Goal: Information Seeking & Learning: Learn about a topic

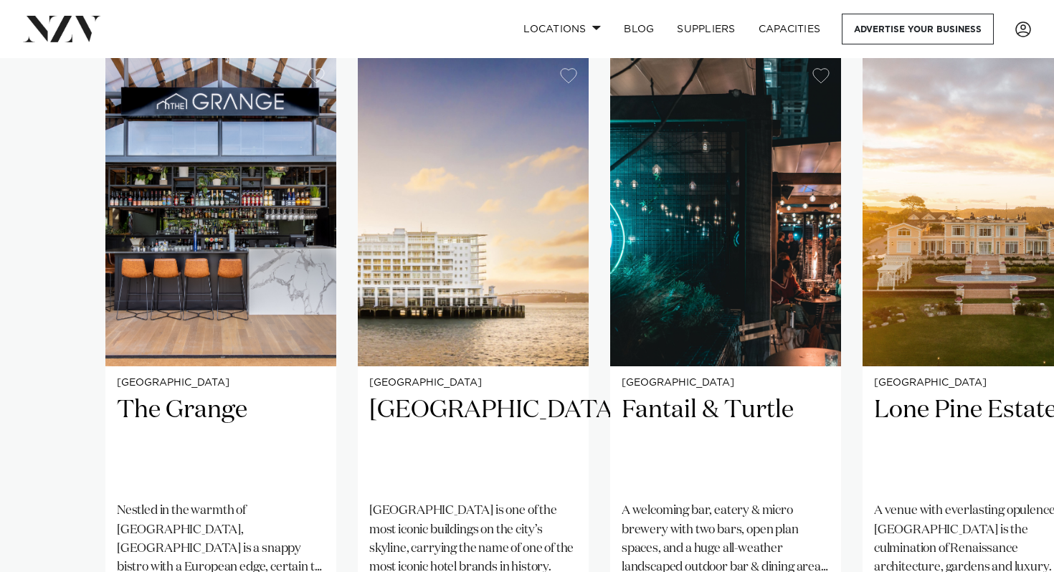
scroll to position [1094, 0]
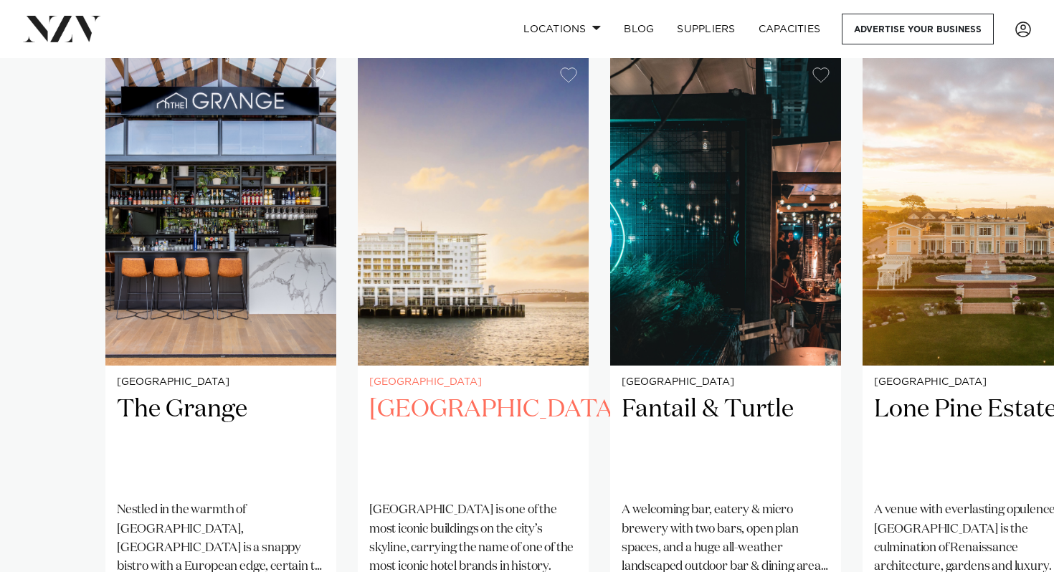
click at [422, 394] on h2 "Hilton Auckland" at bounding box center [473, 442] width 208 height 97
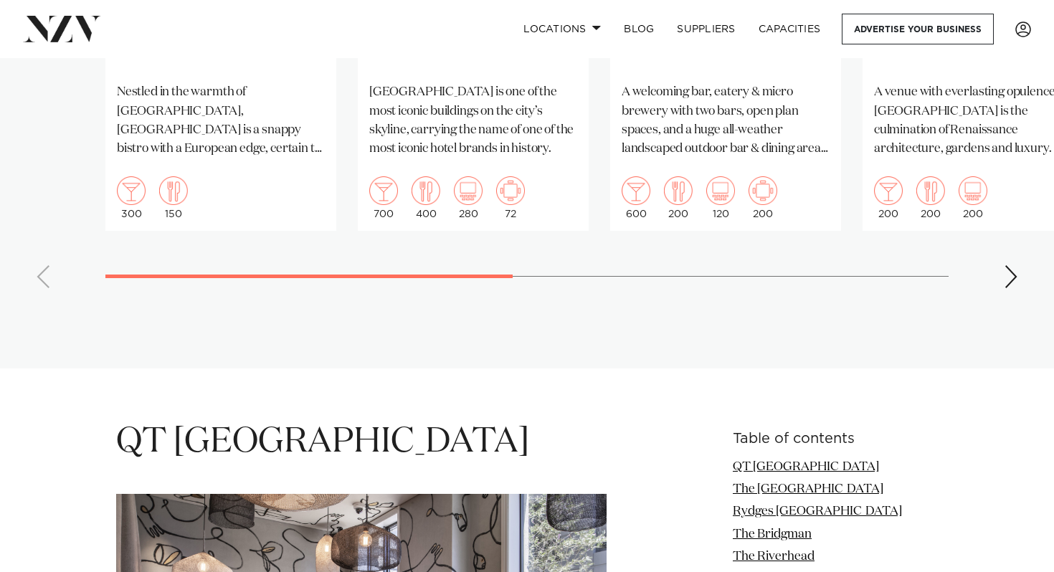
scroll to position [1494, 0]
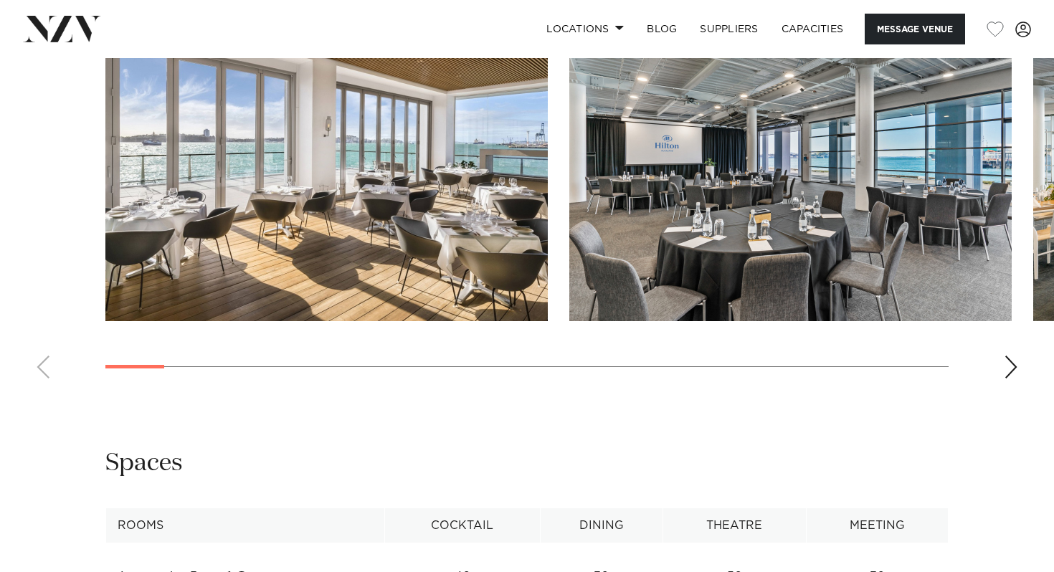
scroll to position [1512, 0]
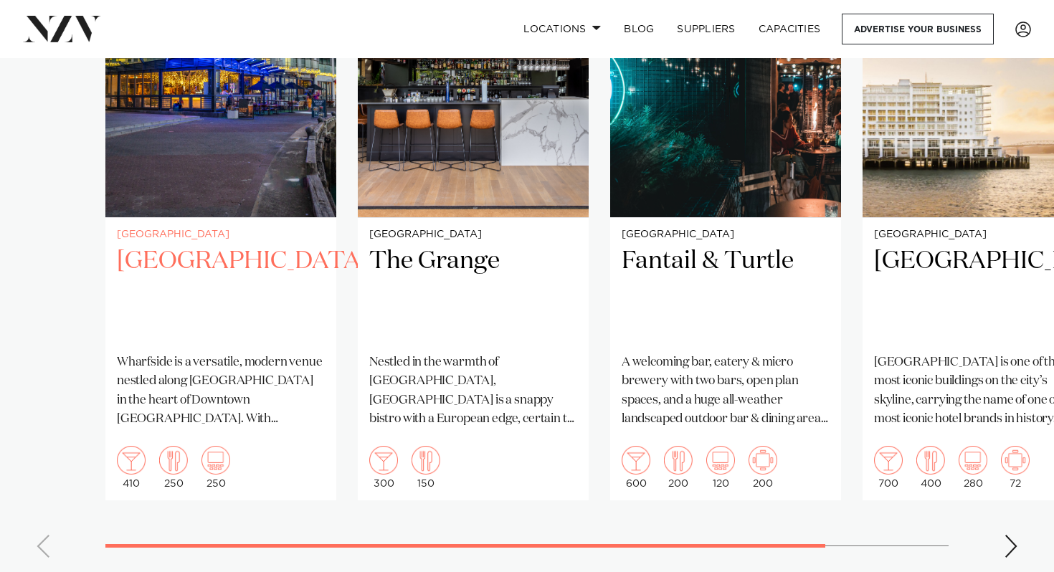
scroll to position [1138, 0]
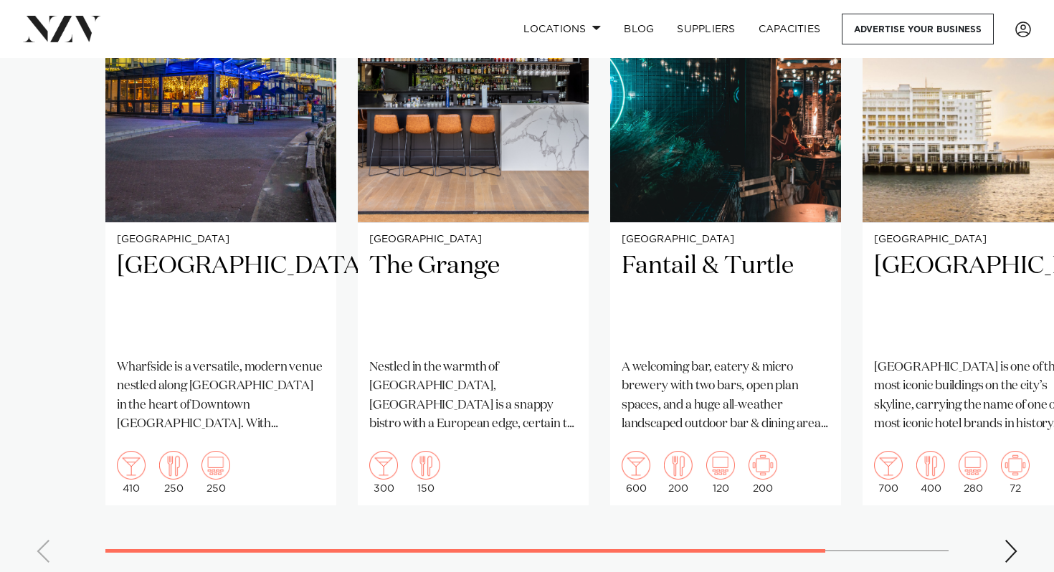
click at [1013, 550] on div "Next slide" at bounding box center [1011, 551] width 14 height 23
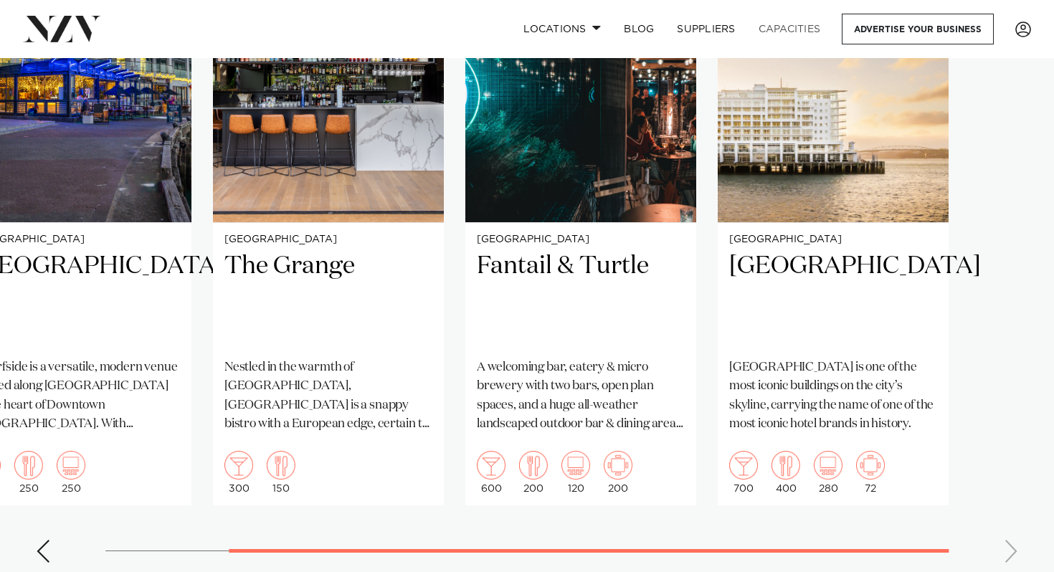
click at [778, 29] on link "Capacities" at bounding box center [789, 29] width 85 height 31
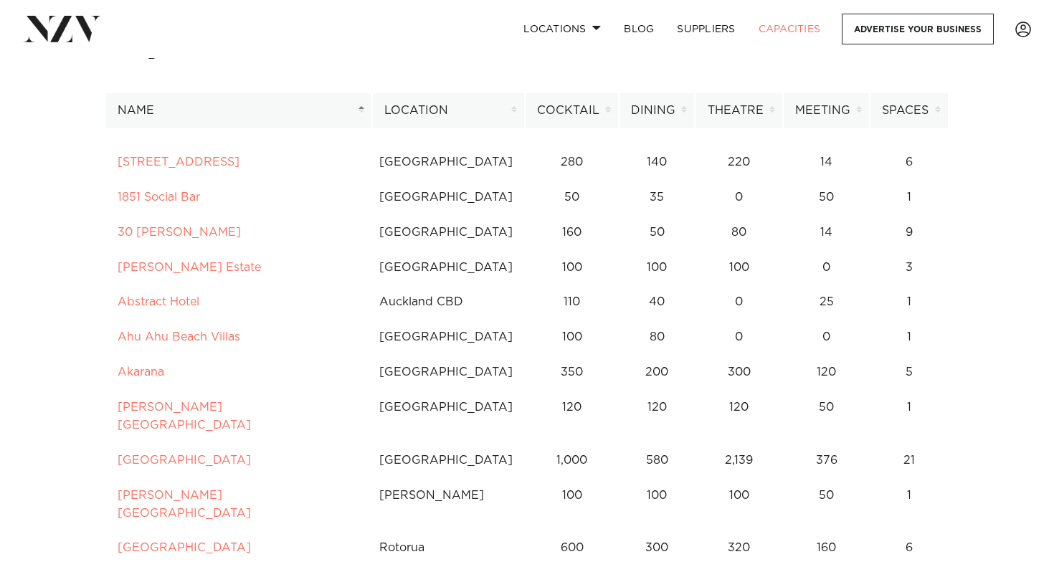
scroll to position [98, 0]
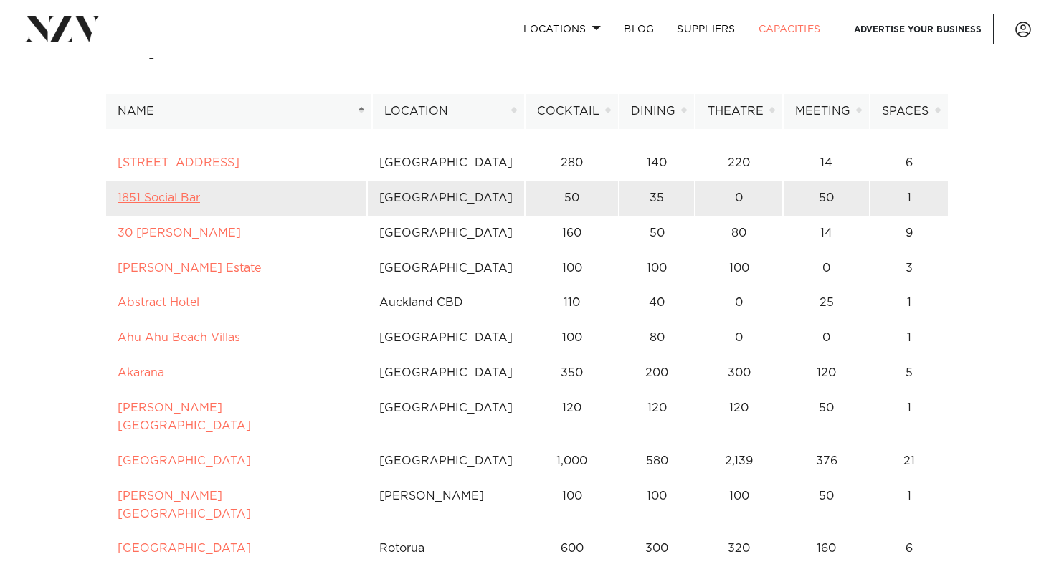
click at [161, 197] on link "1851 Social Bar" at bounding box center [159, 197] width 82 height 11
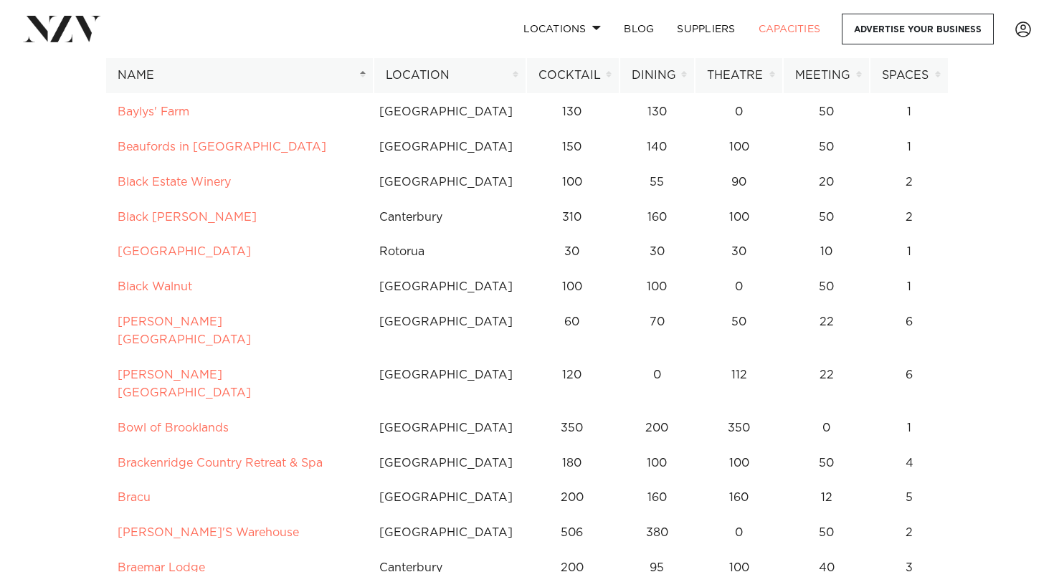
scroll to position [959, 0]
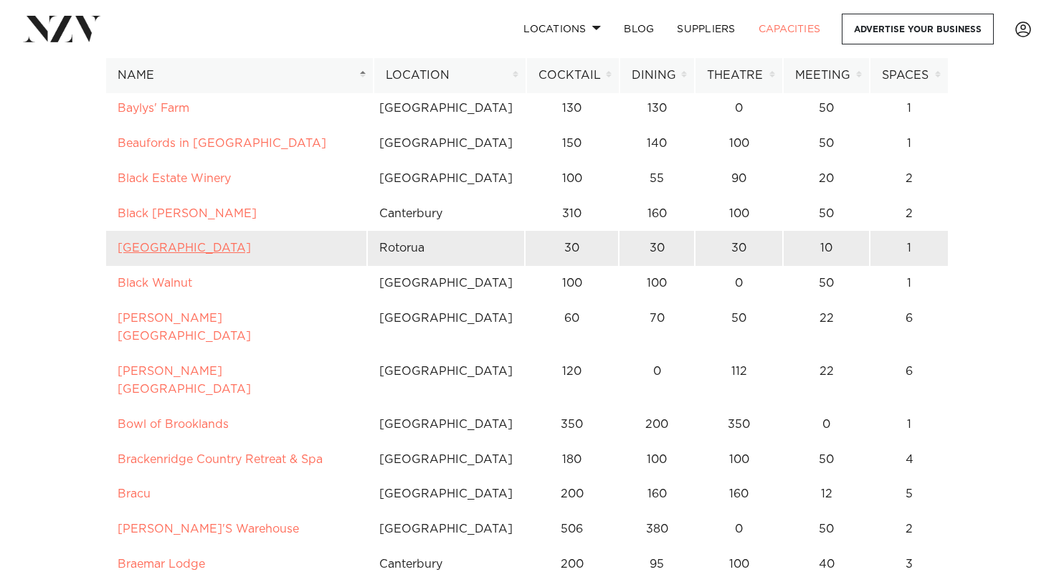
click at [245, 242] on link "Black Swan Lakeside Boutique Hotel" at bounding box center [184, 247] width 133 height 11
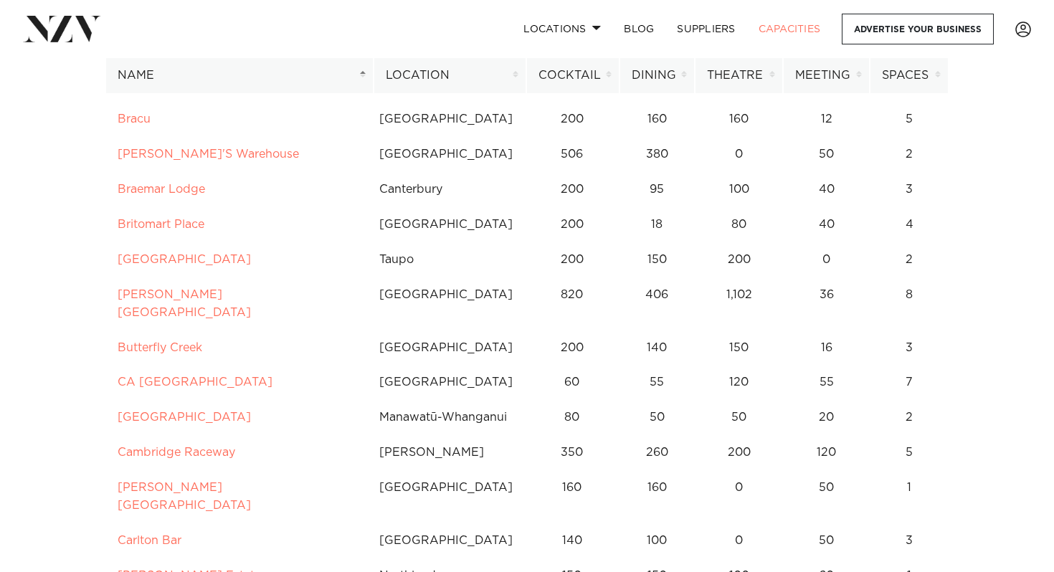
scroll to position [1337, 0]
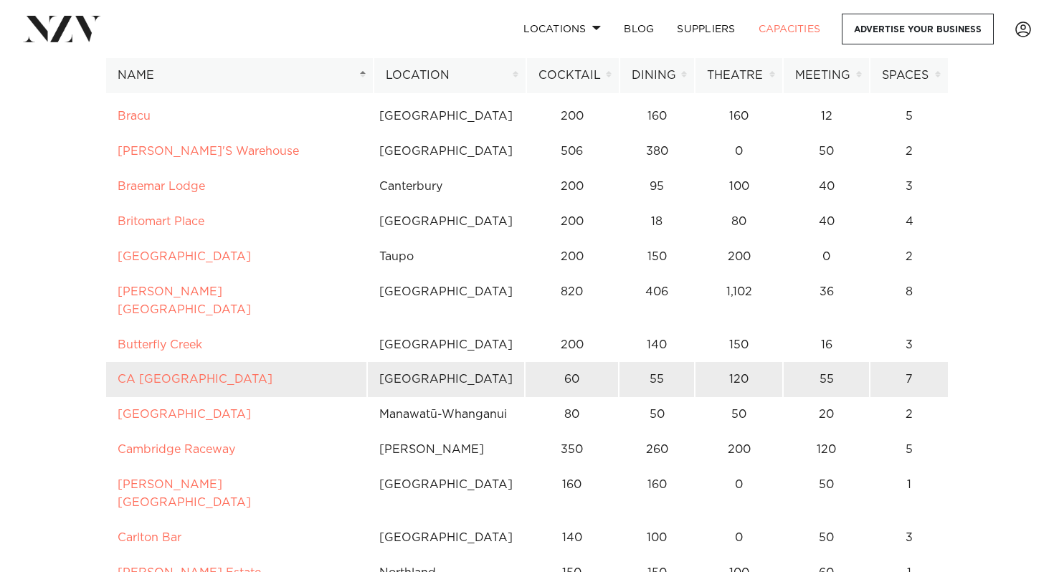
click at [234, 362] on td "CA Auckland Conference Centre" at bounding box center [236, 379] width 262 height 35
click at [236, 373] on link "CA Auckland Conference Centre" at bounding box center [195, 378] width 155 height 11
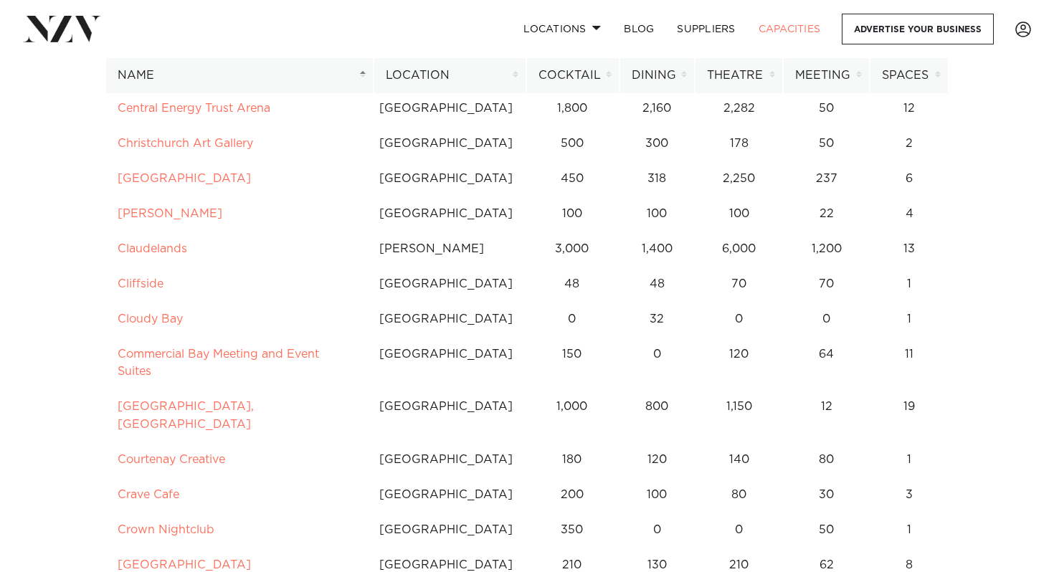
scroll to position [1875, 0]
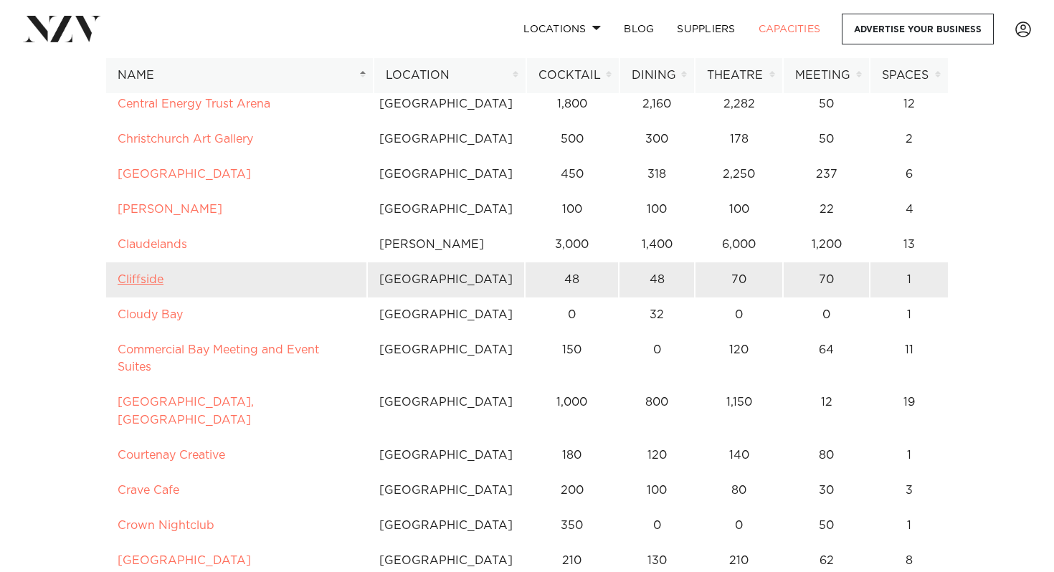
click at [122, 274] on link "Cliffside" at bounding box center [141, 279] width 46 height 11
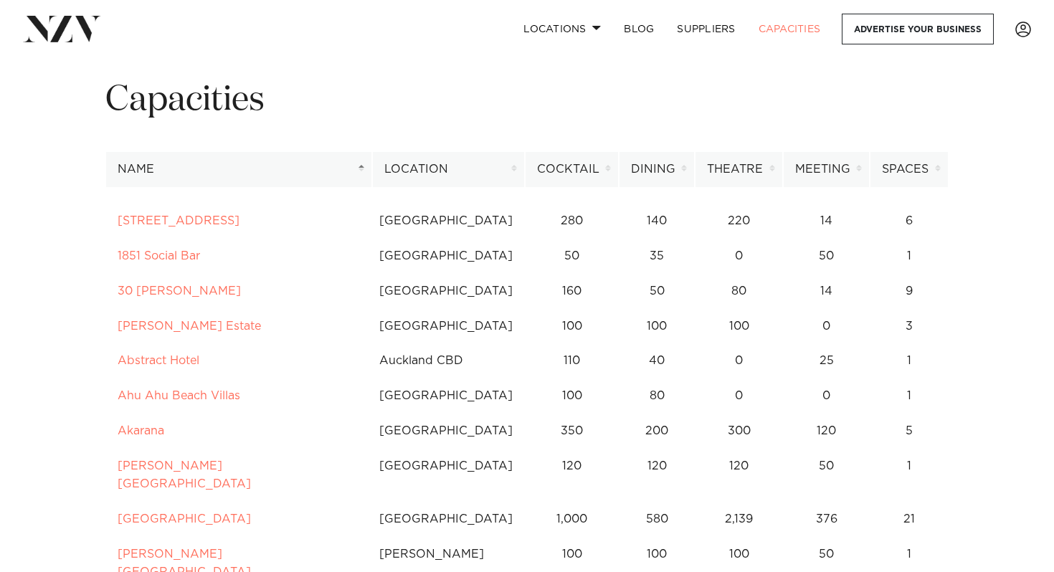
scroll to position [49, 0]
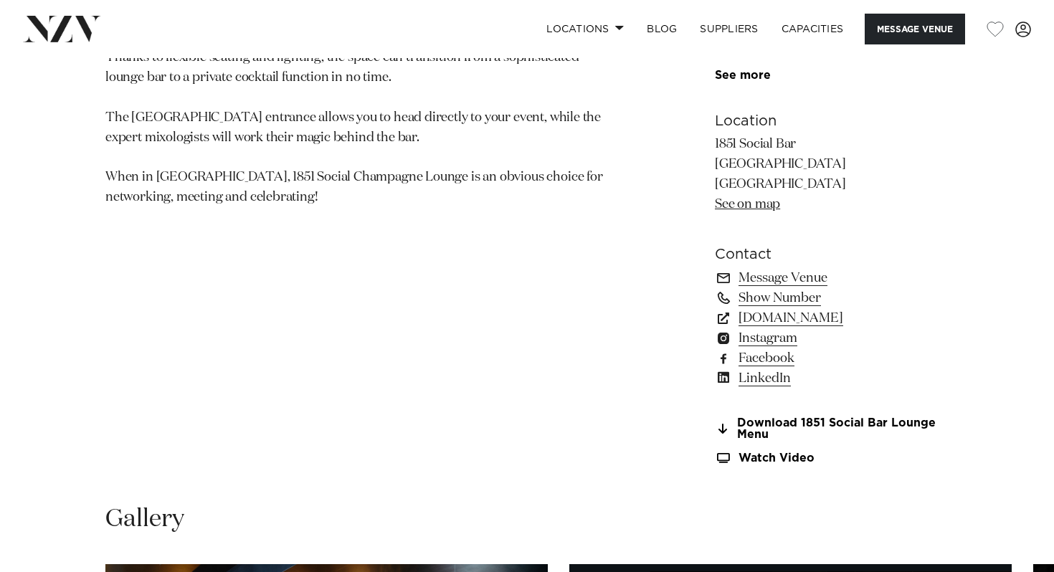
scroll to position [836, 0]
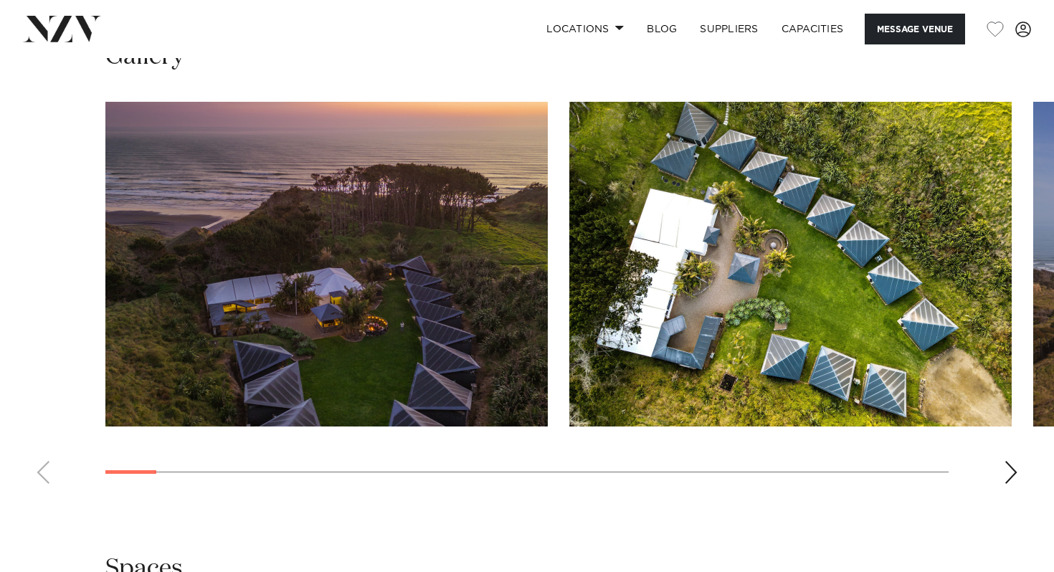
scroll to position [1490, 0]
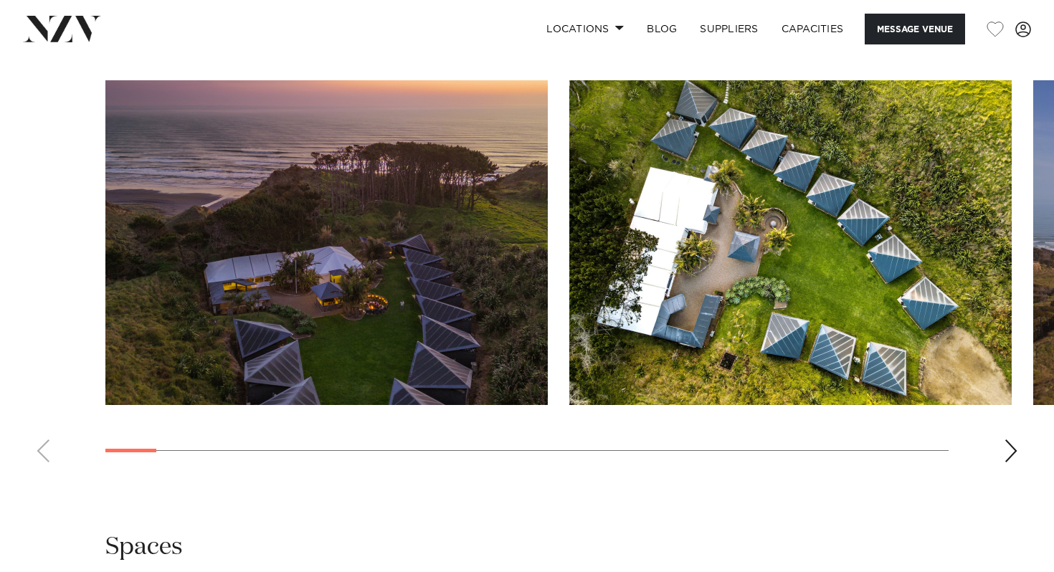
click at [1006, 456] on div "Next slide" at bounding box center [1011, 450] width 14 height 23
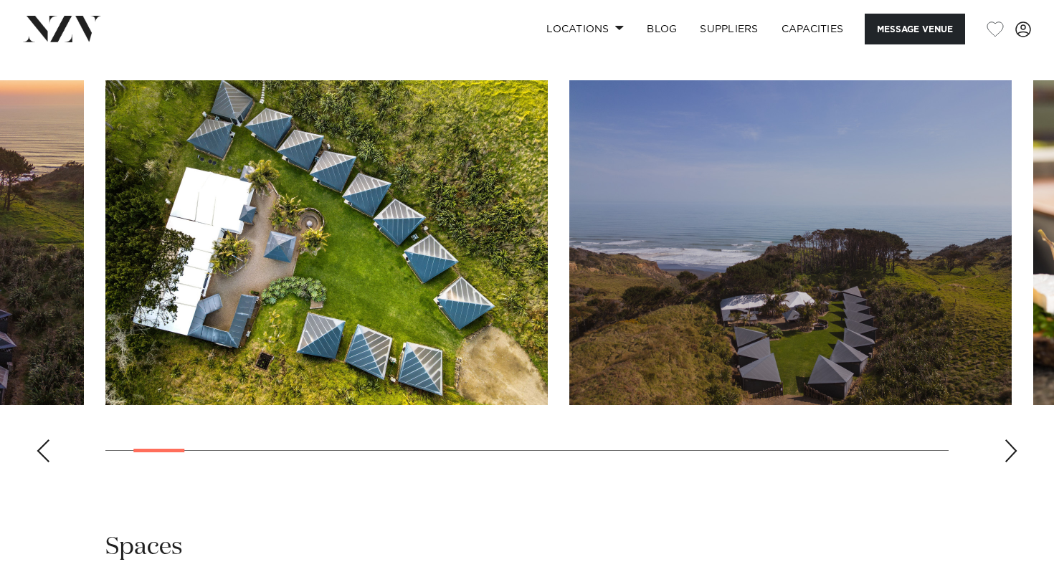
click at [1006, 456] on div "Next slide" at bounding box center [1011, 450] width 14 height 23
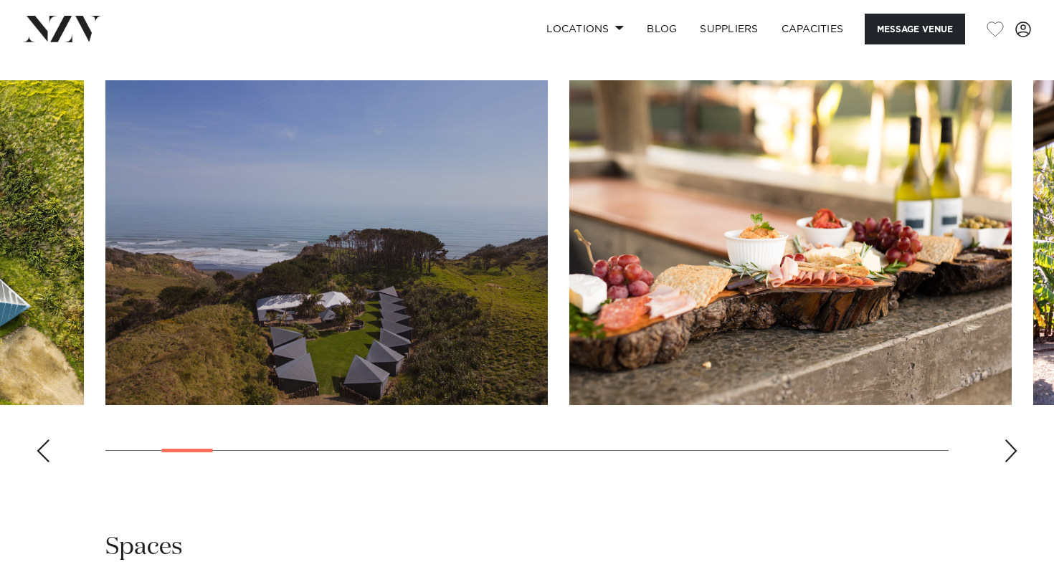
click at [1006, 456] on div "Next slide" at bounding box center [1011, 450] width 14 height 23
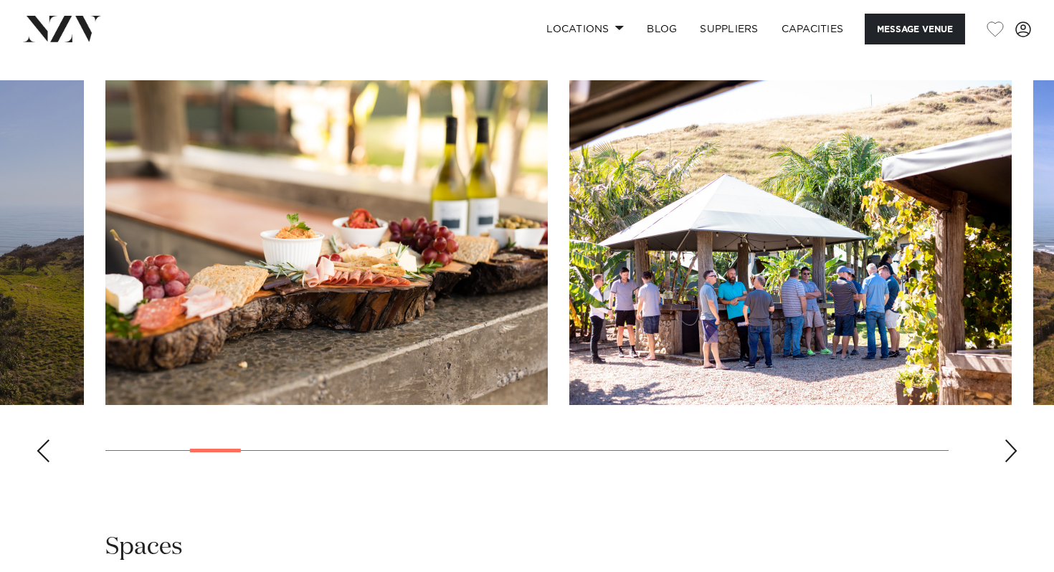
click at [1006, 456] on div "Next slide" at bounding box center [1011, 450] width 14 height 23
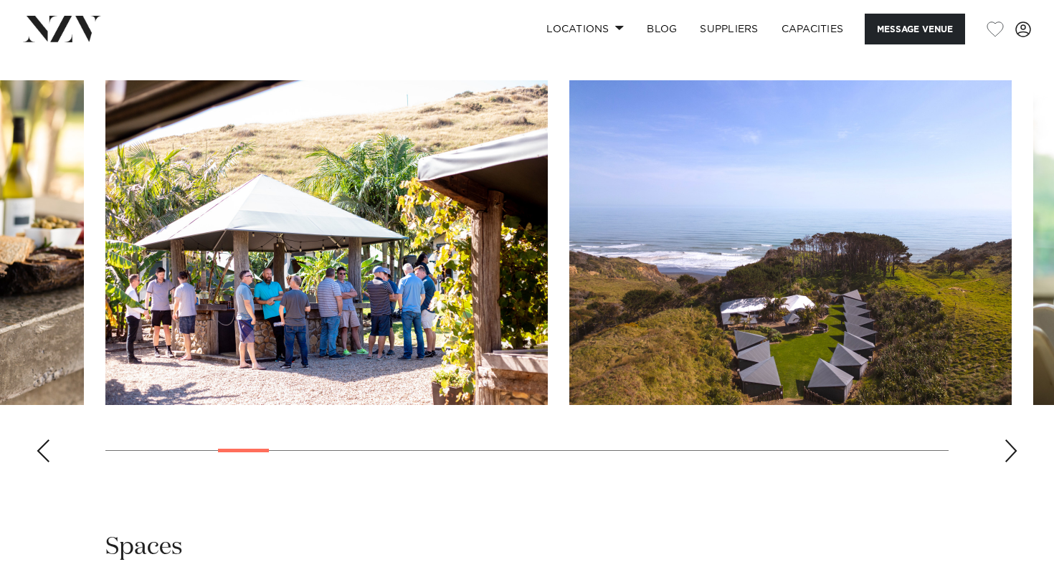
click at [1006, 456] on div "Next slide" at bounding box center [1011, 450] width 14 height 23
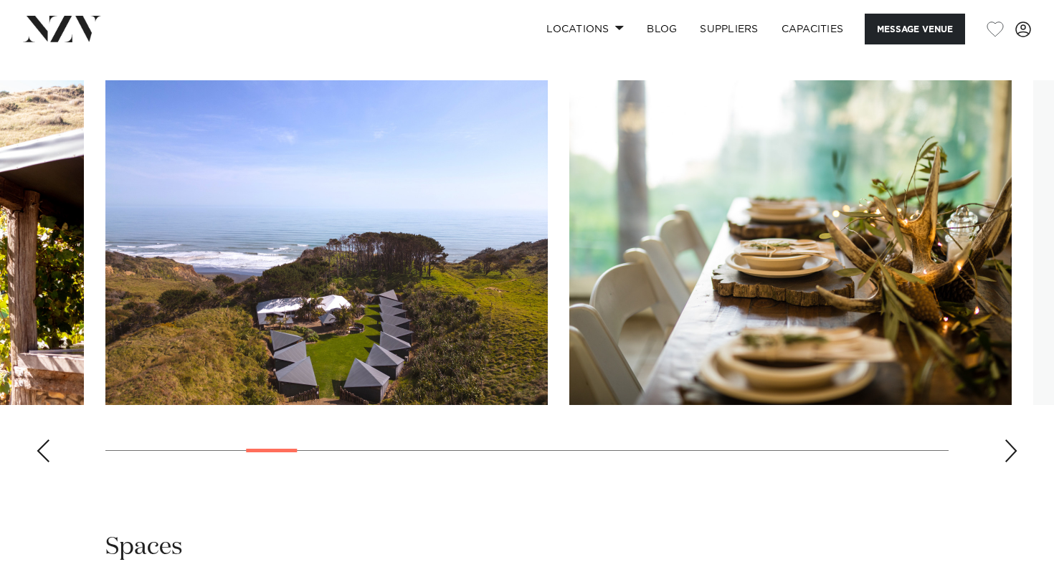
click at [1006, 456] on div "Next slide" at bounding box center [1011, 450] width 14 height 23
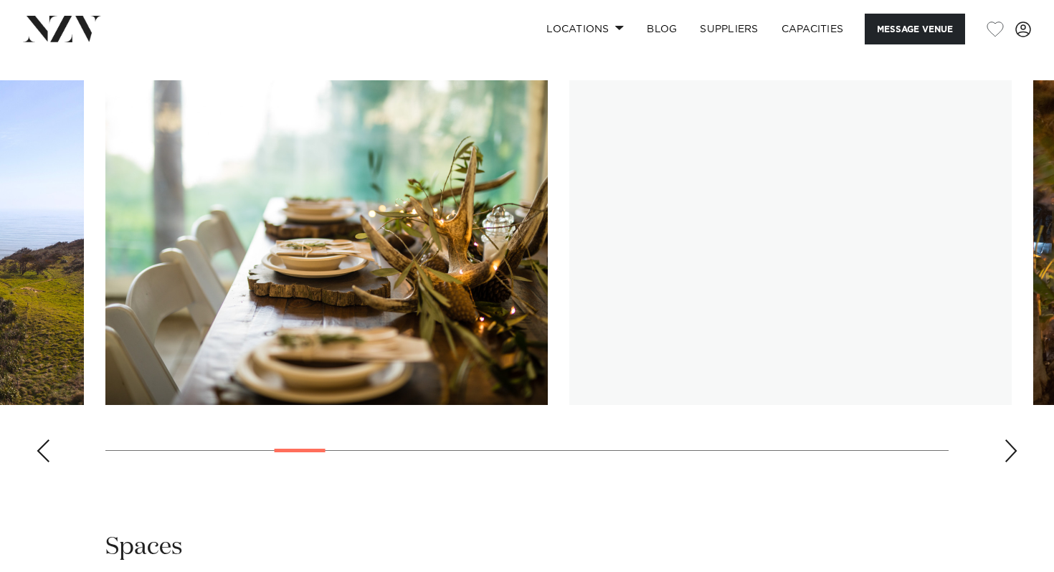
click at [1006, 456] on div "Next slide" at bounding box center [1011, 450] width 14 height 23
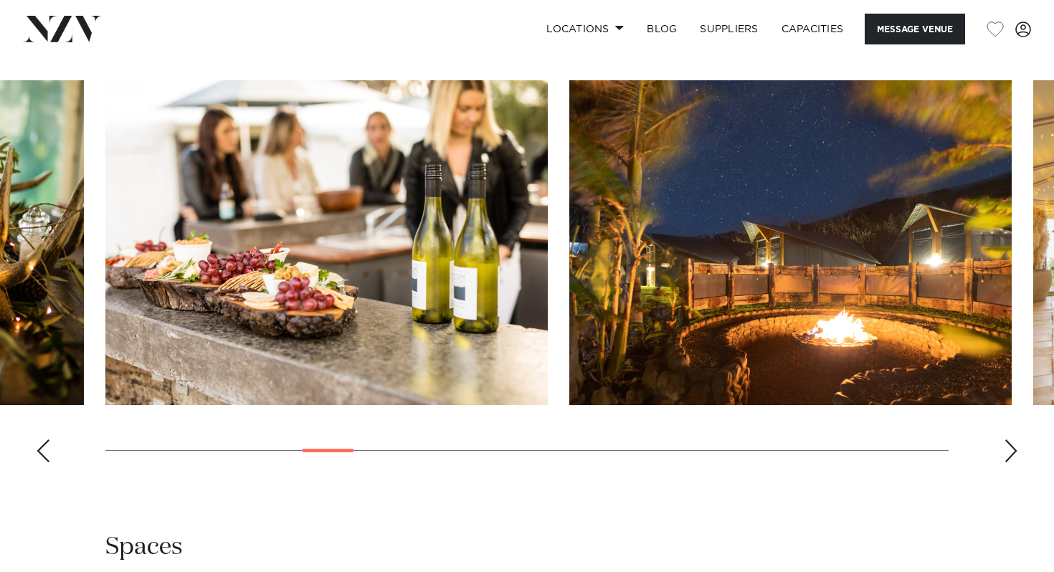
click at [1006, 456] on div "Next slide" at bounding box center [1011, 450] width 14 height 23
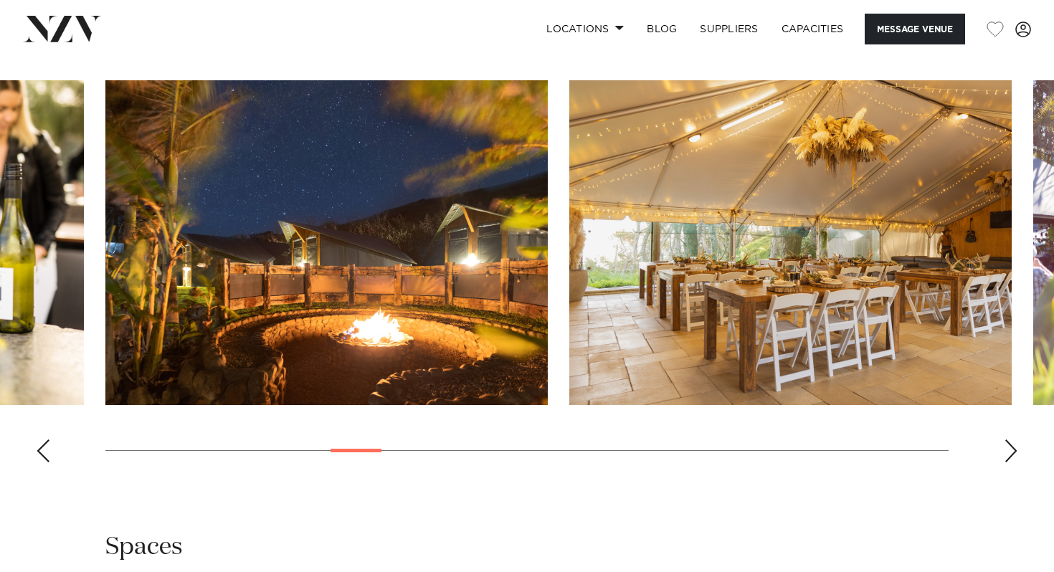
click at [1006, 456] on div "Next slide" at bounding box center [1011, 450] width 14 height 23
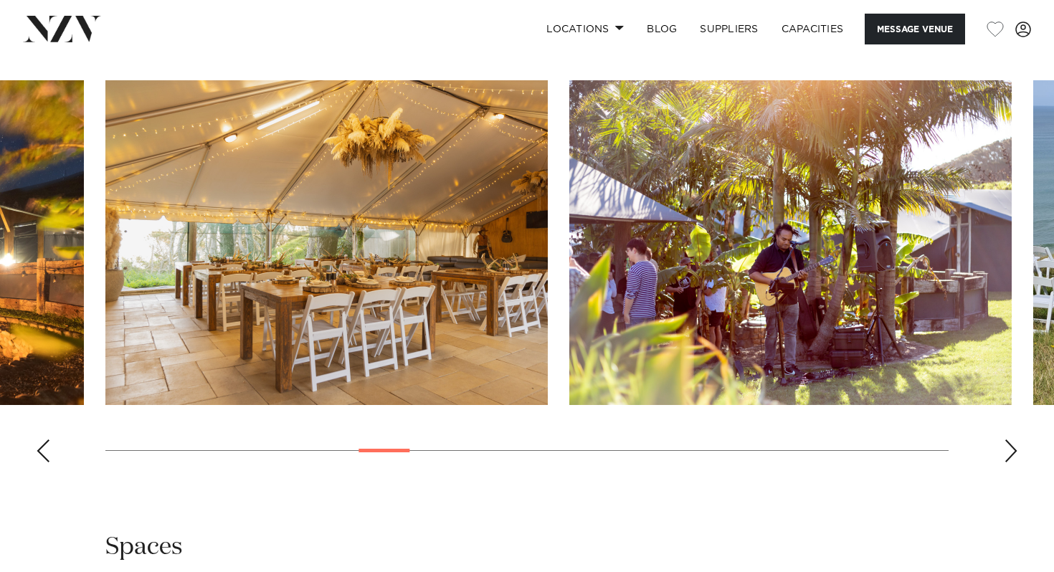
click at [1006, 456] on div "Next slide" at bounding box center [1011, 450] width 14 height 23
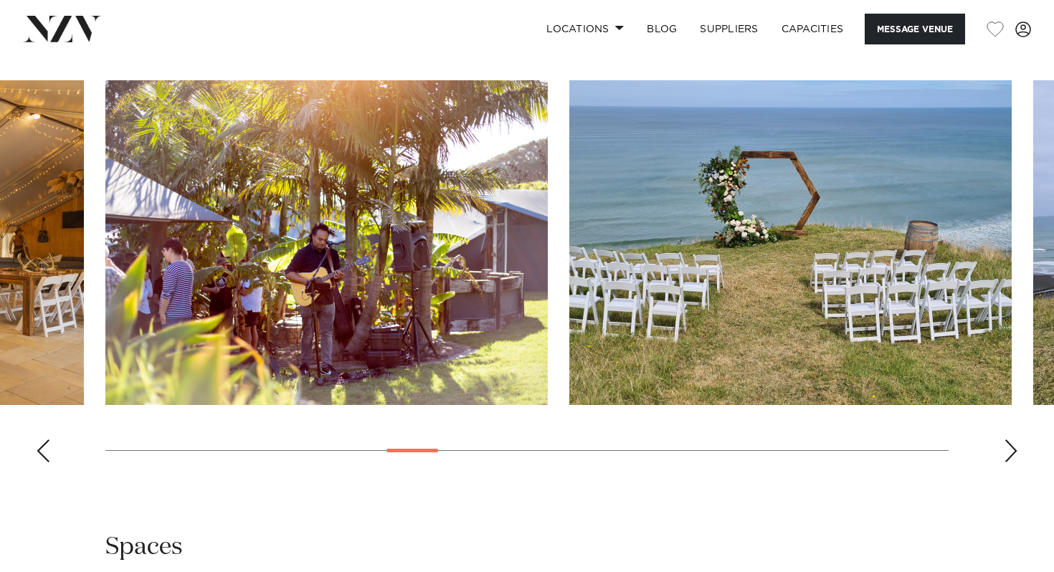
click at [1006, 456] on div "Next slide" at bounding box center [1011, 450] width 14 height 23
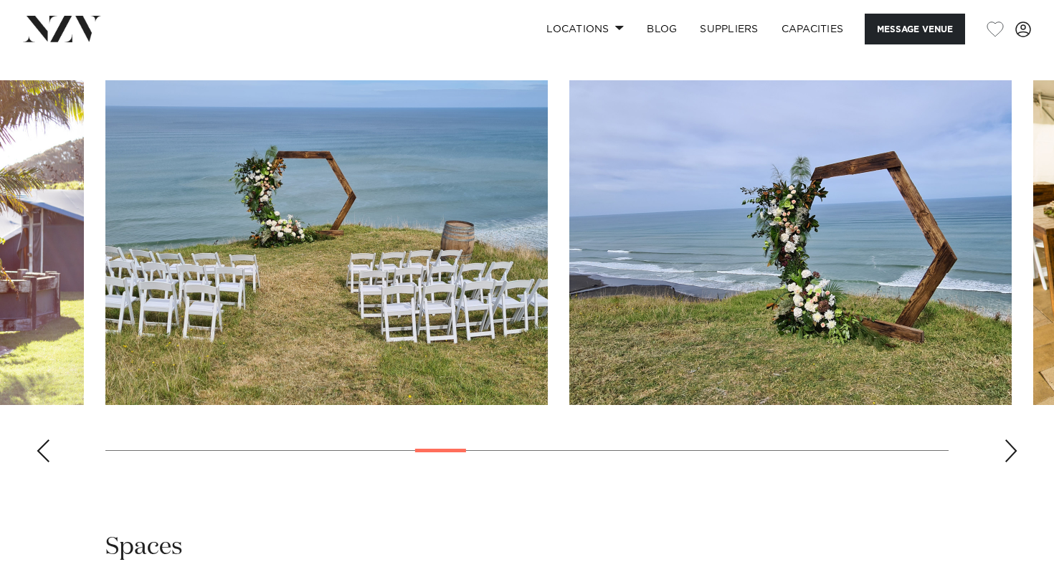
drag, startPoint x: 415, startPoint y: 61, endPoint x: 12, endPoint y: -35, distance: 414.2
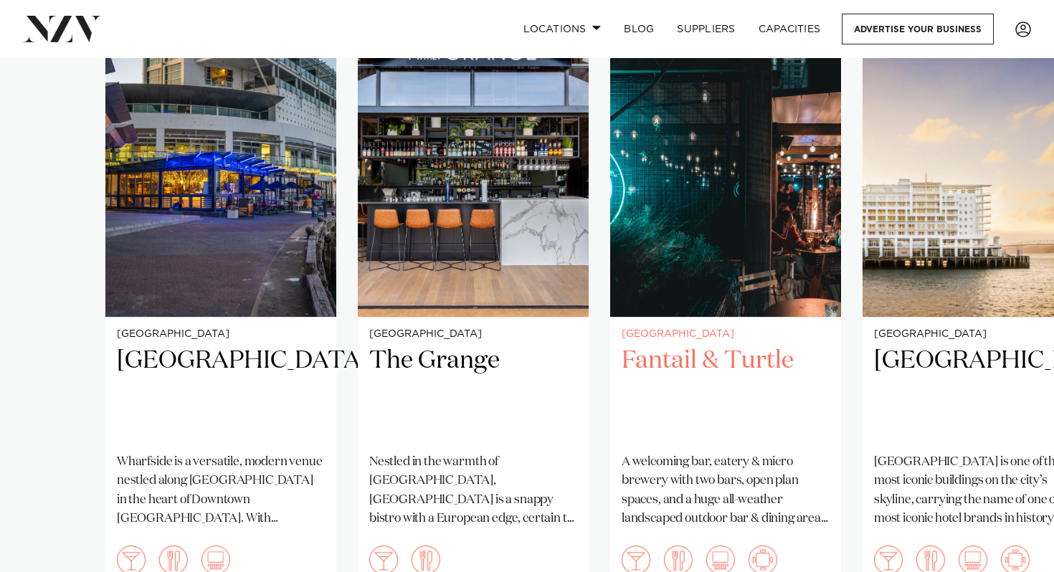
scroll to position [1042, 0]
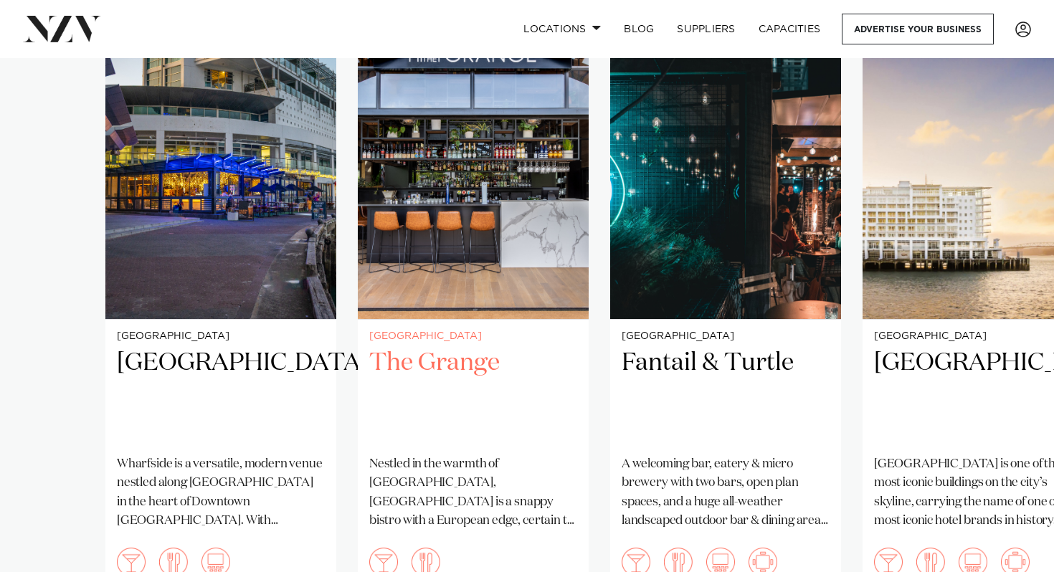
click at [470, 366] on h2 "The Grange" at bounding box center [473, 395] width 208 height 97
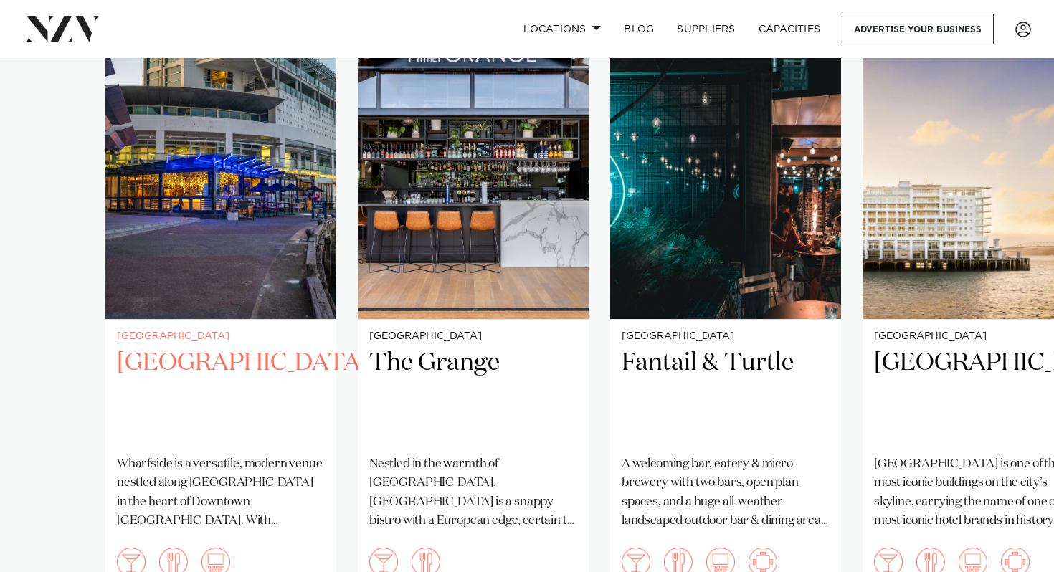
click at [144, 386] on h2 "[GEOGRAPHIC_DATA]" at bounding box center [221, 395] width 208 height 97
click at [169, 405] on h2 "[GEOGRAPHIC_DATA]" at bounding box center [221, 395] width 208 height 97
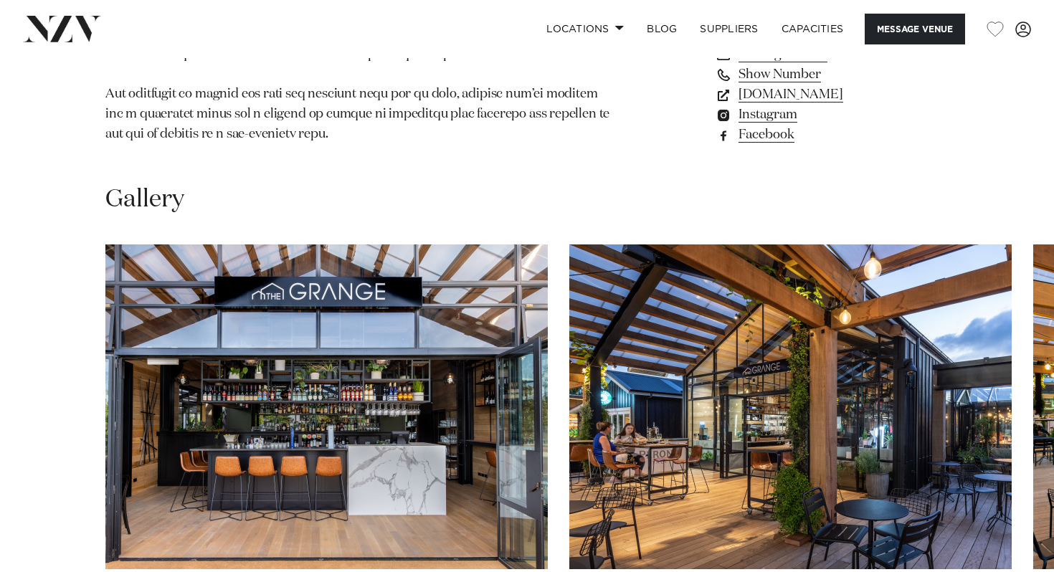
scroll to position [1296, 0]
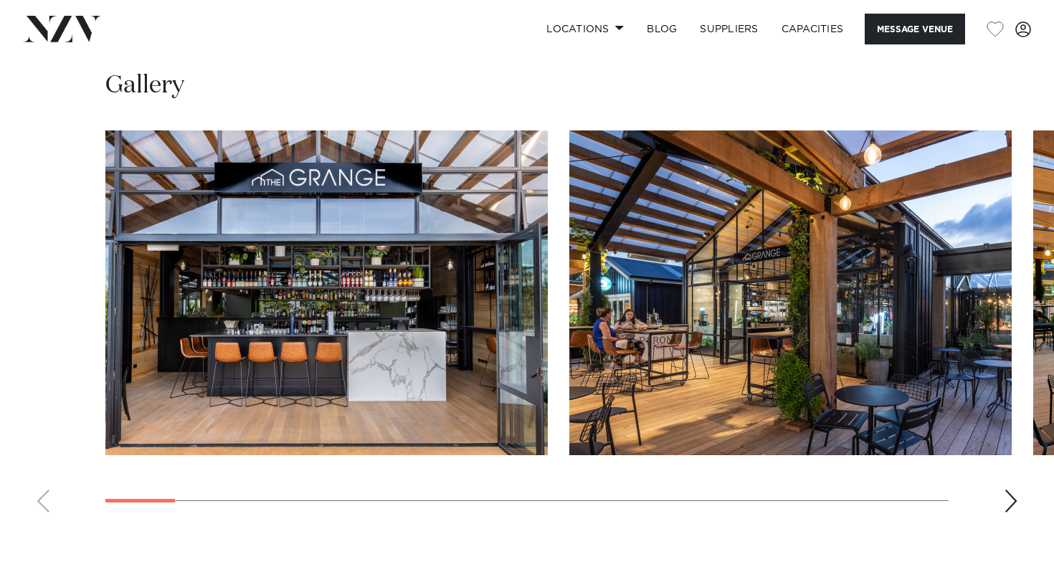
click at [1012, 490] on div "Next slide" at bounding box center [1011, 501] width 14 height 23
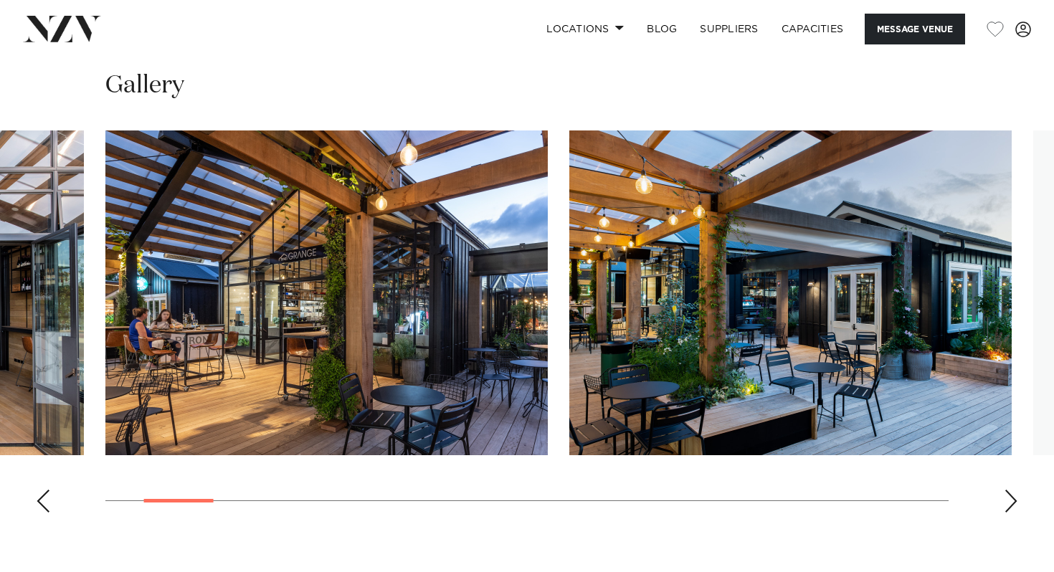
click at [1012, 490] on div "Next slide" at bounding box center [1011, 501] width 14 height 23
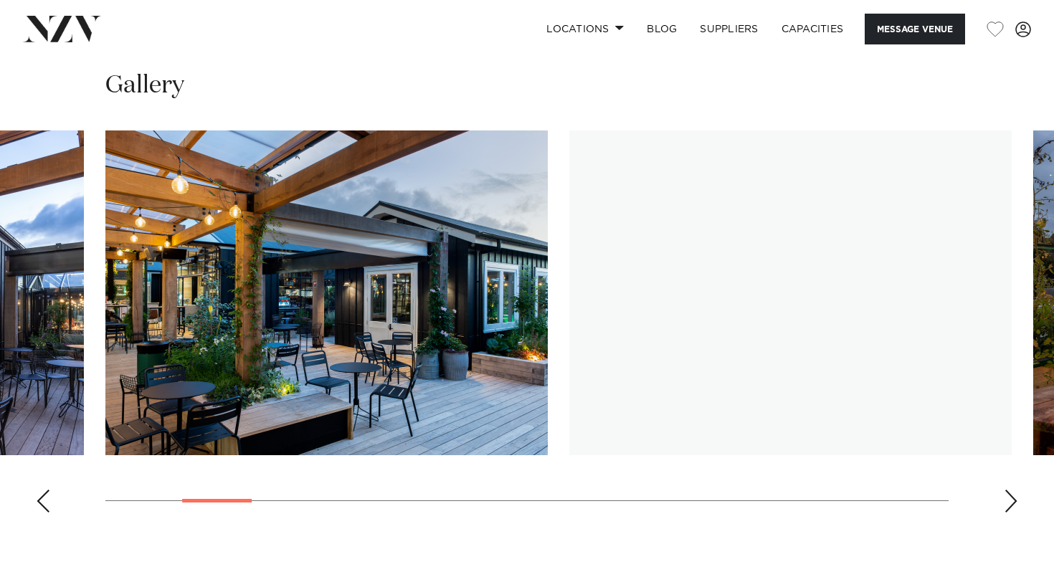
click at [1012, 490] on div "Next slide" at bounding box center [1011, 501] width 14 height 23
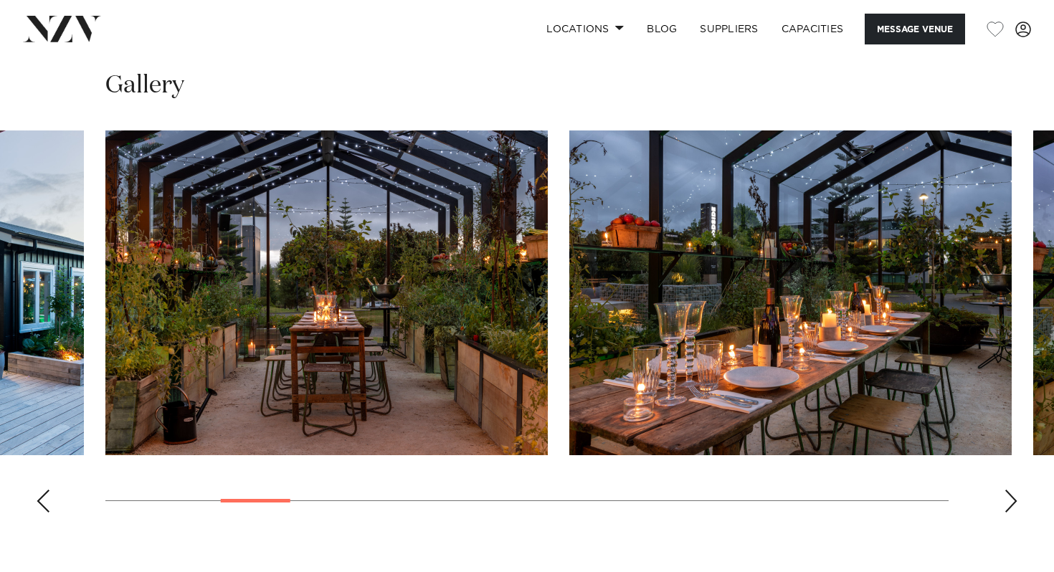
click at [1012, 490] on div "Next slide" at bounding box center [1011, 501] width 14 height 23
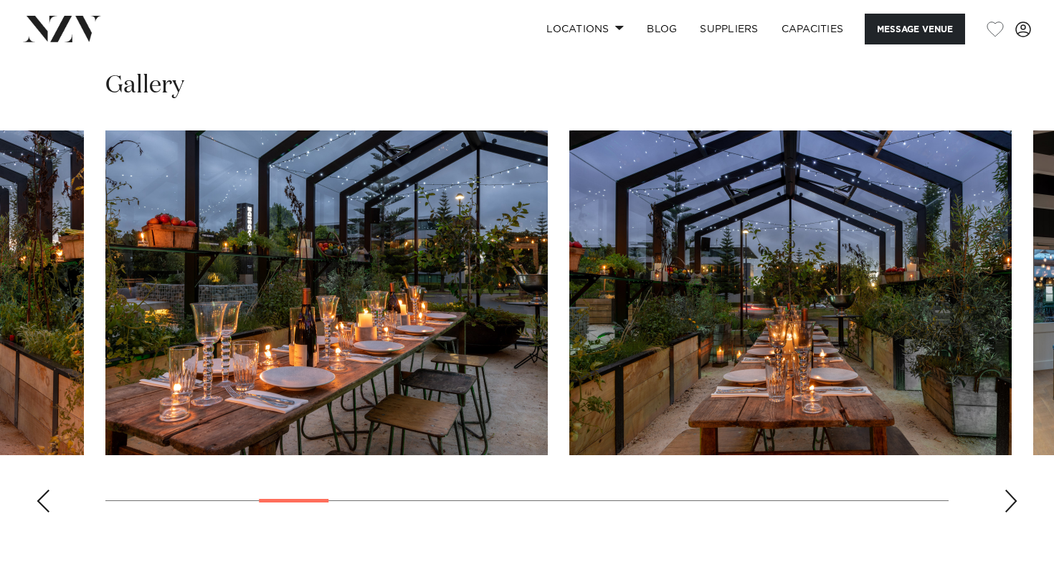
click at [1012, 490] on div "Next slide" at bounding box center [1011, 501] width 14 height 23
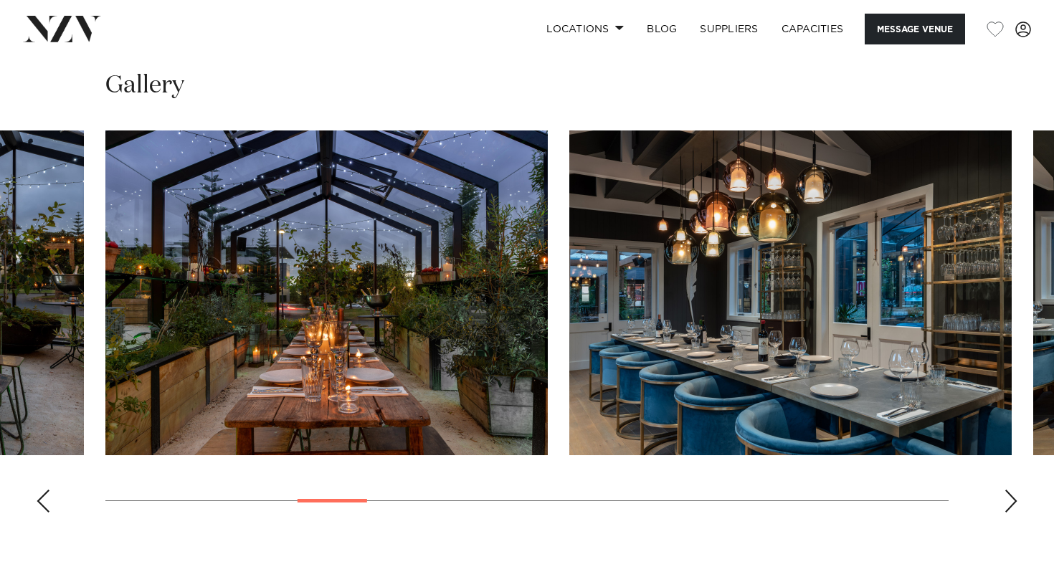
click at [1012, 490] on div "Next slide" at bounding box center [1011, 501] width 14 height 23
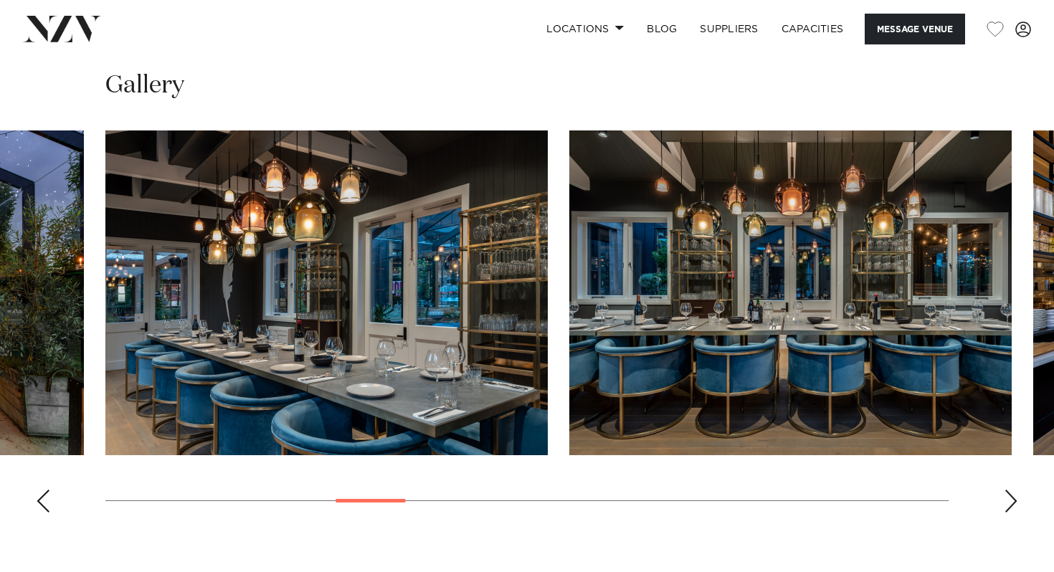
click at [1012, 490] on div "Next slide" at bounding box center [1011, 501] width 14 height 23
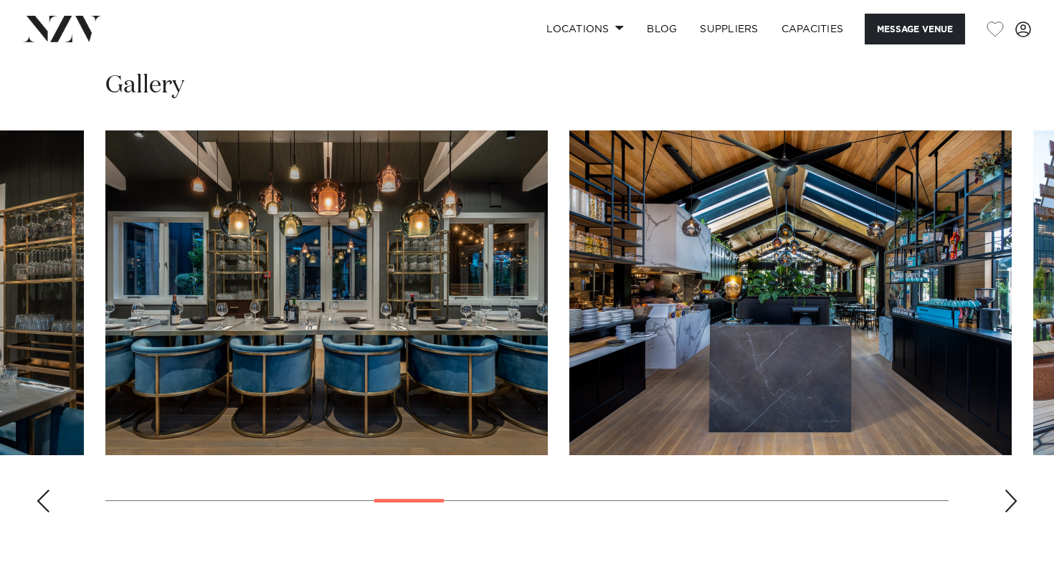
click at [1012, 490] on div "Next slide" at bounding box center [1011, 501] width 14 height 23
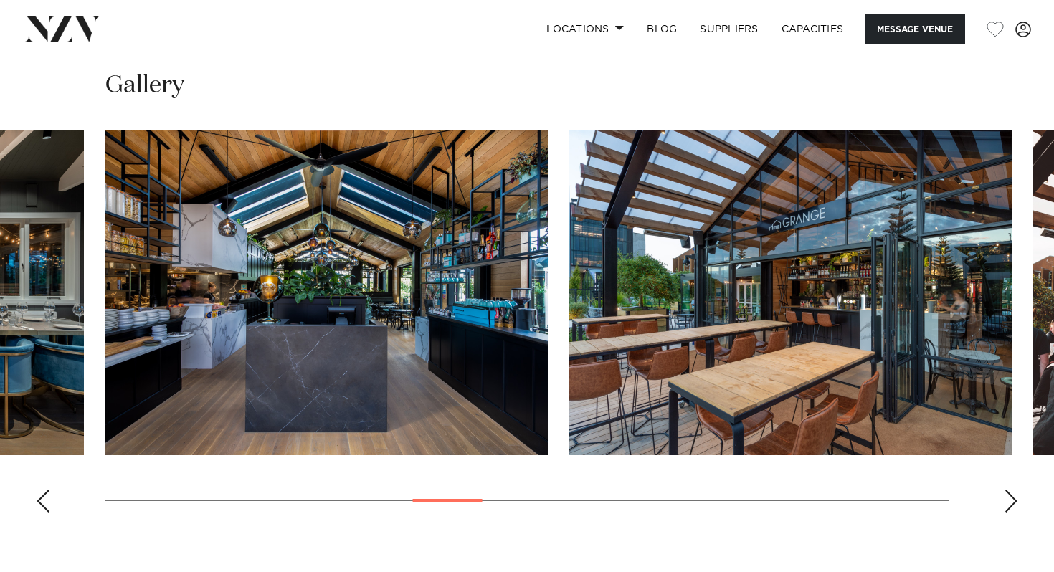
click at [1012, 490] on div "Next slide" at bounding box center [1011, 501] width 14 height 23
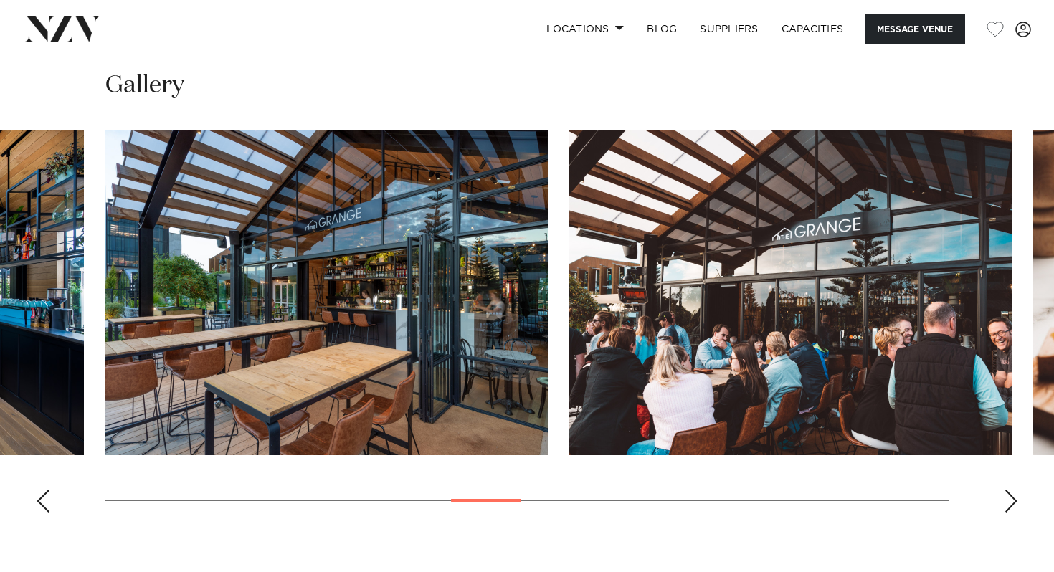
click at [1011, 490] on div "Next slide" at bounding box center [1011, 501] width 14 height 23
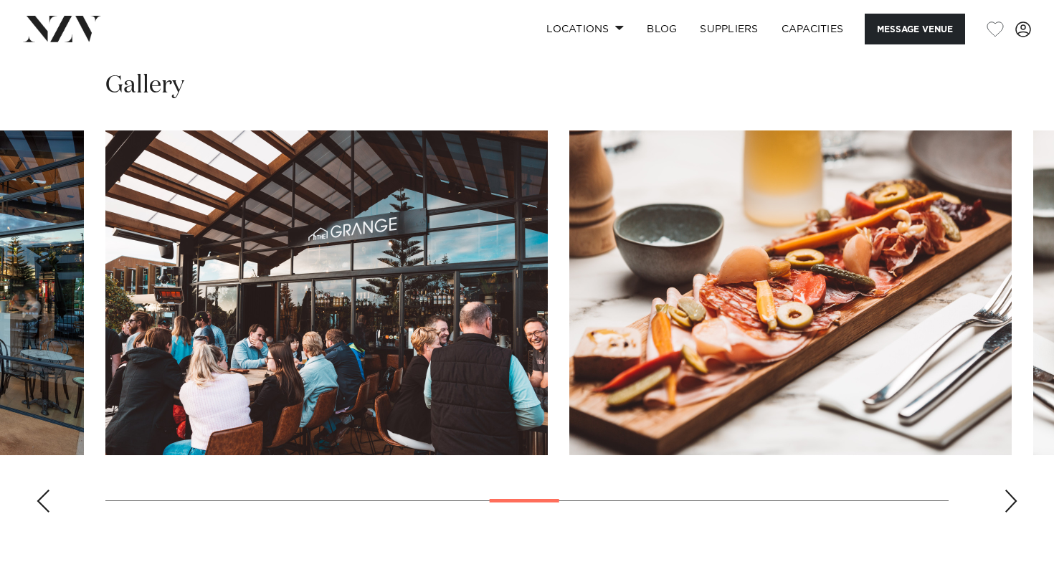
click at [1011, 490] on div "Next slide" at bounding box center [1011, 501] width 14 height 23
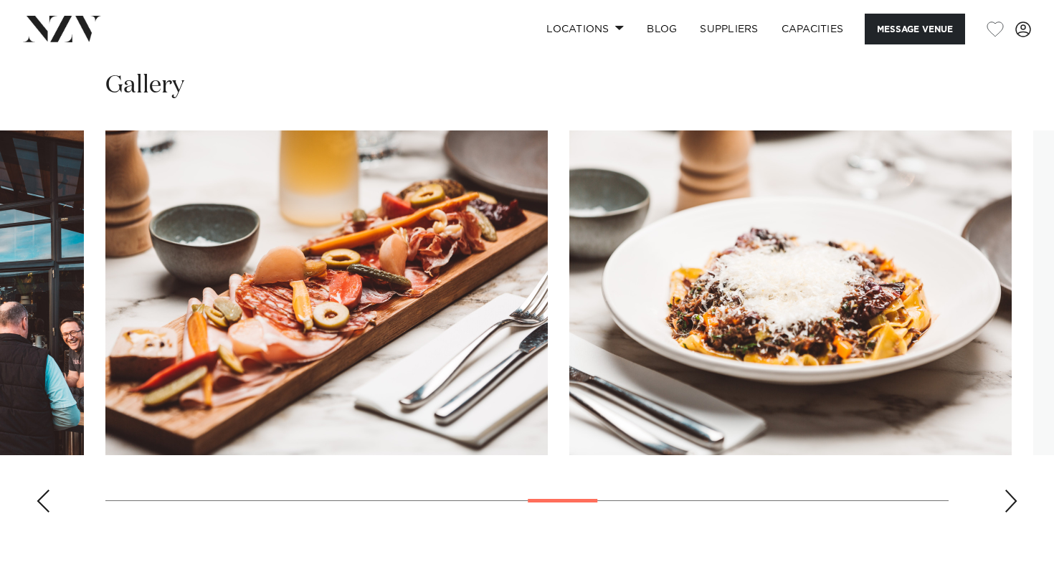
click at [1011, 490] on div "Next slide" at bounding box center [1011, 501] width 14 height 23
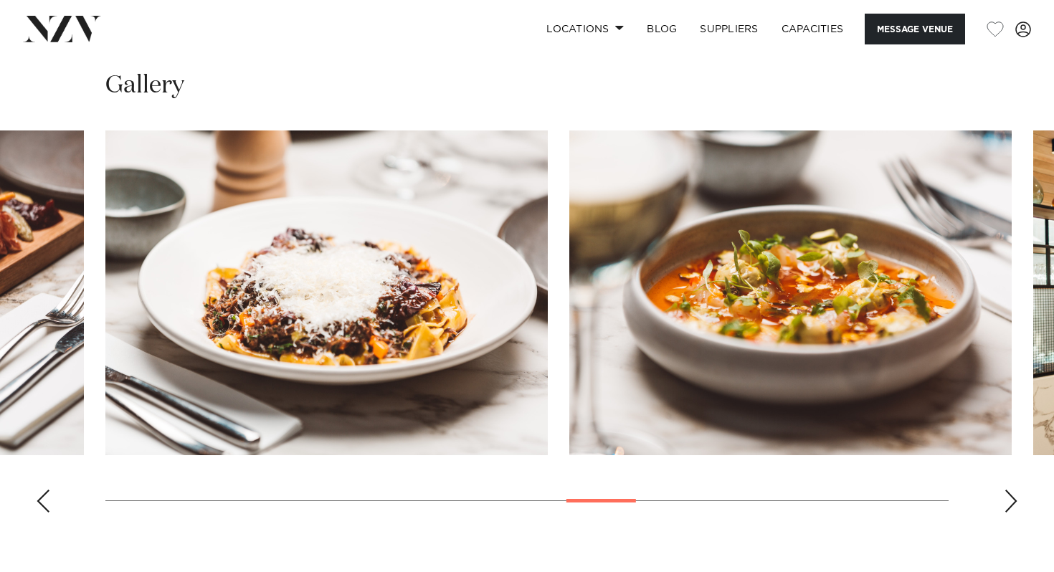
click at [1011, 490] on div "Next slide" at bounding box center [1011, 501] width 14 height 23
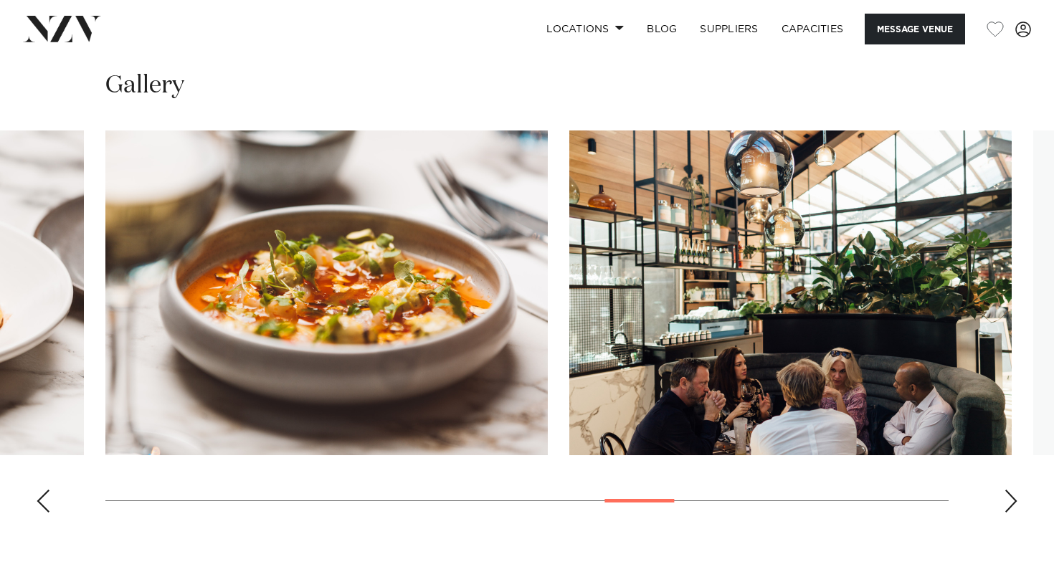
click at [1011, 490] on div "Next slide" at bounding box center [1011, 501] width 14 height 23
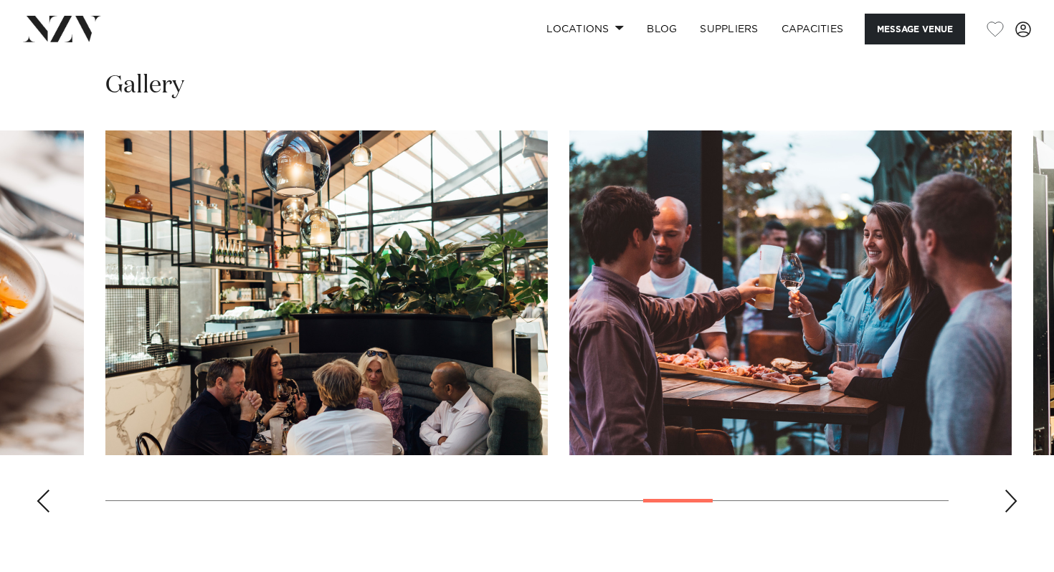
click at [1011, 490] on div "Next slide" at bounding box center [1011, 501] width 14 height 23
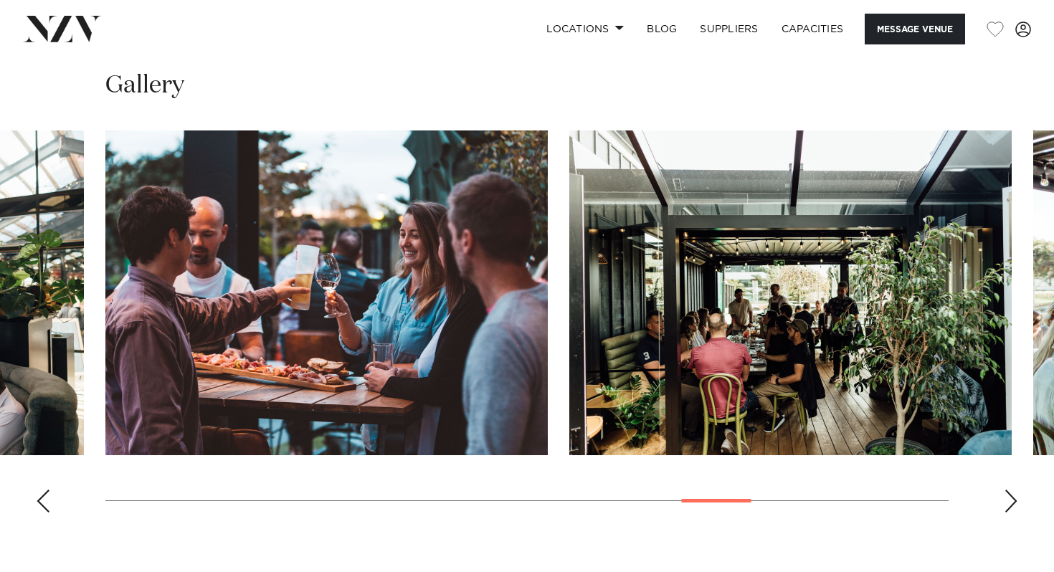
click at [1011, 490] on div "Next slide" at bounding box center [1011, 501] width 14 height 23
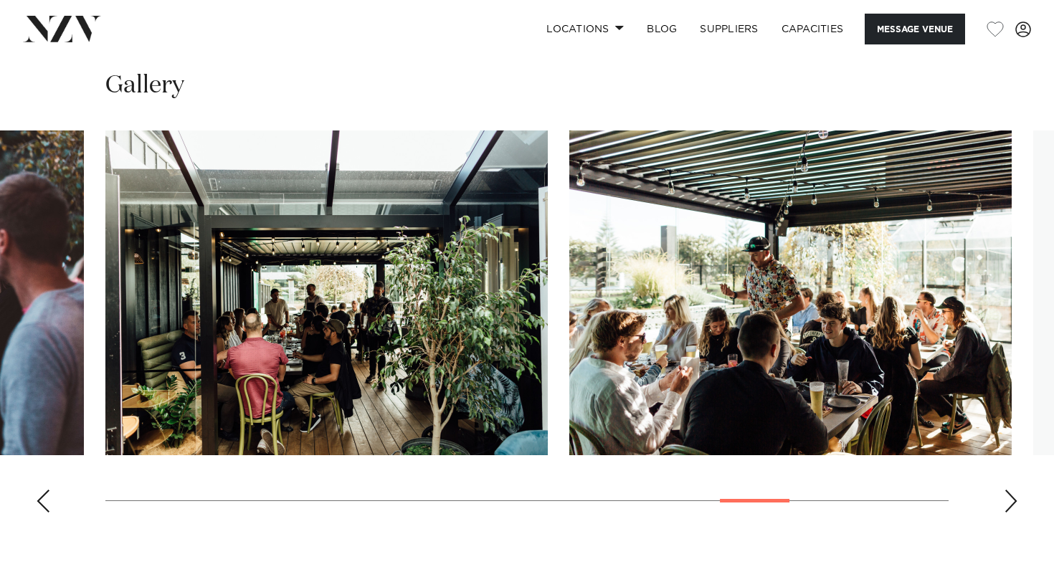
click at [1011, 490] on div "Next slide" at bounding box center [1011, 501] width 14 height 23
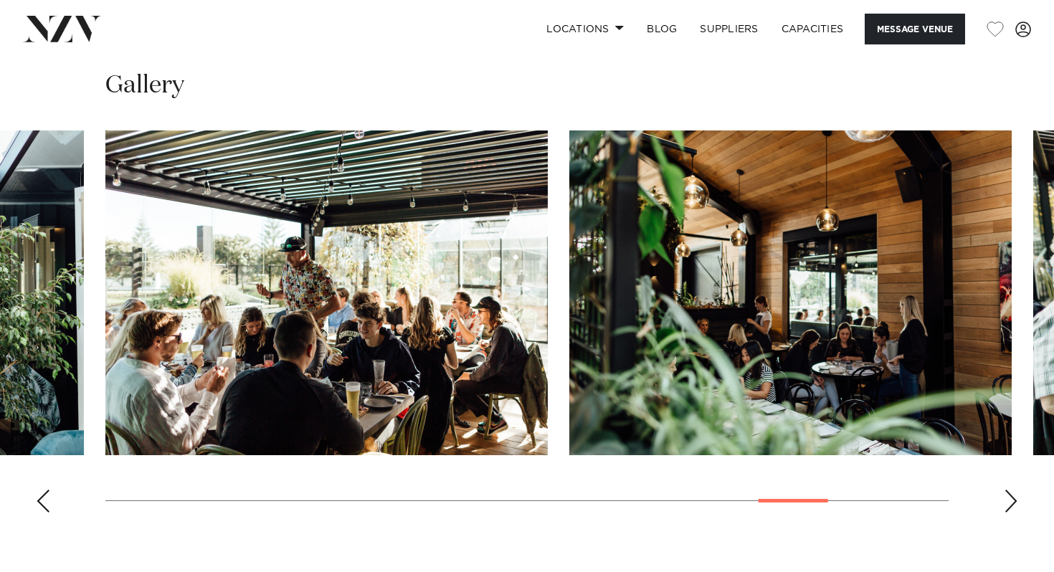
click at [1011, 490] on div "Next slide" at bounding box center [1011, 501] width 14 height 23
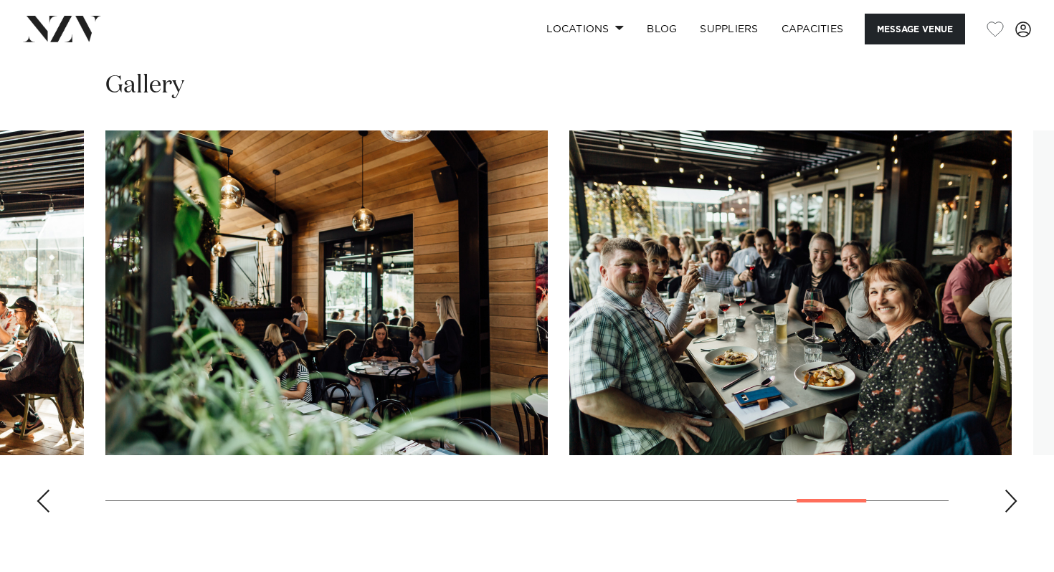
click at [1011, 490] on div "Next slide" at bounding box center [1011, 501] width 14 height 23
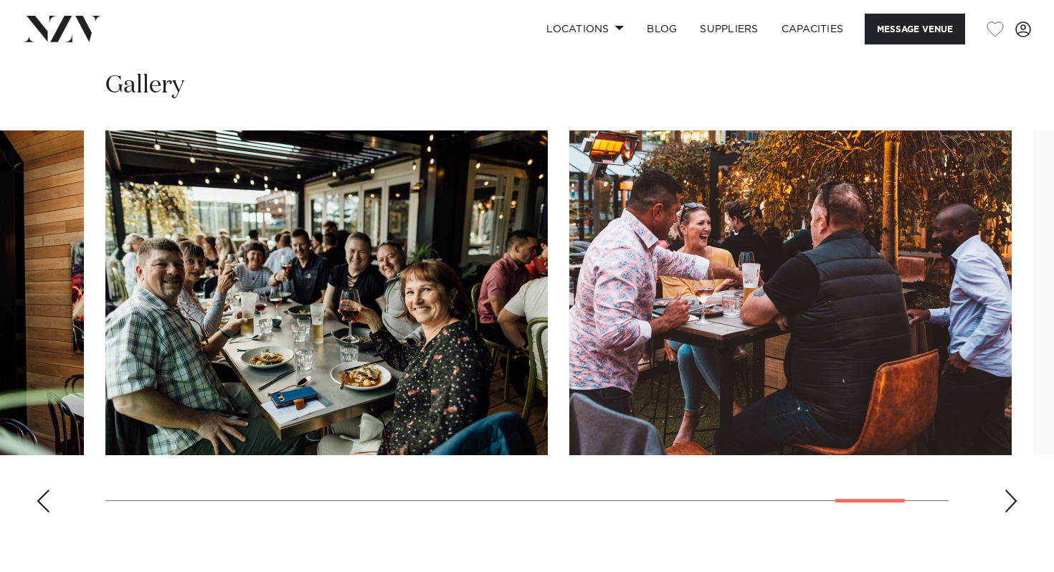
click at [1011, 490] on div "Next slide" at bounding box center [1011, 501] width 14 height 23
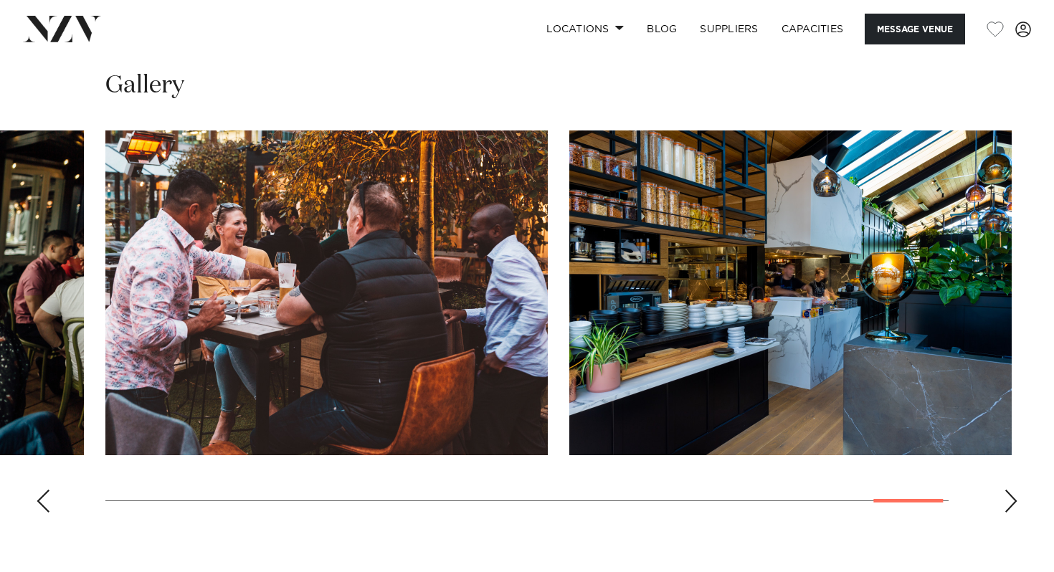
click at [1011, 490] on div "Next slide" at bounding box center [1011, 501] width 14 height 23
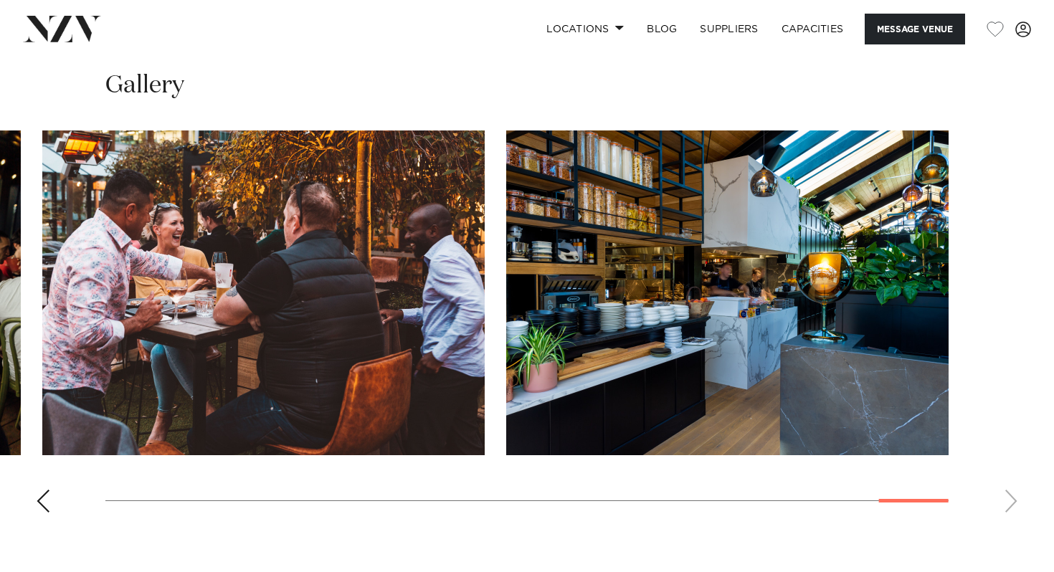
click at [40, 490] on div "Previous slide" at bounding box center [43, 501] width 14 height 23
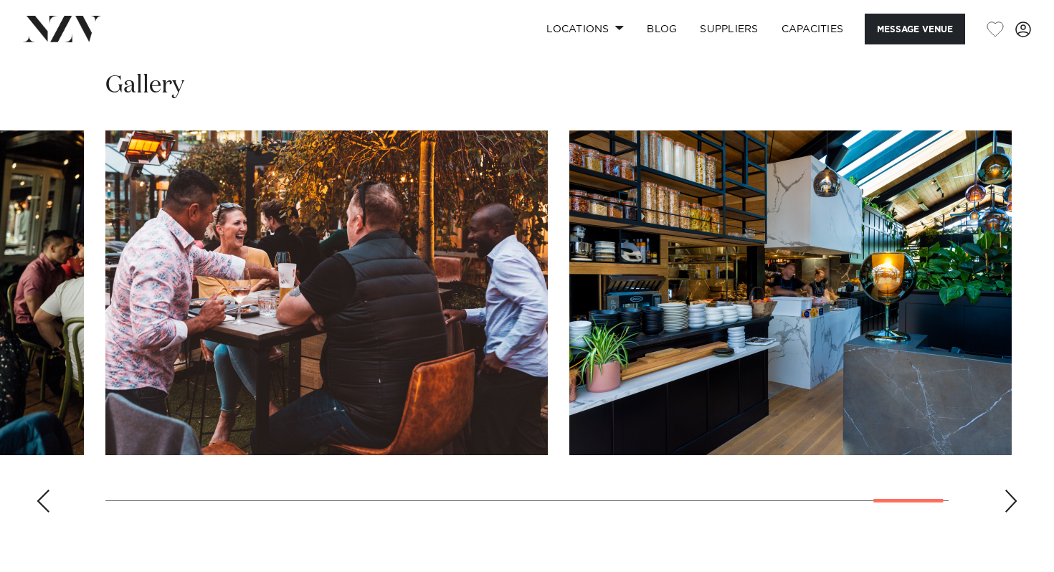
click at [40, 490] on div "Previous slide" at bounding box center [43, 501] width 14 height 23
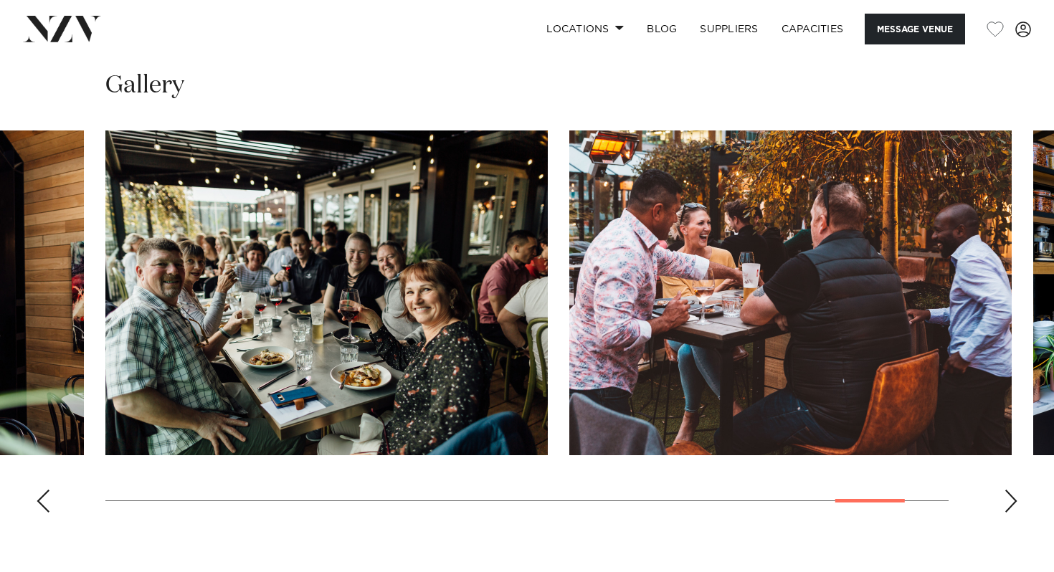
click at [40, 490] on div "Previous slide" at bounding box center [43, 501] width 14 height 23
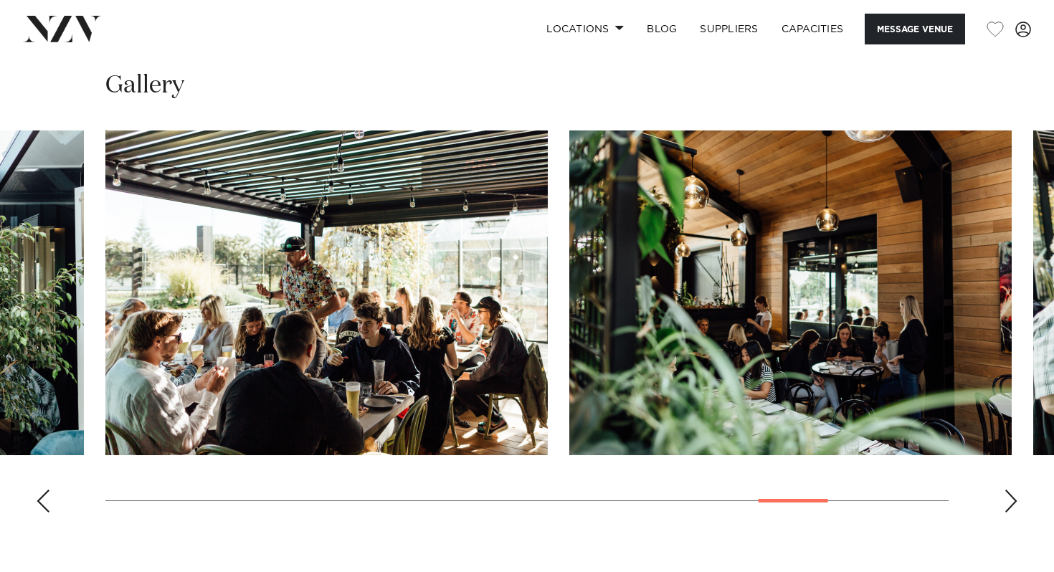
click at [40, 490] on div "Previous slide" at bounding box center [43, 501] width 14 height 23
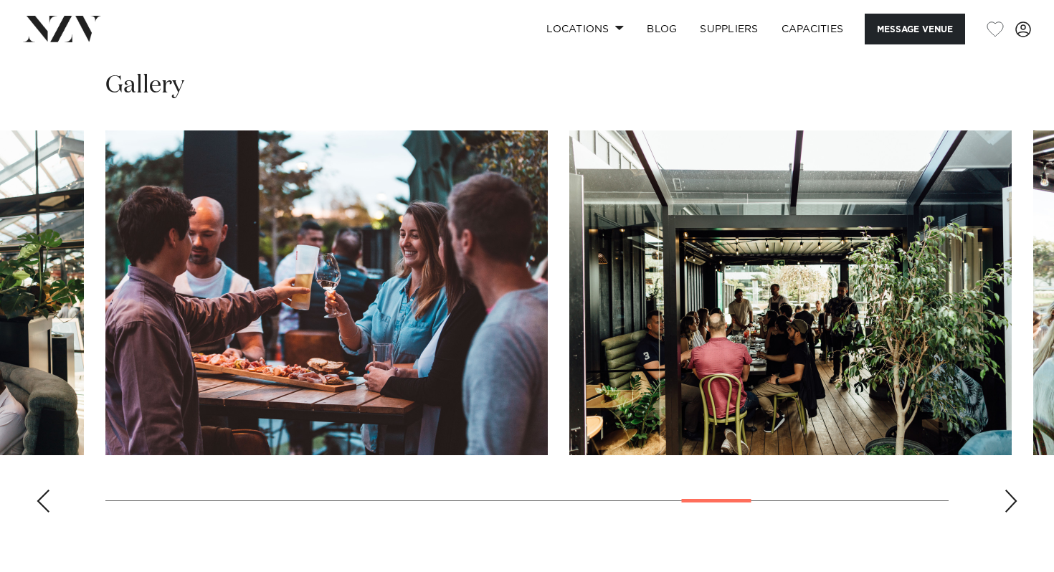
click at [40, 490] on div "Previous slide" at bounding box center [43, 501] width 14 height 23
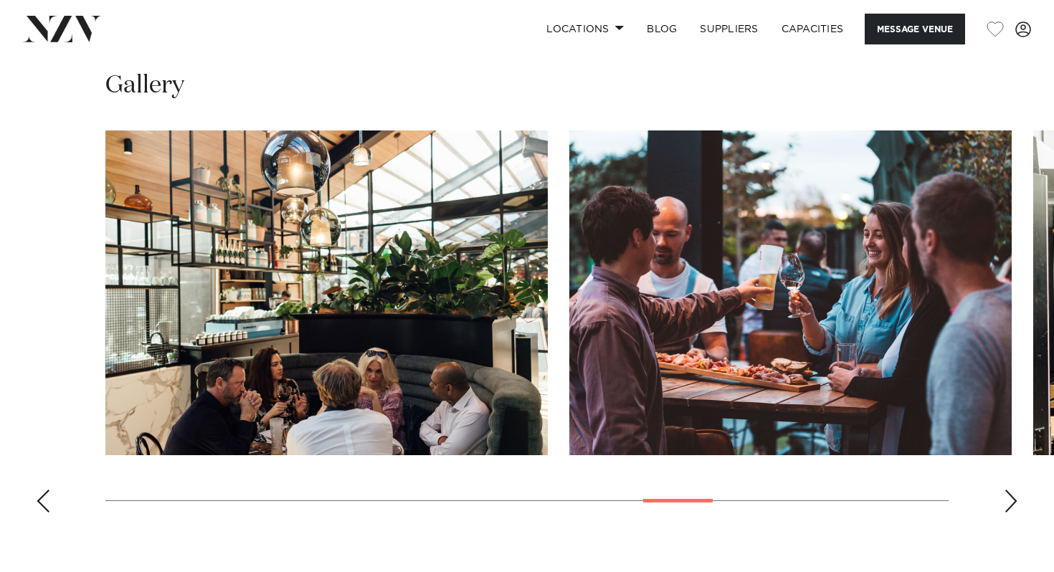
click at [40, 490] on div "Previous slide" at bounding box center [43, 501] width 14 height 23
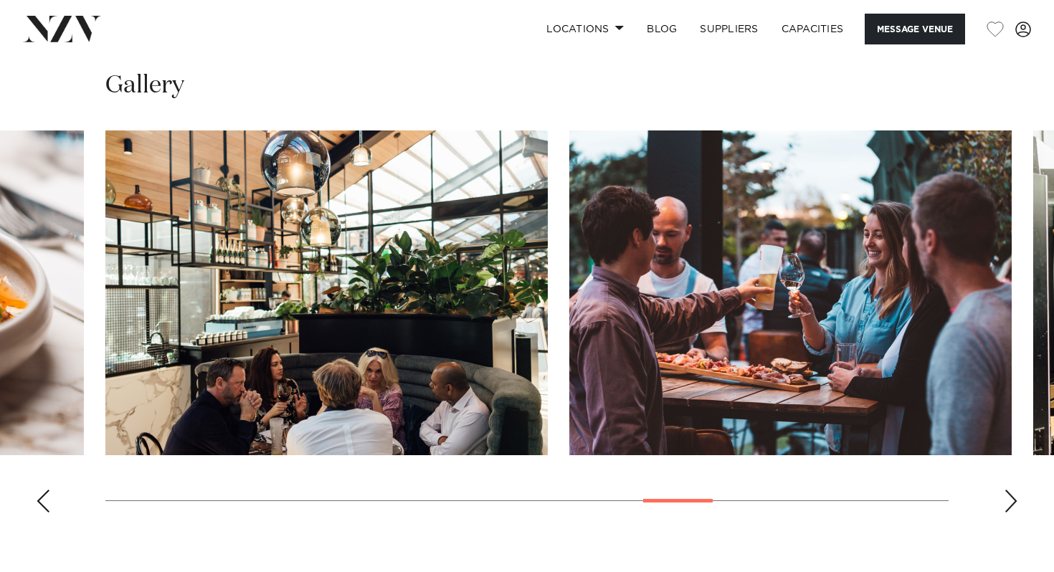
click at [40, 490] on div "Previous slide" at bounding box center [43, 501] width 14 height 23
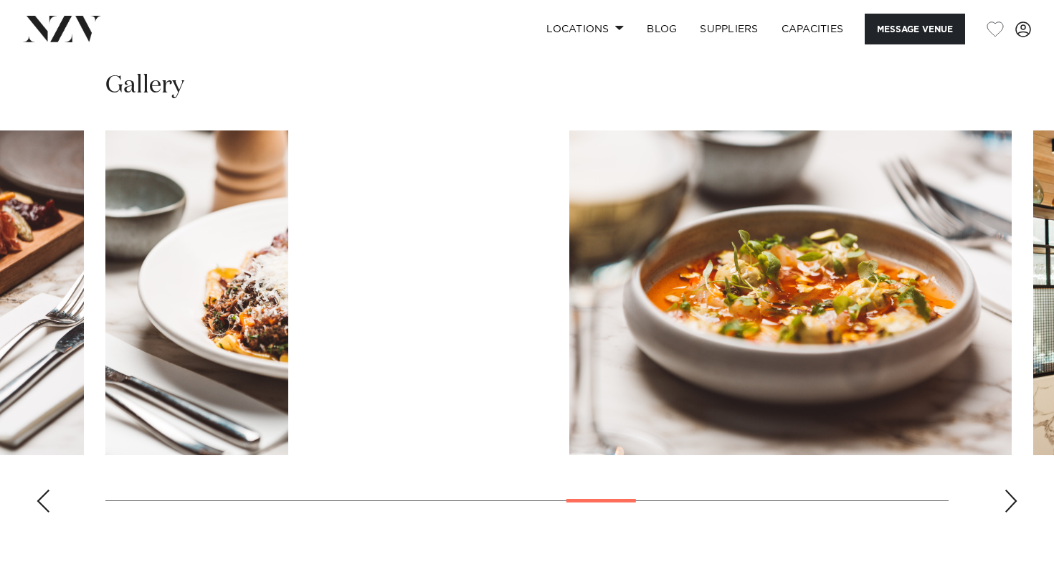
click at [40, 490] on div "Previous slide" at bounding box center [43, 501] width 14 height 23
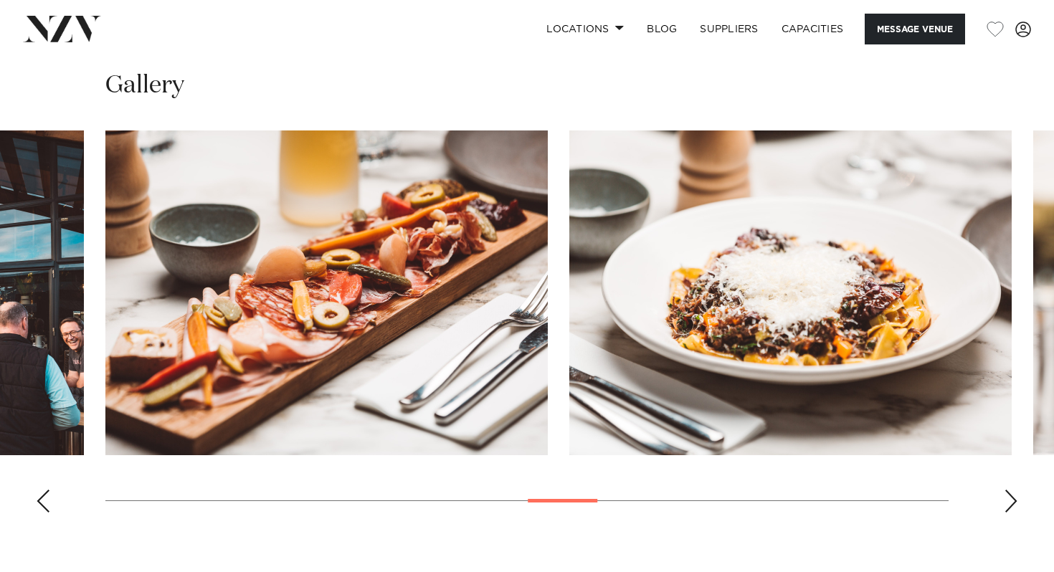
click at [40, 490] on div "Previous slide" at bounding box center [43, 501] width 14 height 23
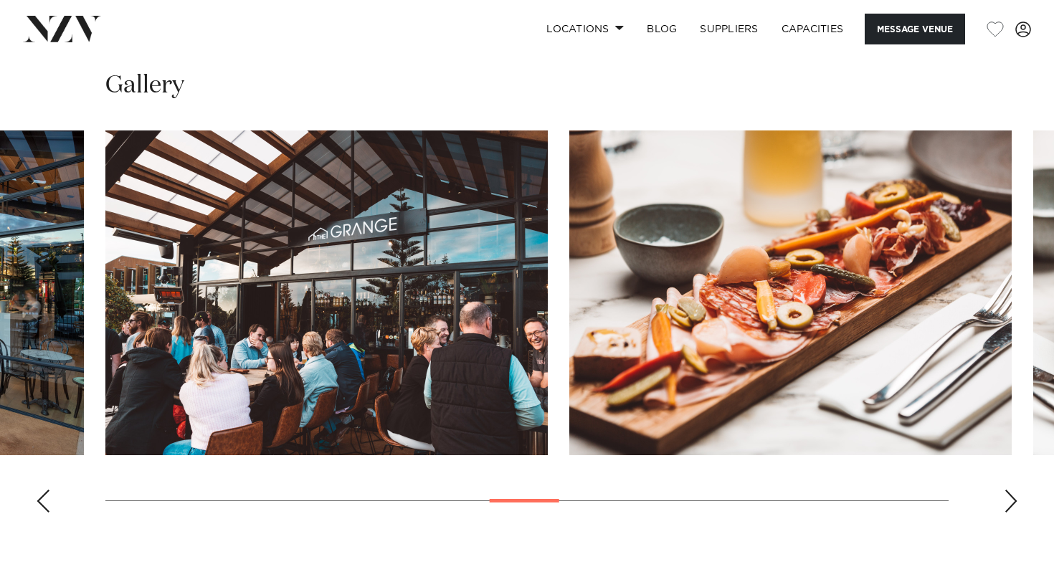
click at [40, 490] on div "Previous slide" at bounding box center [43, 501] width 14 height 23
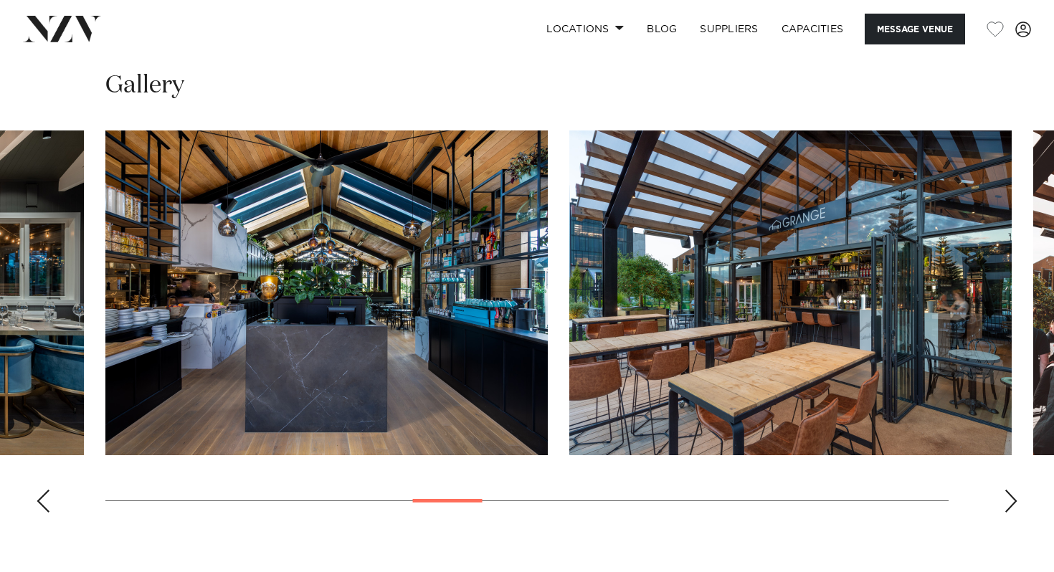
click at [40, 490] on div "Previous slide" at bounding box center [43, 501] width 14 height 23
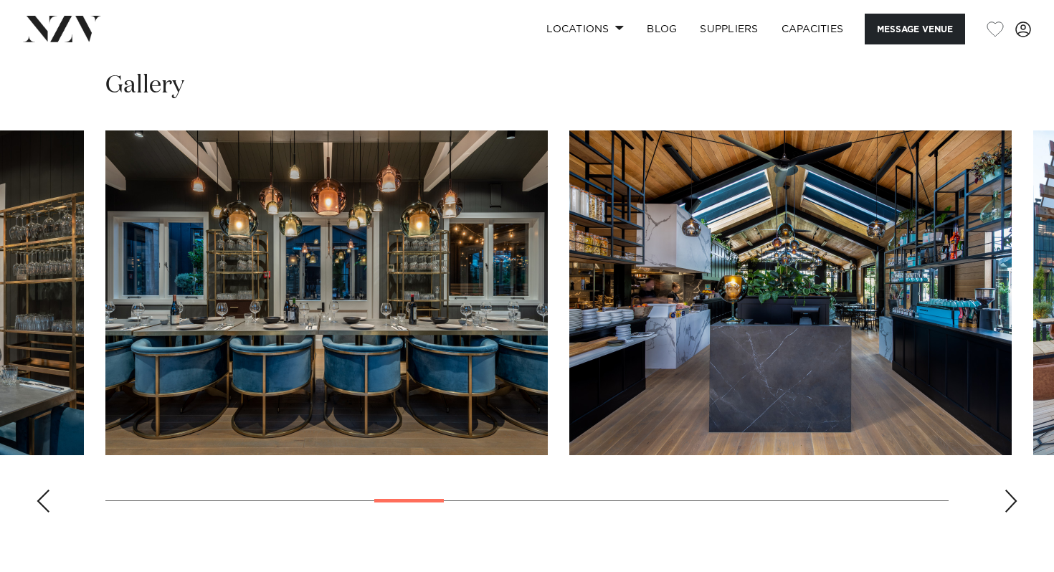
click at [40, 490] on div "Previous slide" at bounding box center [43, 501] width 14 height 23
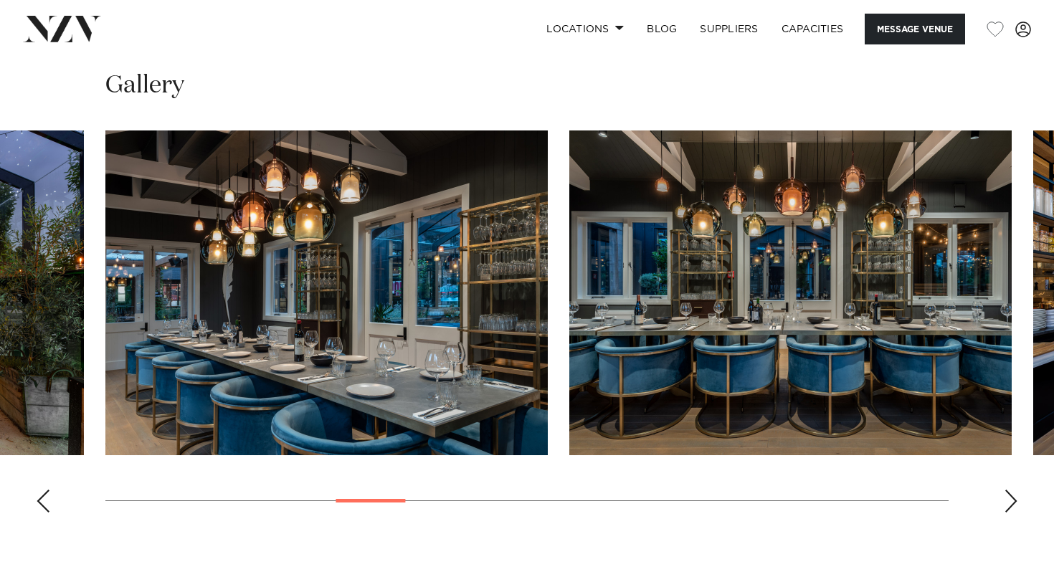
click at [40, 490] on div "Previous slide" at bounding box center [43, 501] width 14 height 23
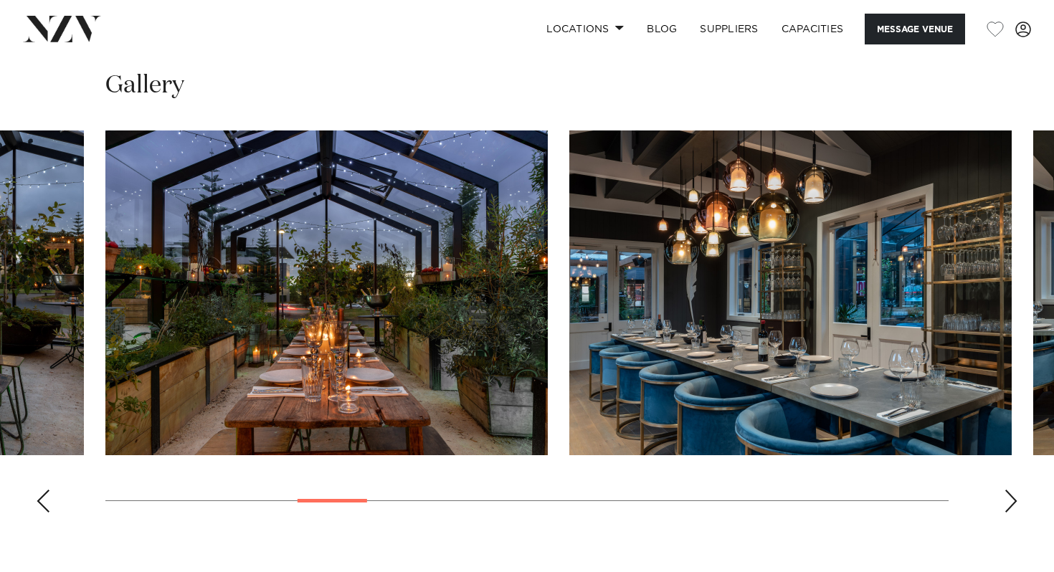
click at [39, 490] on div "Previous slide" at bounding box center [43, 501] width 14 height 23
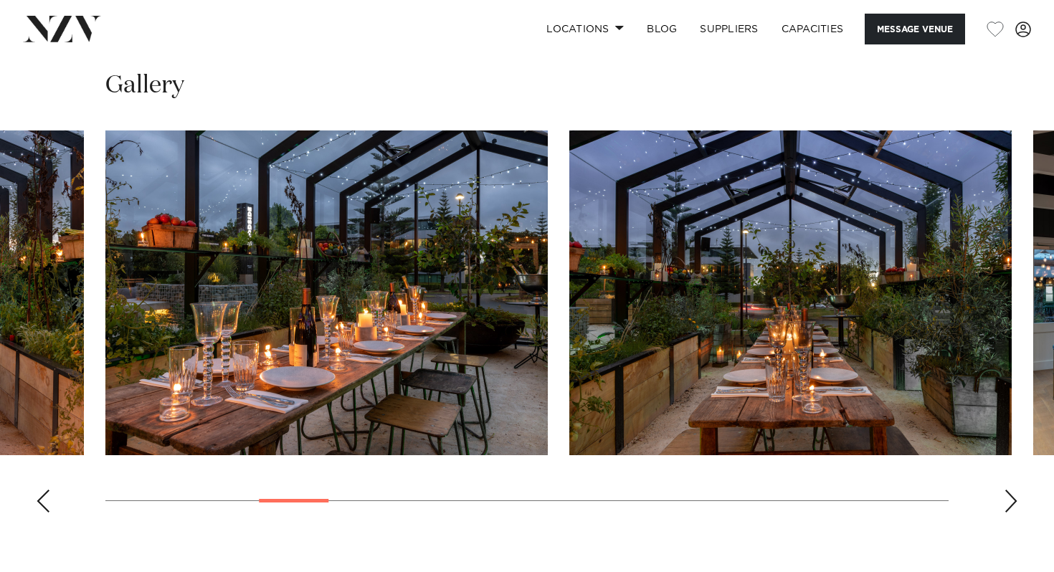
click at [39, 490] on div "Previous slide" at bounding box center [43, 501] width 14 height 23
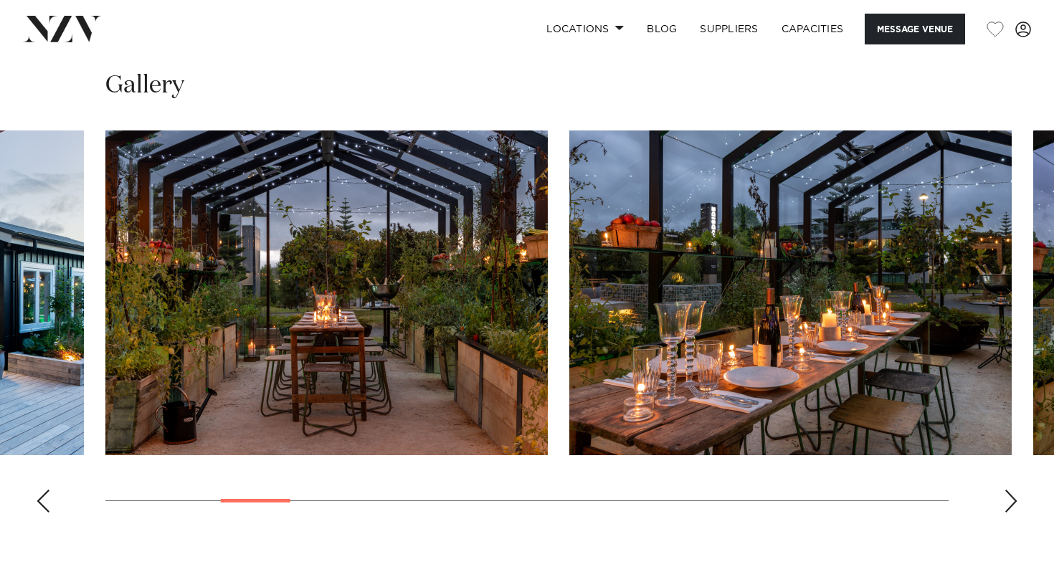
click at [39, 490] on div "Previous slide" at bounding box center [43, 501] width 14 height 23
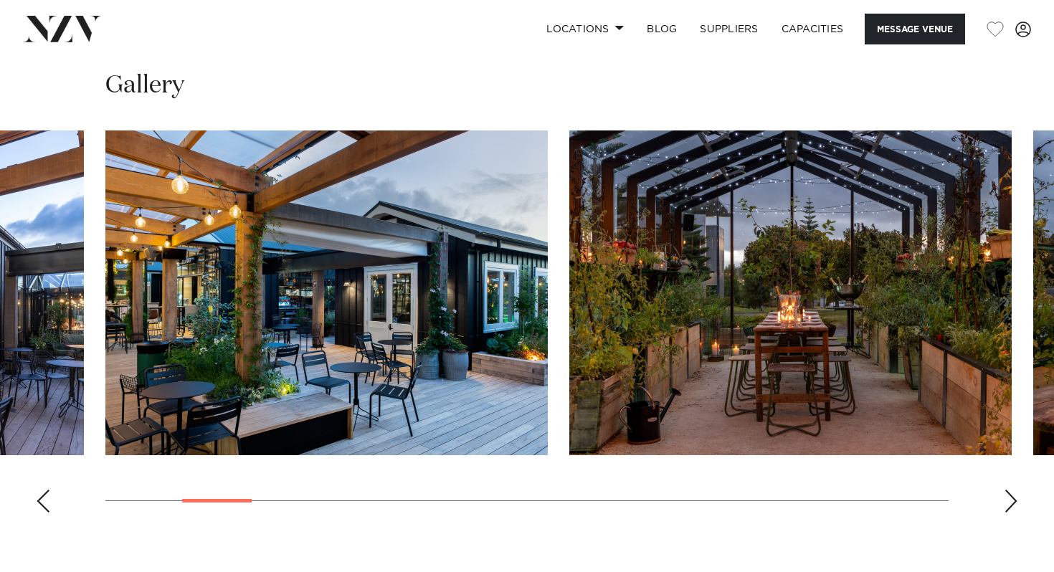
click at [39, 490] on div "Previous slide" at bounding box center [43, 501] width 14 height 23
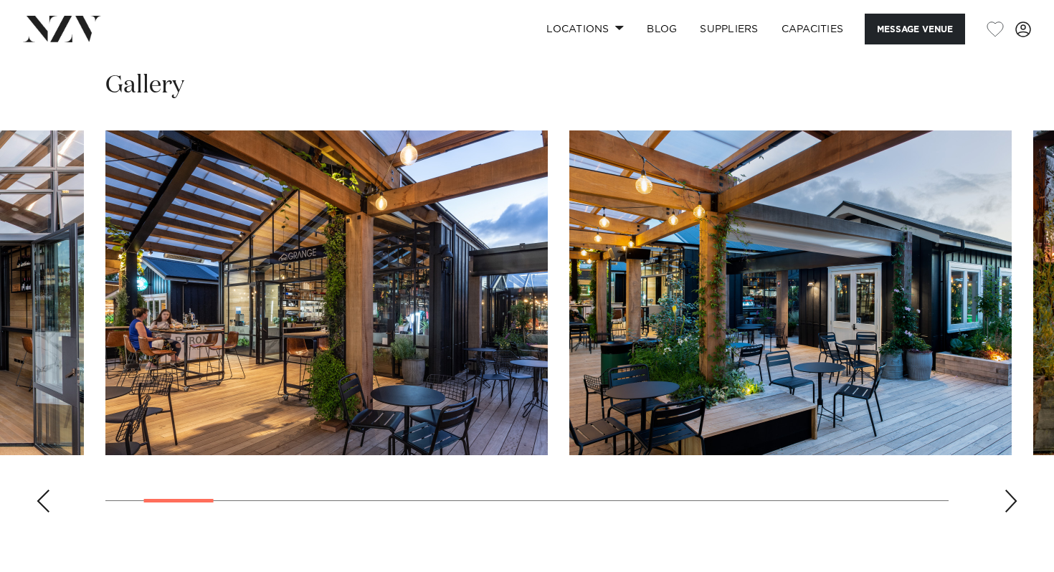
click at [39, 490] on div "Previous slide" at bounding box center [43, 501] width 14 height 23
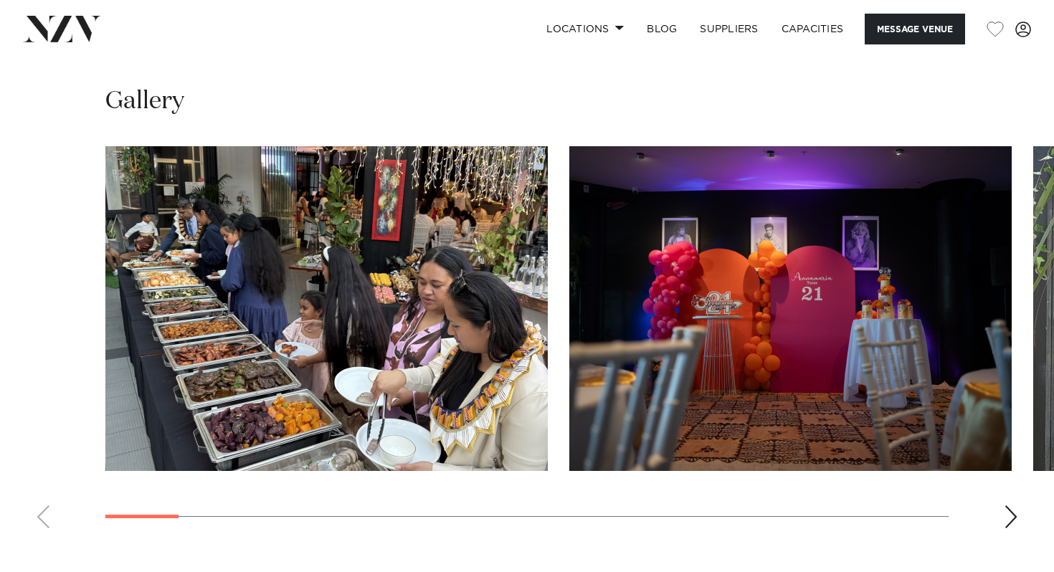
scroll to position [1254, 0]
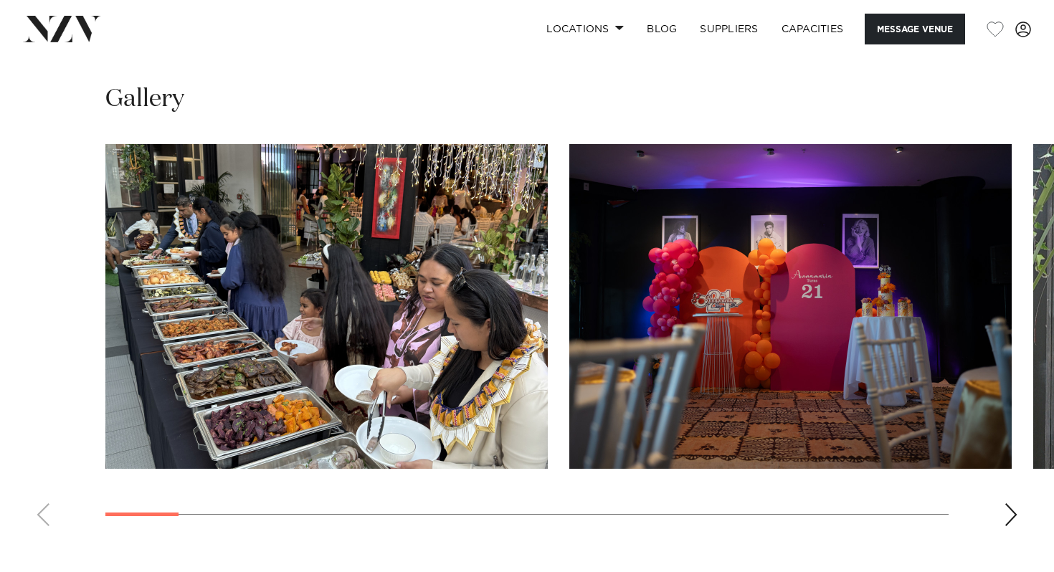
click at [1012, 513] on div "Next slide" at bounding box center [1011, 514] width 14 height 23
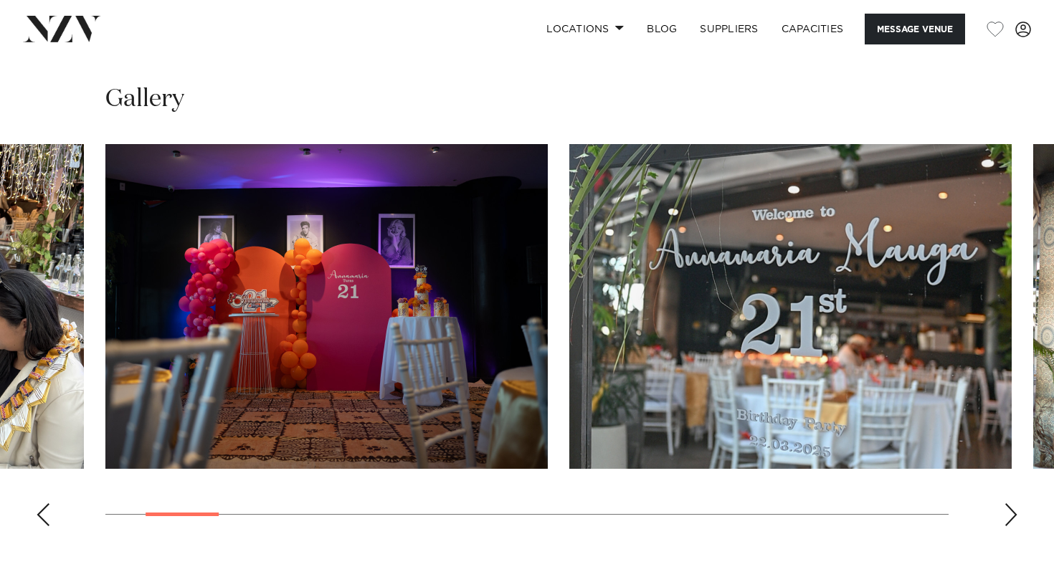
click at [1012, 513] on div "Next slide" at bounding box center [1011, 514] width 14 height 23
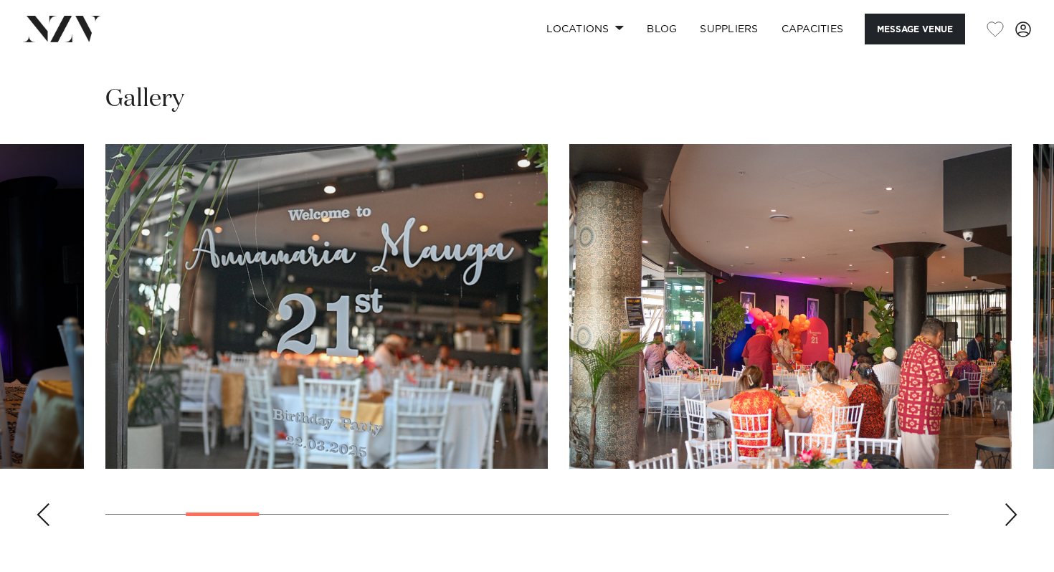
click at [1012, 513] on div "Next slide" at bounding box center [1011, 514] width 14 height 23
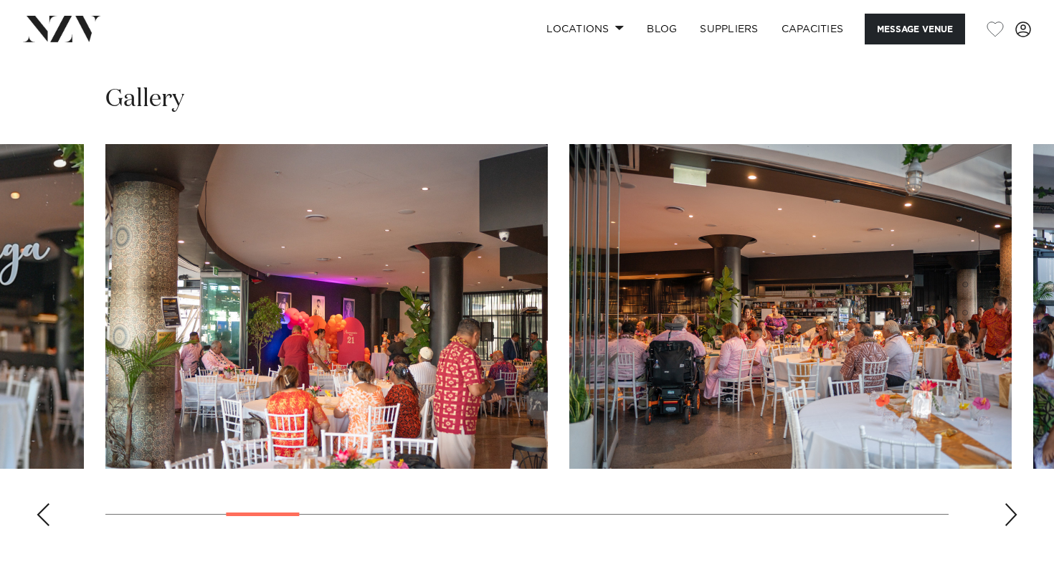
click at [1012, 513] on div "Next slide" at bounding box center [1011, 514] width 14 height 23
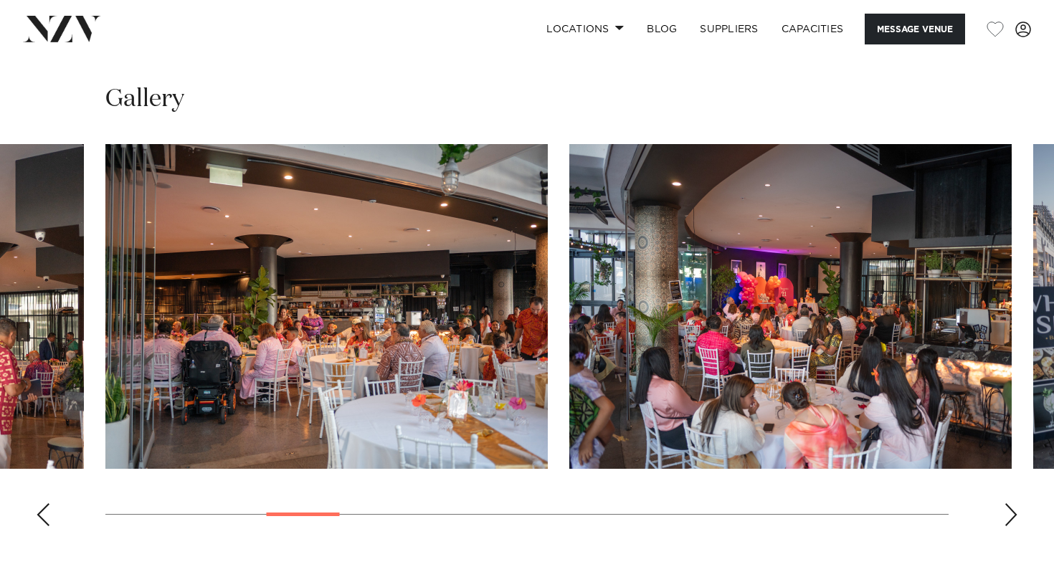
click at [1012, 513] on div "Next slide" at bounding box center [1011, 514] width 14 height 23
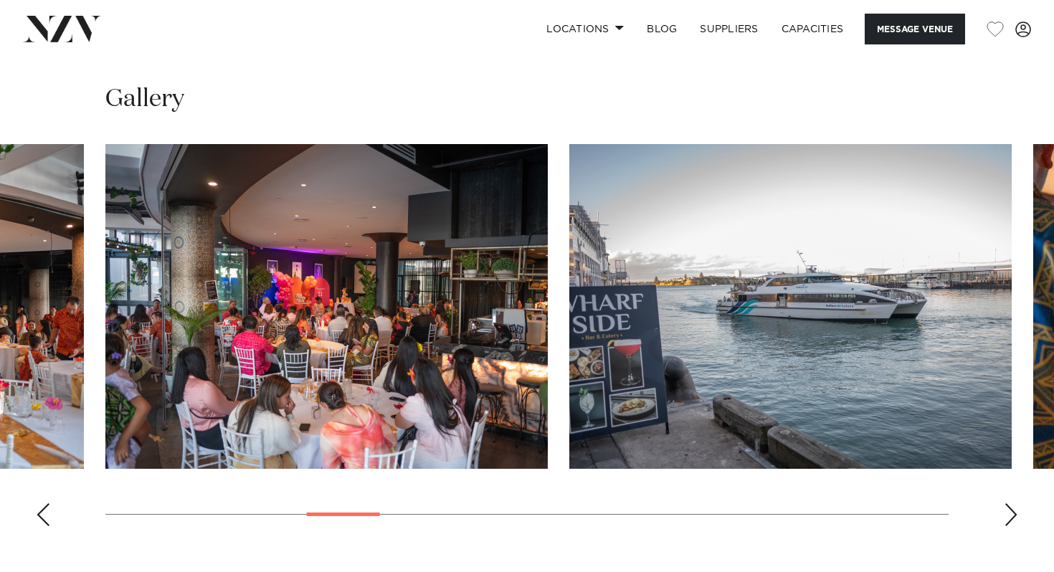
click at [1011, 513] on div "Next slide" at bounding box center [1011, 514] width 14 height 23
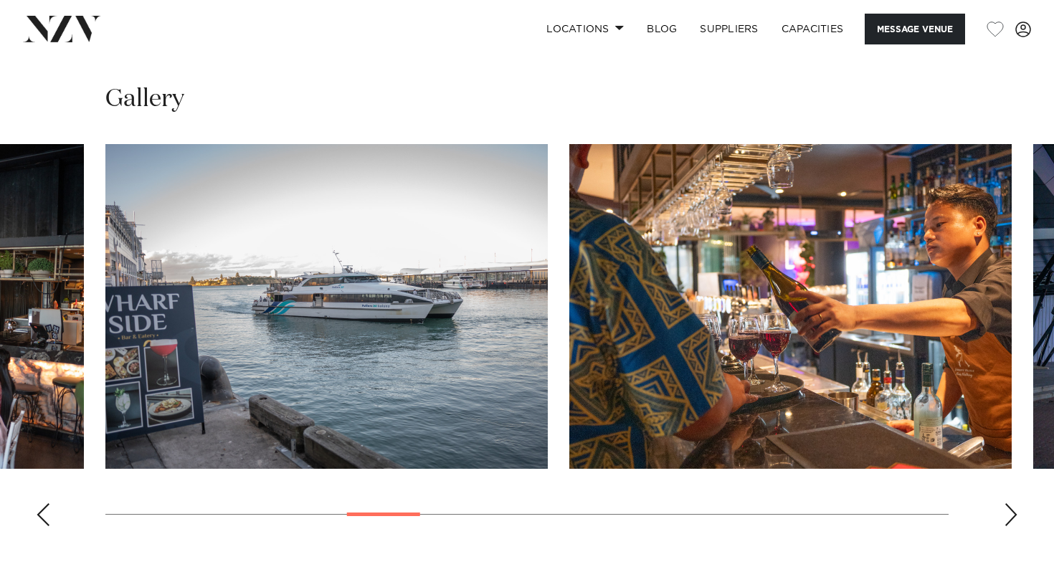
click at [1011, 513] on div "Next slide" at bounding box center [1011, 514] width 14 height 23
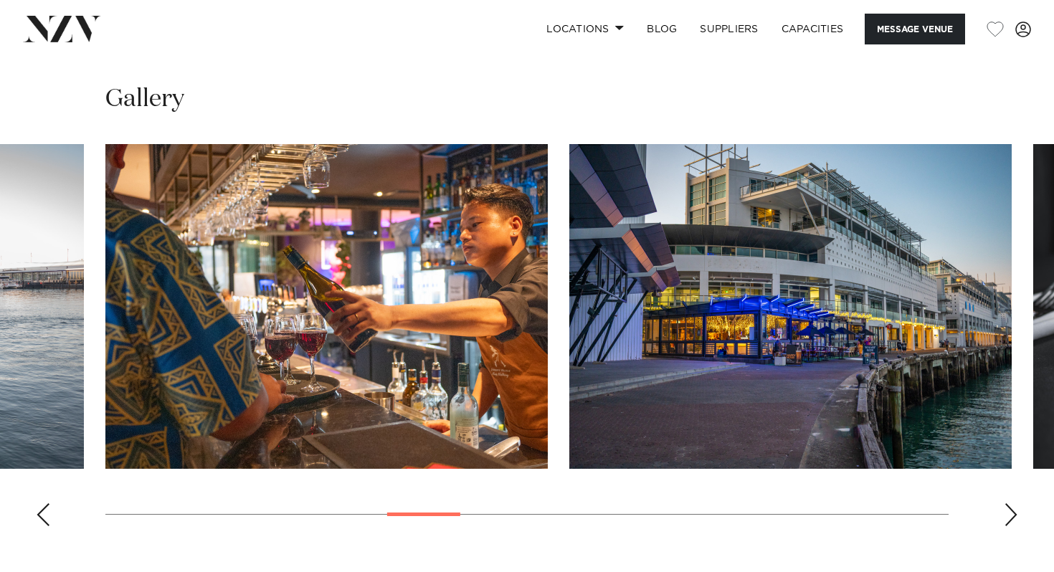
click at [1011, 513] on div "Next slide" at bounding box center [1011, 514] width 14 height 23
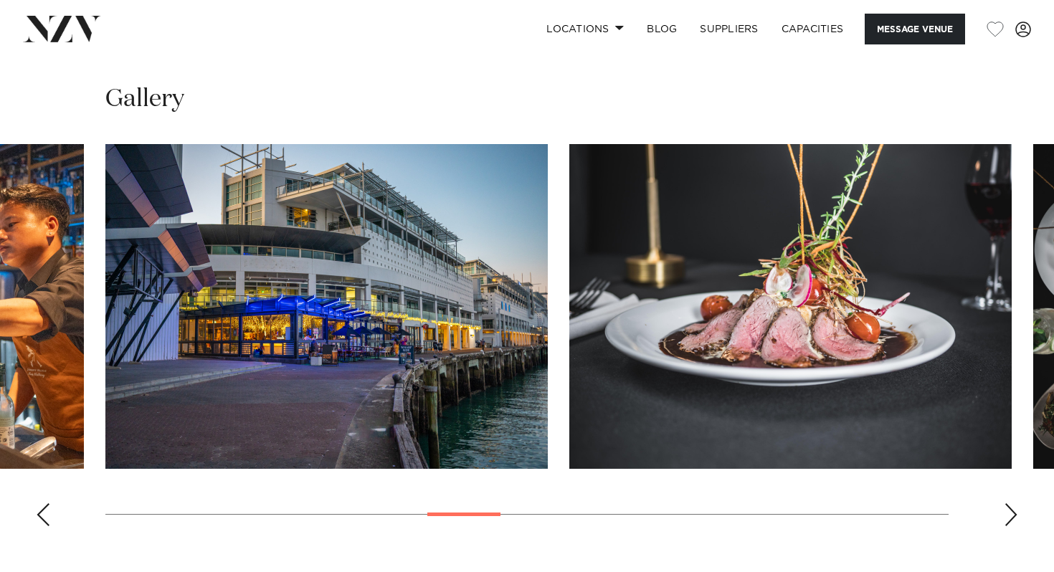
click at [1011, 513] on div "Next slide" at bounding box center [1011, 514] width 14 height 23
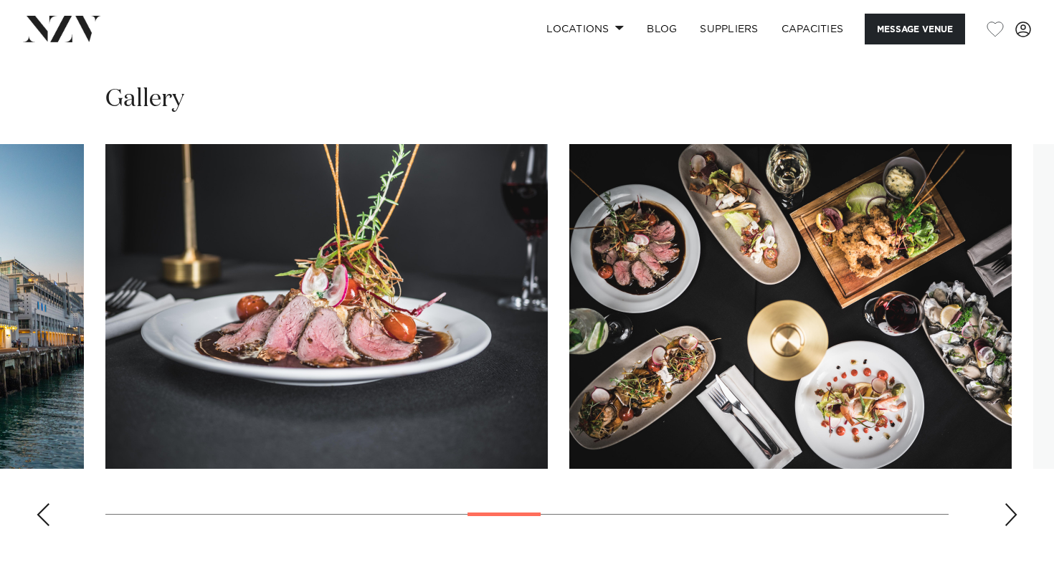
click at [1011, 513] on div "Next slide" at bounding box center [1011, 514] width 14 height 23
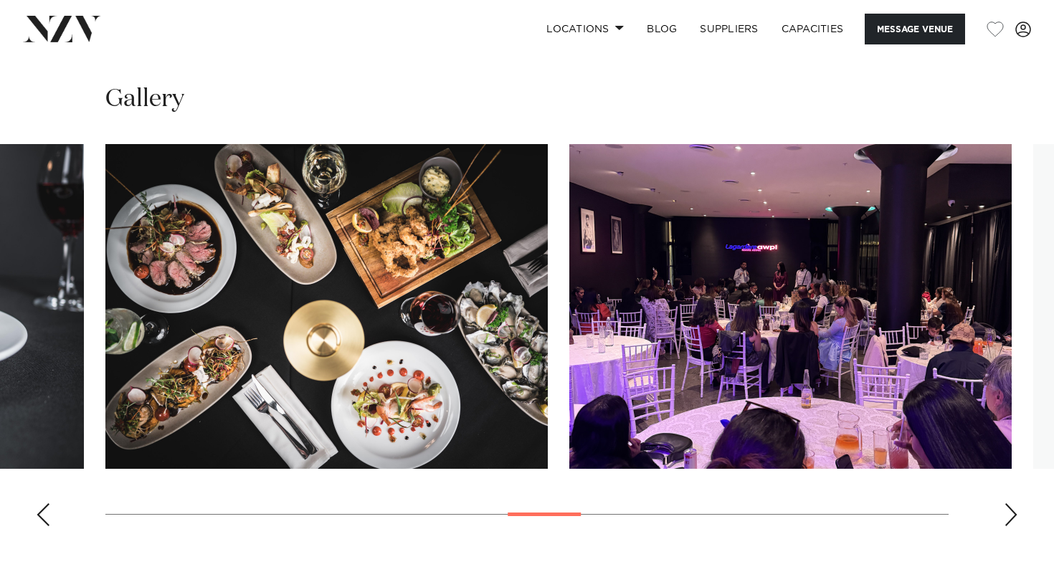
click at [1011, 513] on div "Next slide" at bounding box center [1011, 514] width 14 height 23
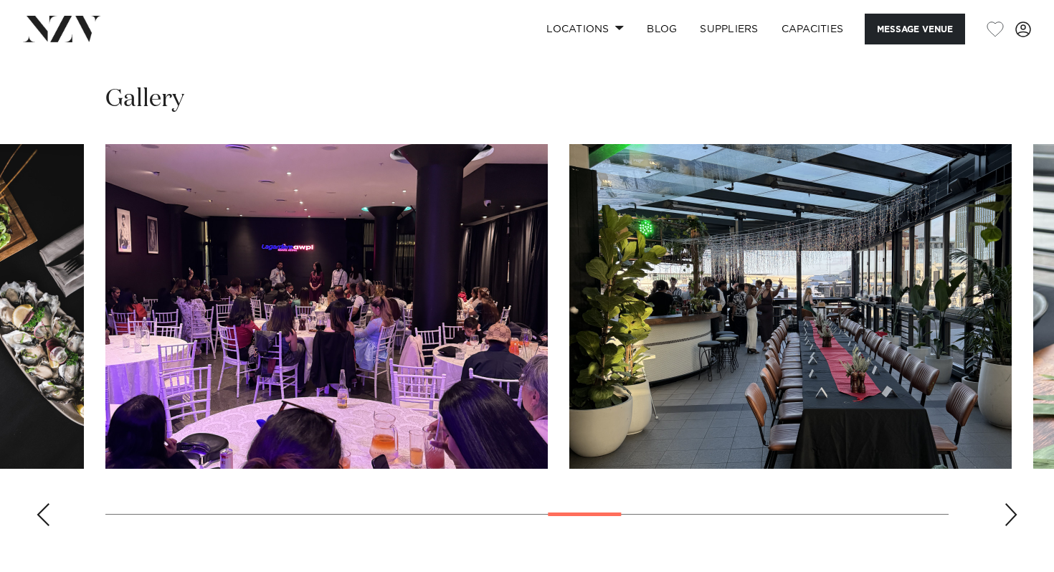
click at [1011, 513] on div "Next slide" at bounding box center [1011, 514] width 14 height 23
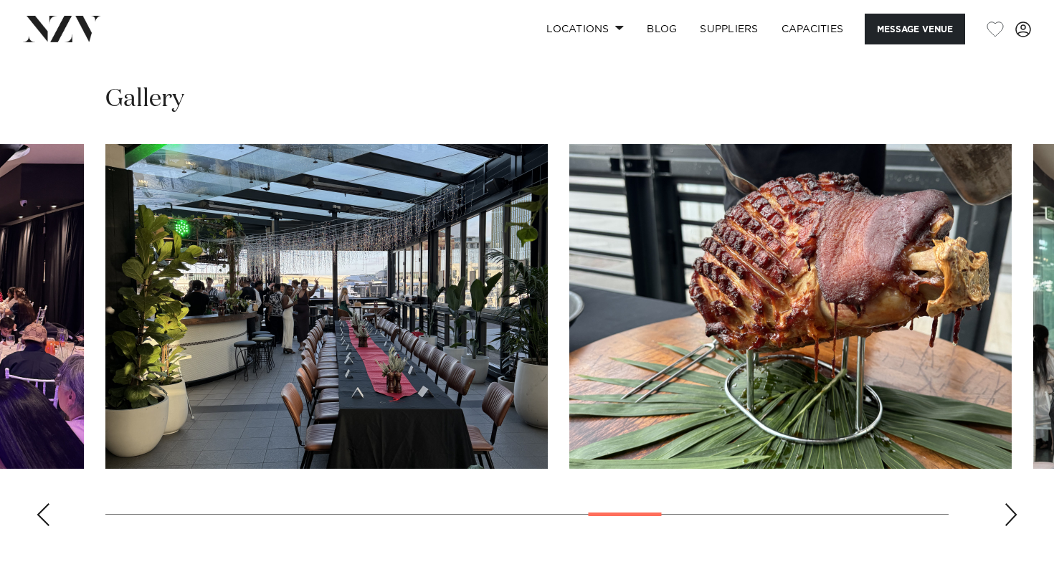
click at [1011, 513] on div "Next slide" at bounding box center [1011, 514] width 14 height 23
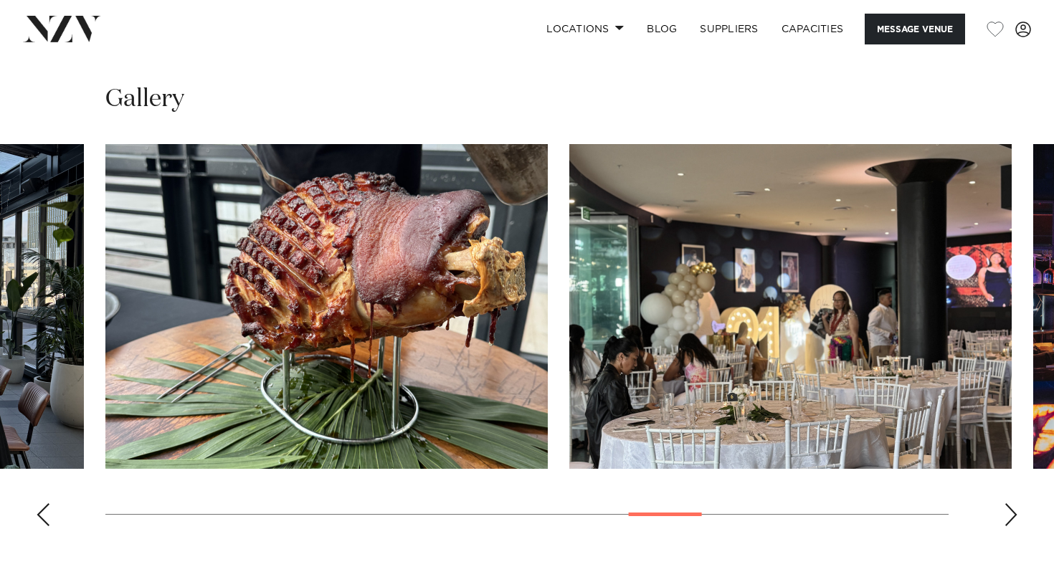
click at [1011, 513] on div "Next slide" at bounding box center [1011, 514] width 14 height 23
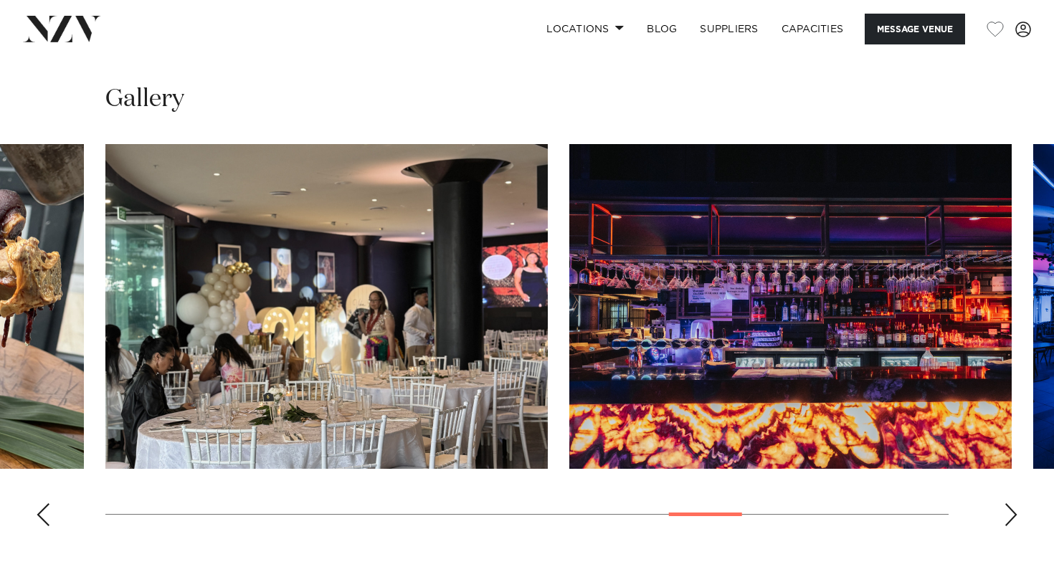
click at [1011, 513] on div "Next slide" at bounding box center [1011, 514] width 14 height 23
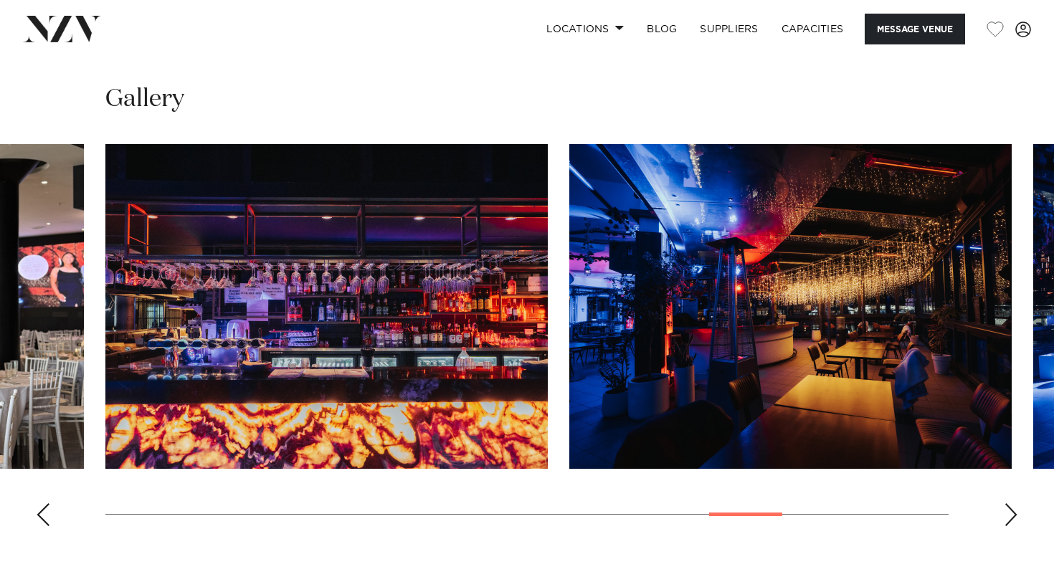
click at [1011, 513] on div "Next slide" at bounding box center [1011, 514] width 14 height 23
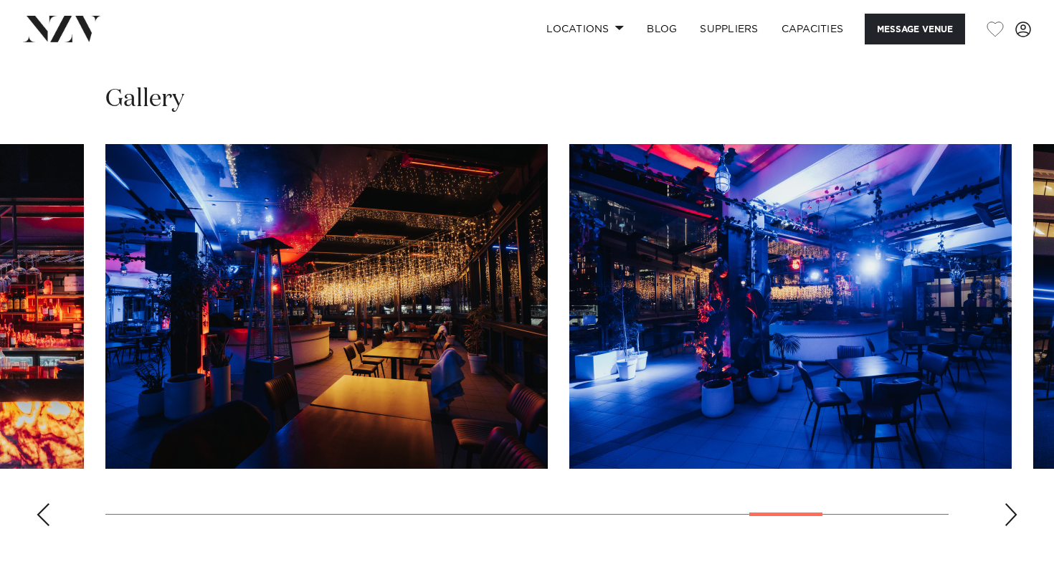
click at [1011, 513] on div "Next slide" at bounding box center [1011, 514] width 14 height 23
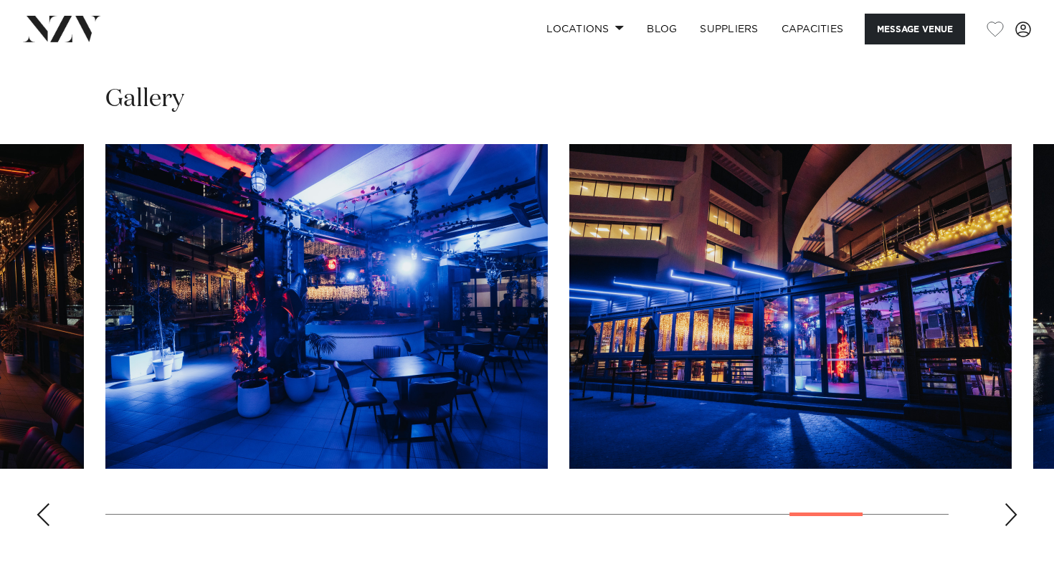
click at [1011, 513] on div "Next slide" at bounding box center [1011, 514] width 14 height 23
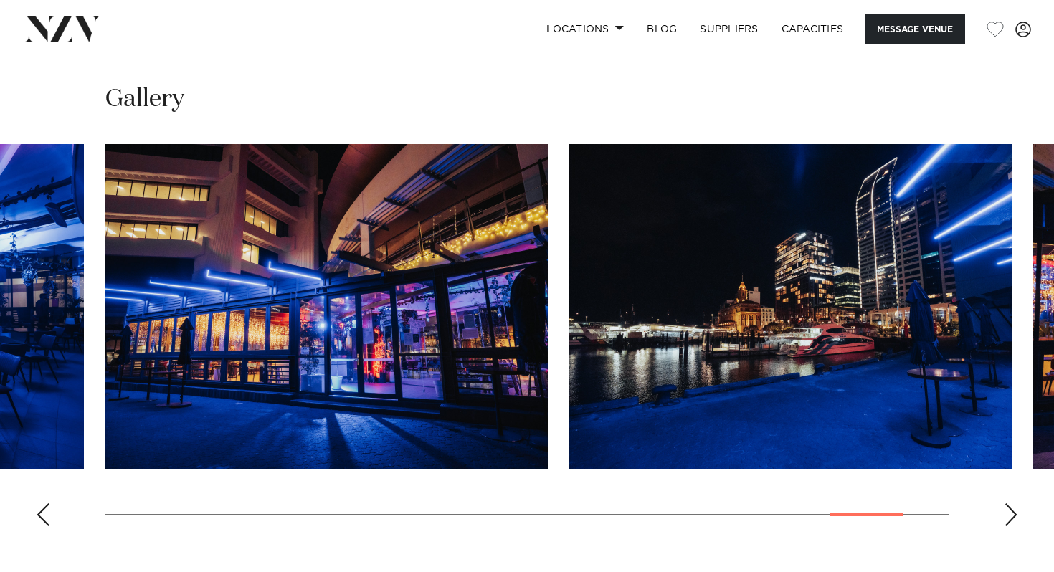
click at [1011, 513] on div "Next slide" at bounding box center [1011, 514] width 14 height 23
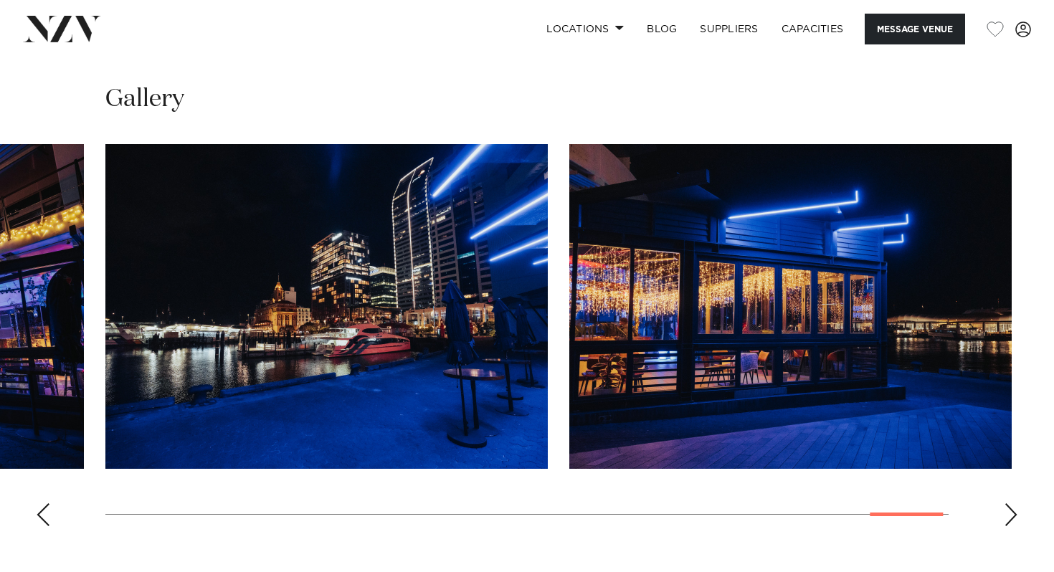
click at [1011, 513] on div "Next slide" at bounding box center [1011, 514] width 14 height 23
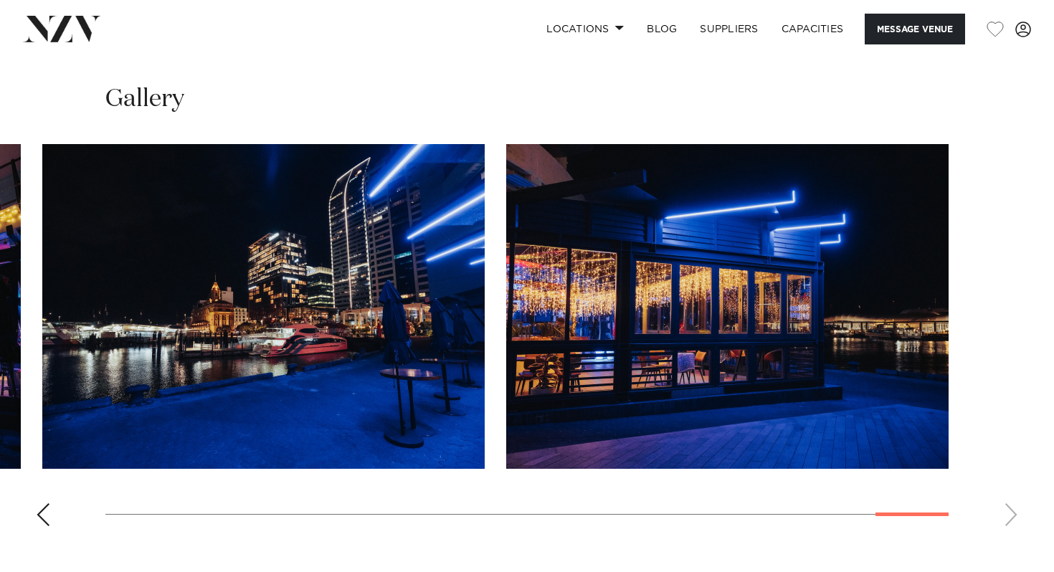
click at [818, 504] on swiper-container at bounding box center [527, 341] width 1054 height 394
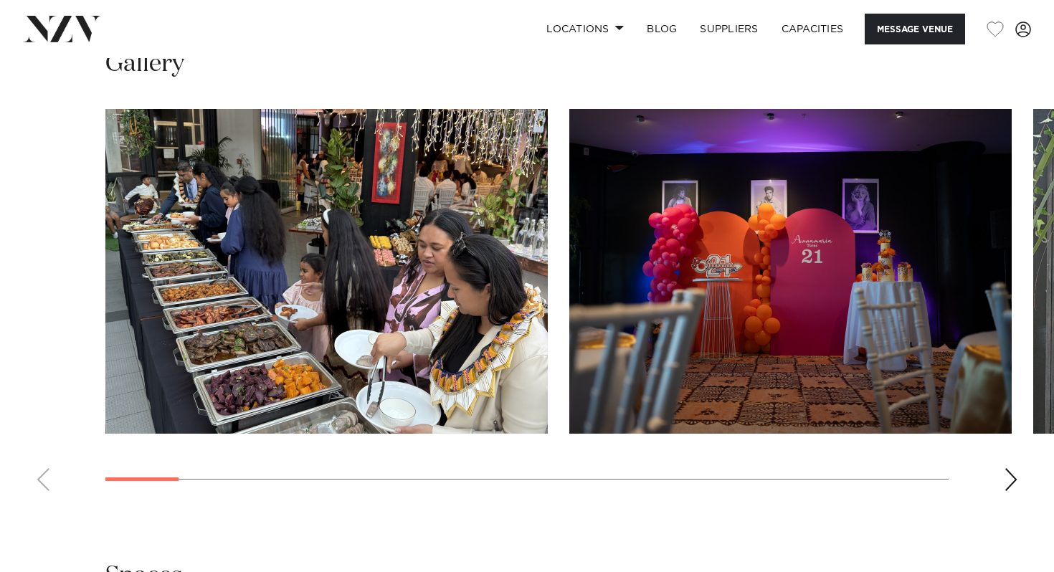
scroll to position [1287, 0]
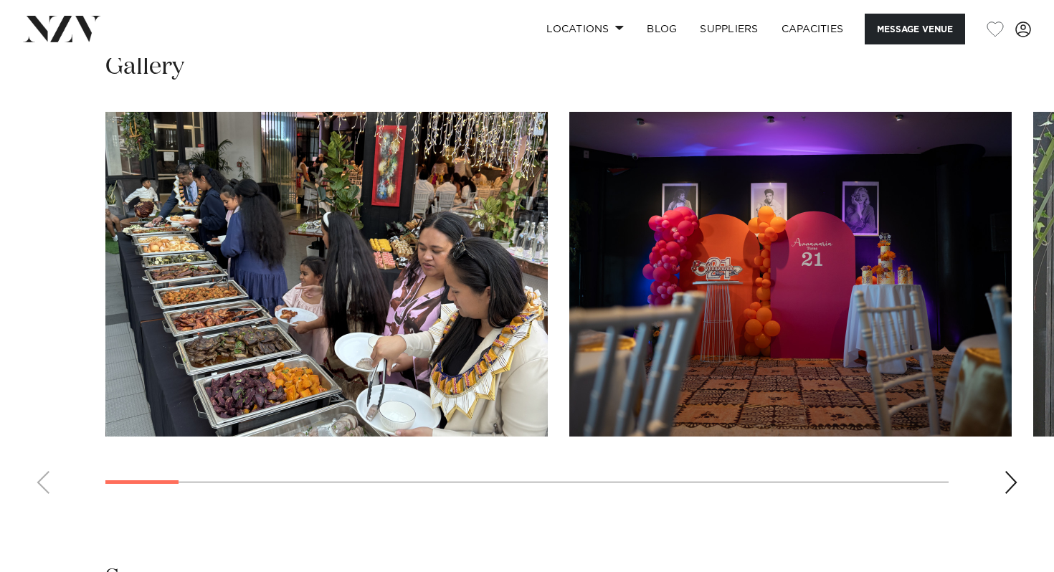
click at [1010, 479] on div "Next slide" at bounding box center [1011, 482] width 14 height 23
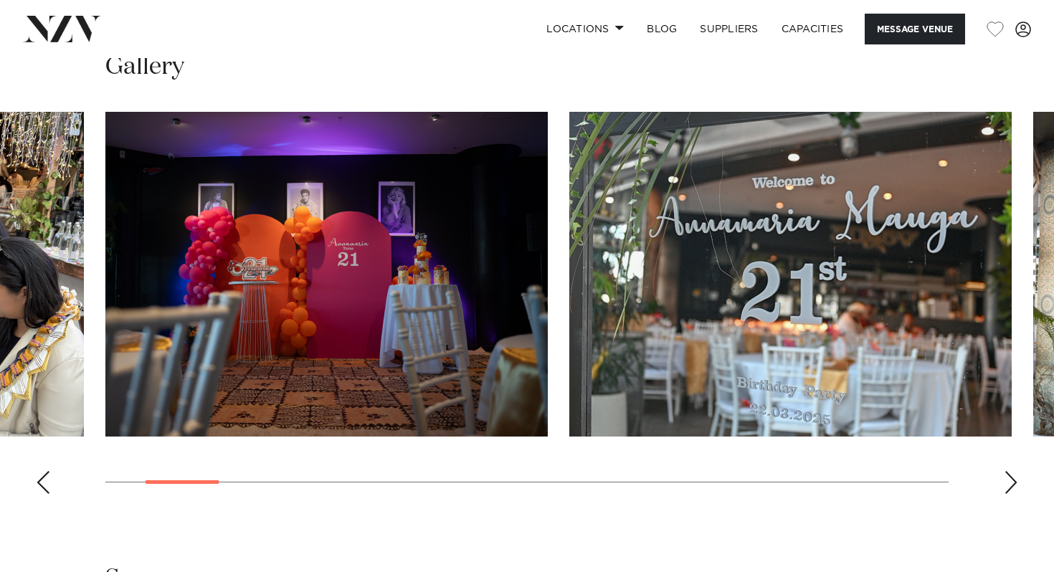
click at [1010, 479] on div "Next slide" at bounding box center [1011, 482] width 14 height 23
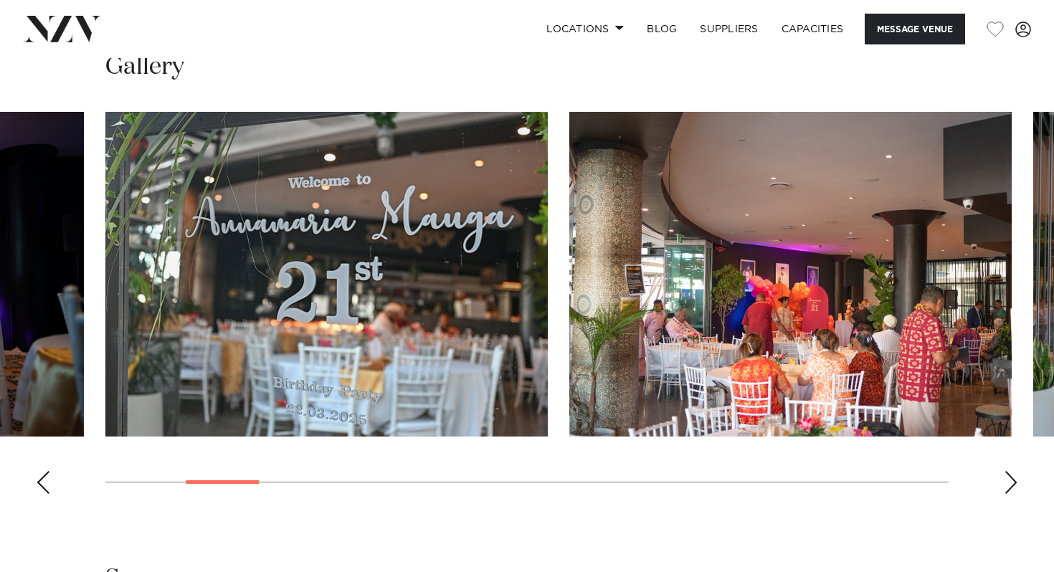
click at [1010, 479] on div "Next slide" at bounding box center [1011, 482] width 14 height 23
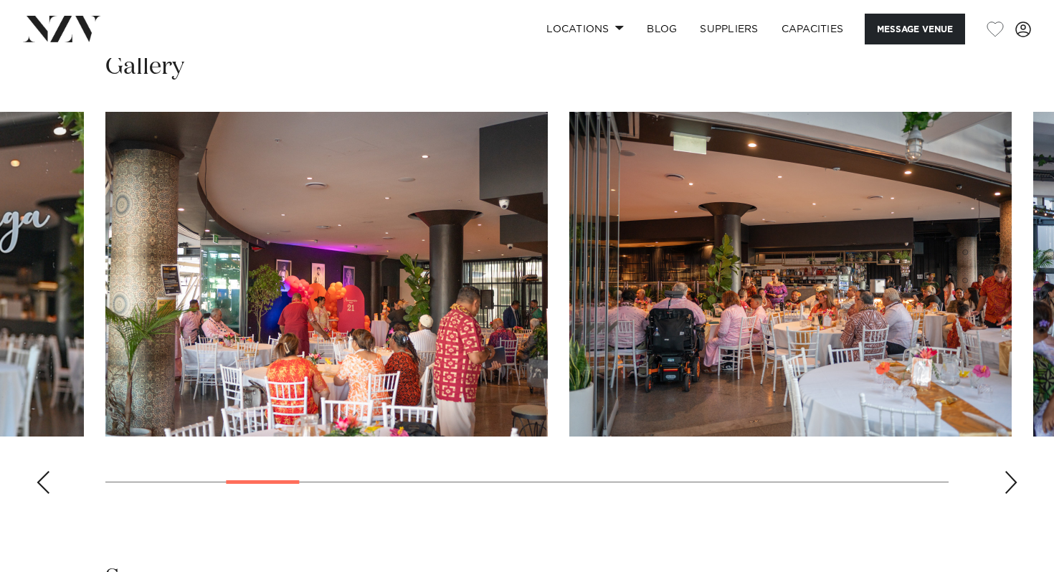
click at [1010, 479] on div "Next slide" at bounding box center [1011, 482] width 14 height 23
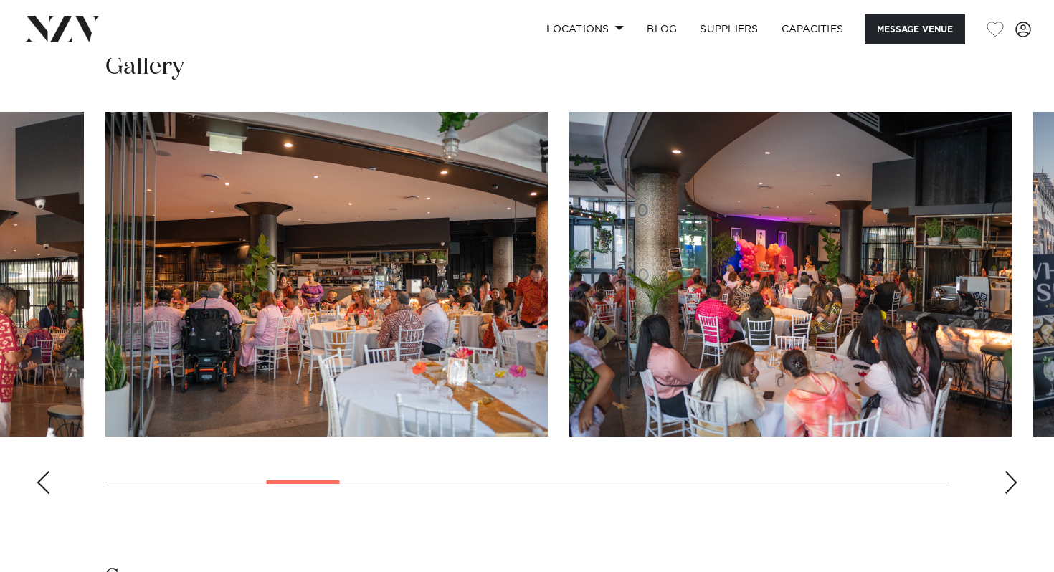
click at [1010, 479] on div "Next slide" at bounding box center [1011, 482] width 14 height 23
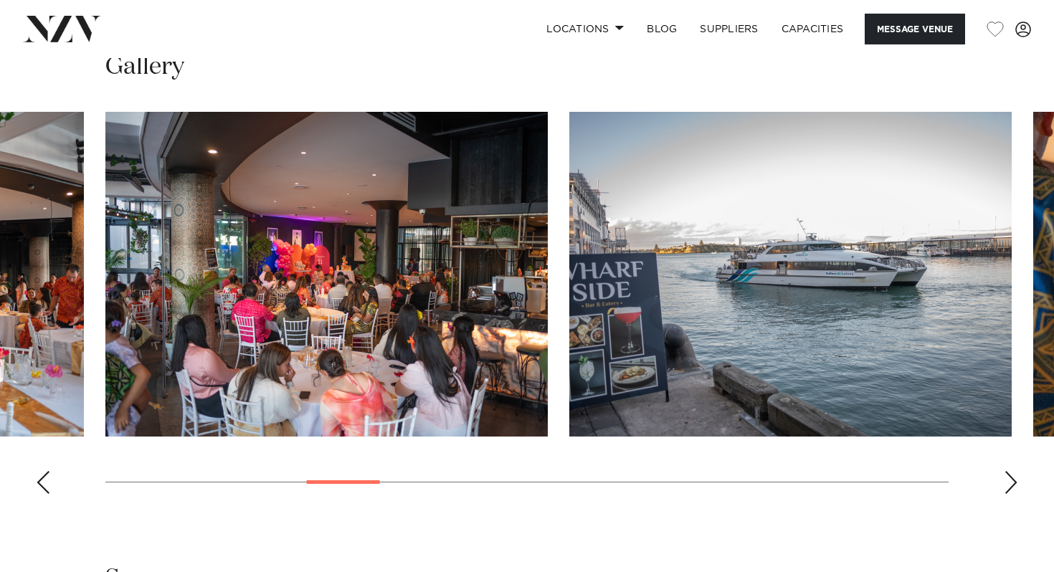
click at [1010, 479] on div "Next slide" at bounding box center [1011, 482] width 14 height 23
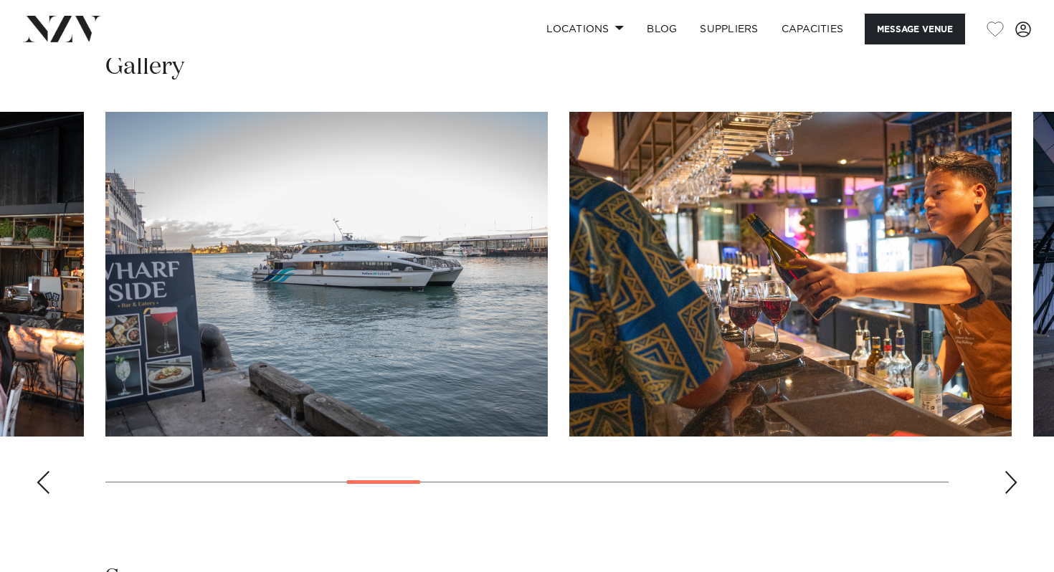
click at [1010, 479] on div "Next slide" at bounding box center [1011, 482] width 14 height 23
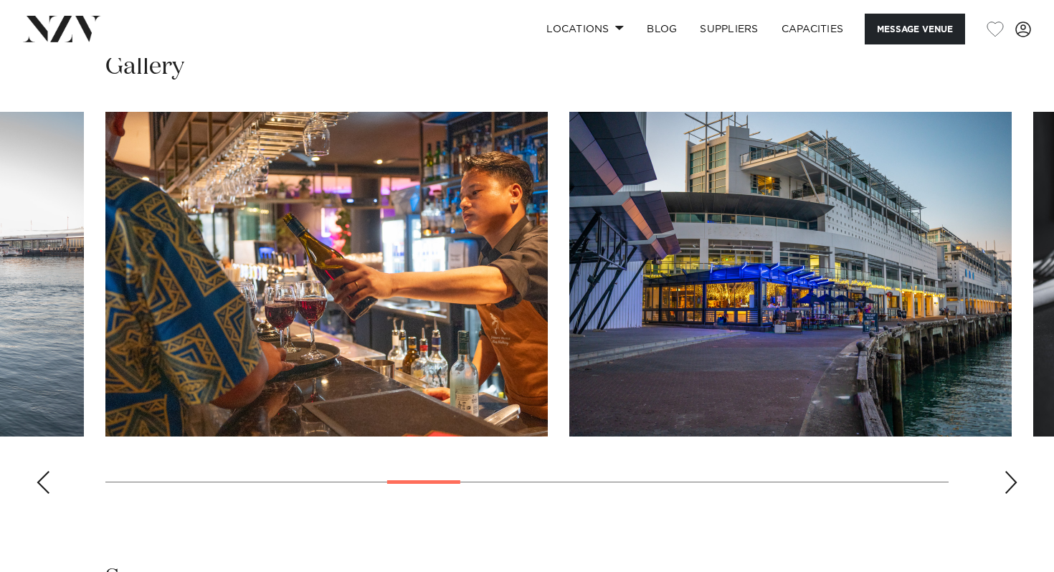
click at [1010, 479] on div "Next slide" at bounding box center [1011, 482] width 14 height 23
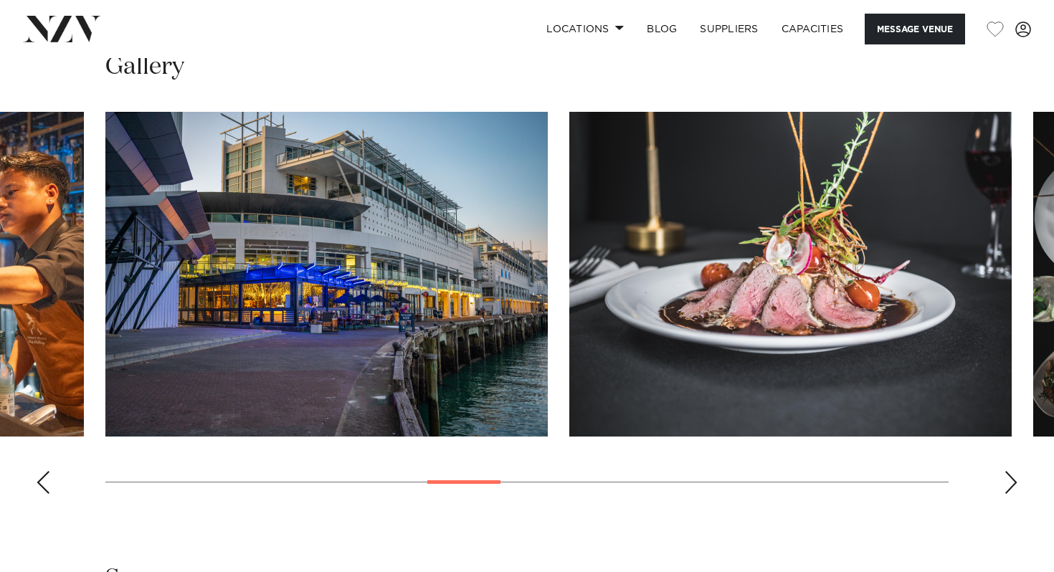
click at [1010, 479] on div "Next slide" at bounding box center [1011, 482] width 14 height 23
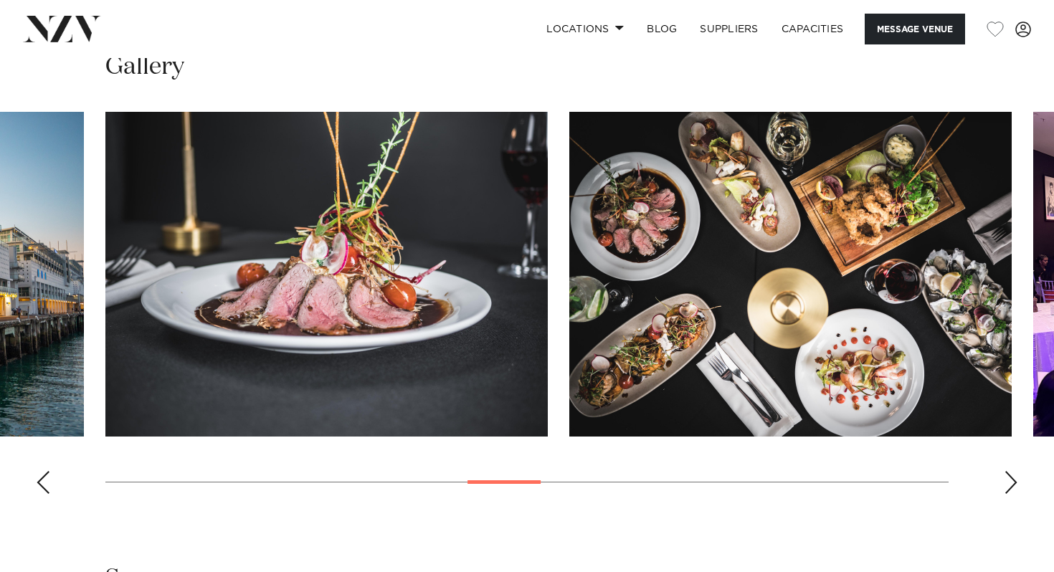
click at [1010, 479] on div "Next slide" at bounding box center [1011, 482] width 14 height 23
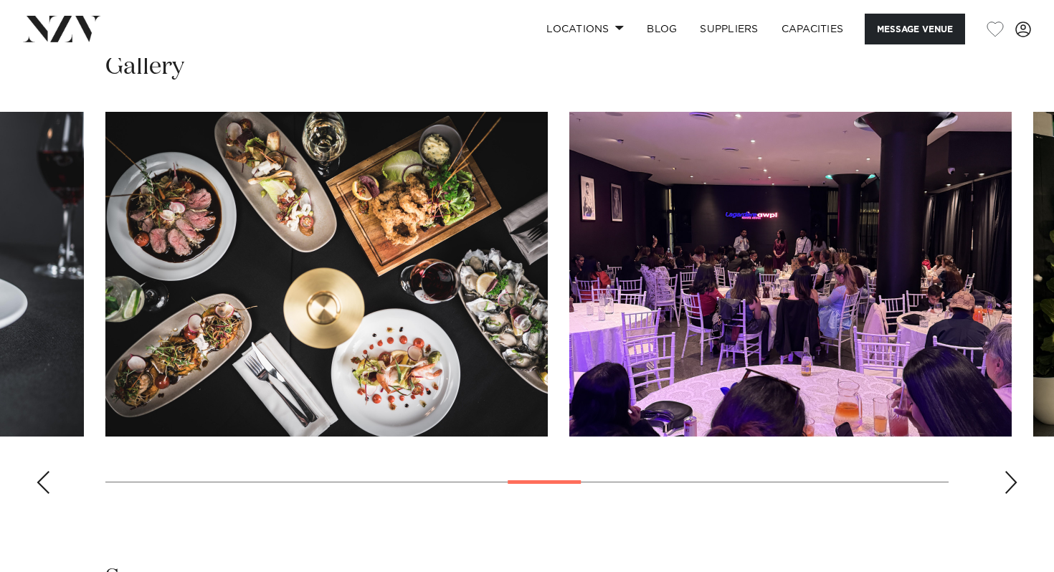
click at [1010, 479] on div "Next slide" at bounding box center [1011, 482] width 14 height 23
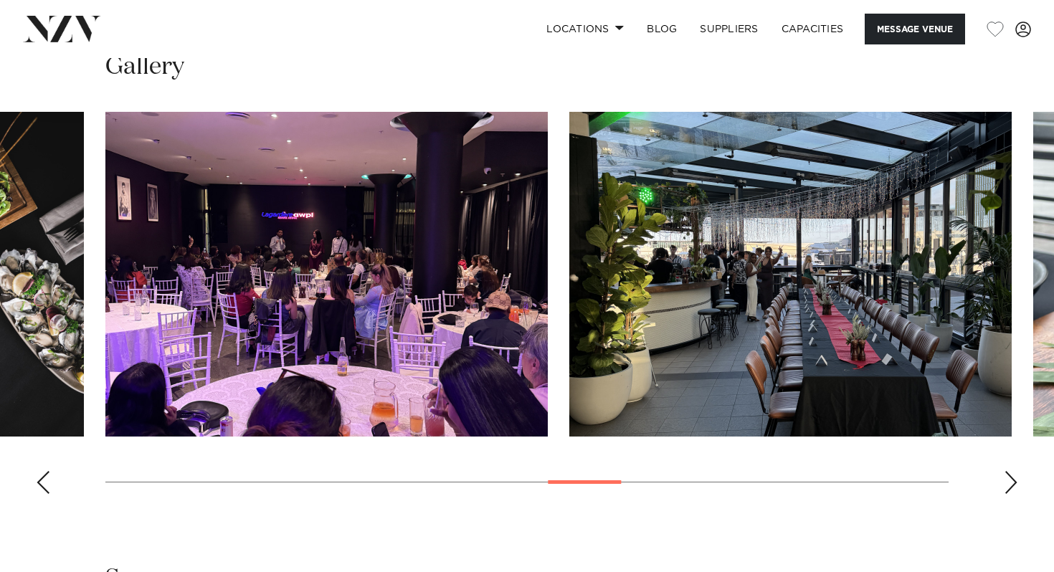
click at [1010, 479] on div "Next slide" at bounding box center [1011, 482] width 14 height 23
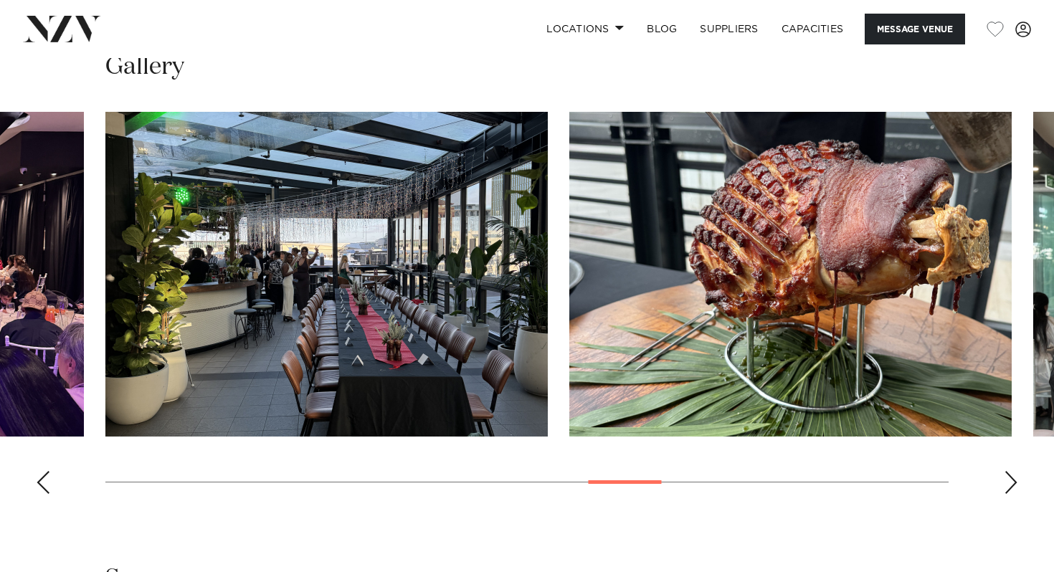
click at [47, 488] on div "Previous slide" at bounding box center [43, 482] width 14 height 23
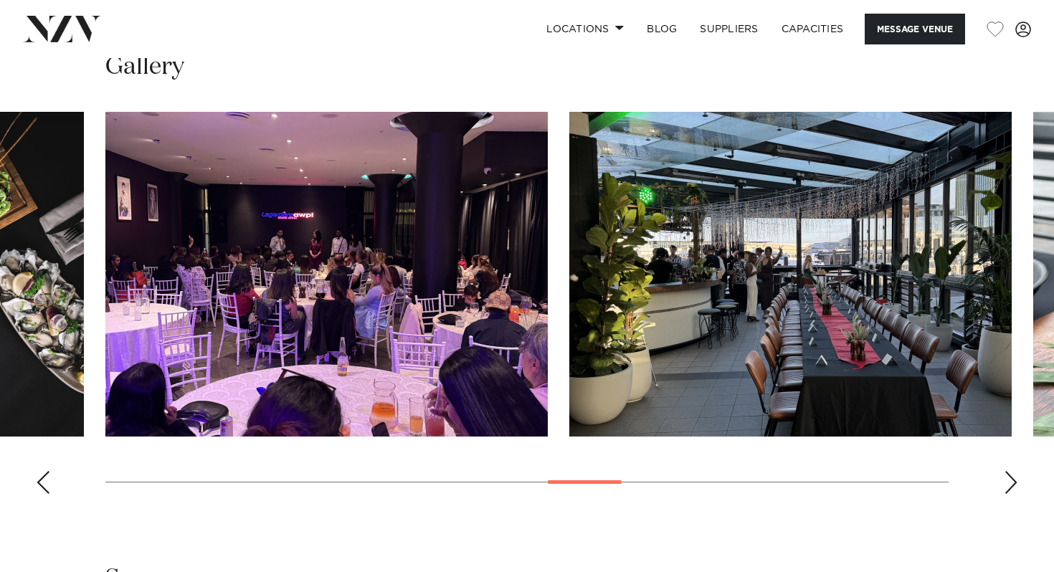
click at [47, 488] on div "Previous slide" at bounding box center [43, 482] width 14 height 23
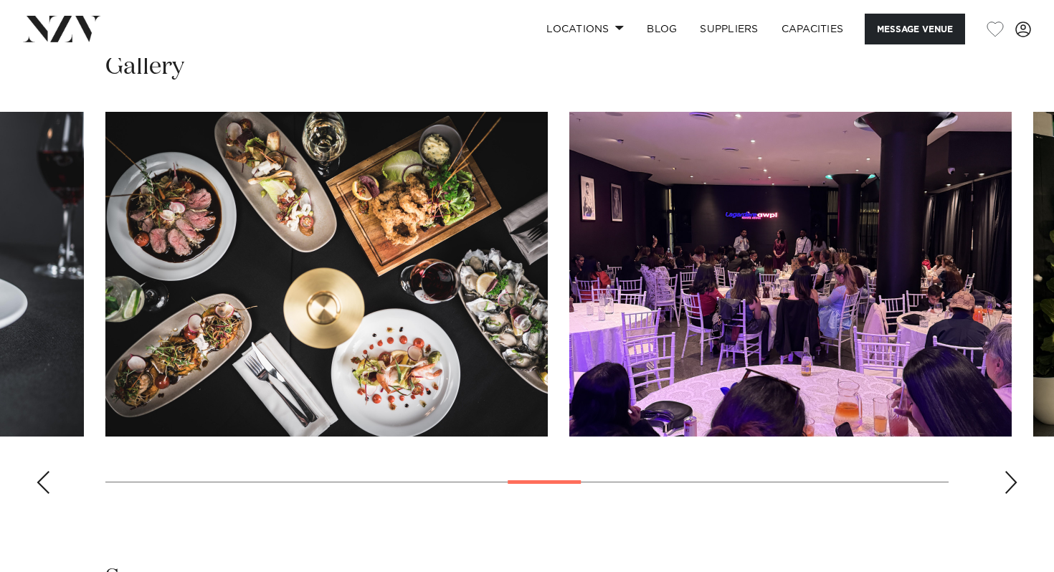
click at [47, 488] on div "Previous slide" at bounding box center [43, 482] width 14 height 23
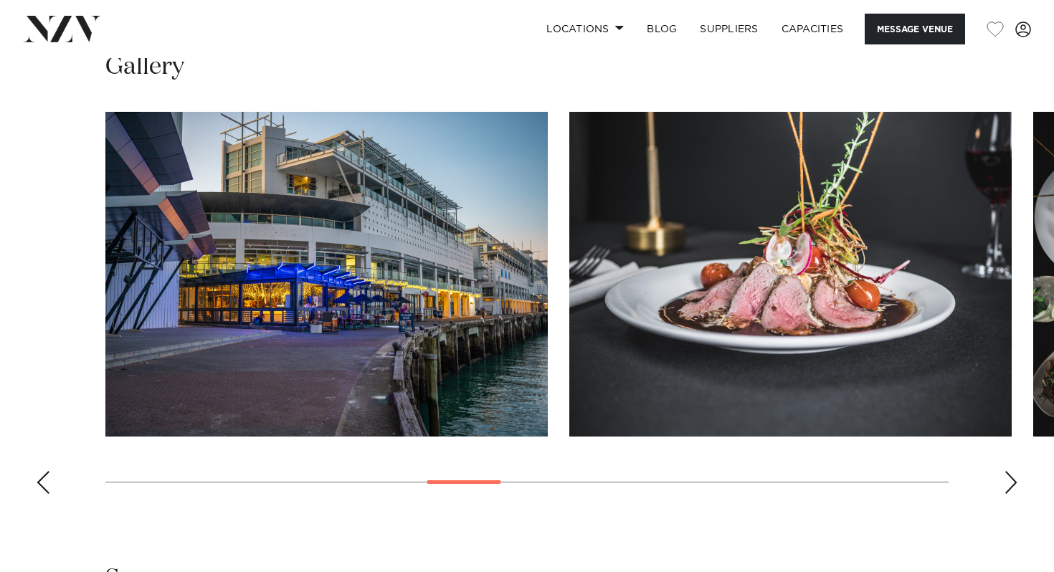
click at [47, 488] on div "Previous slide" at bounding box center [43, 482] width 14 height 23
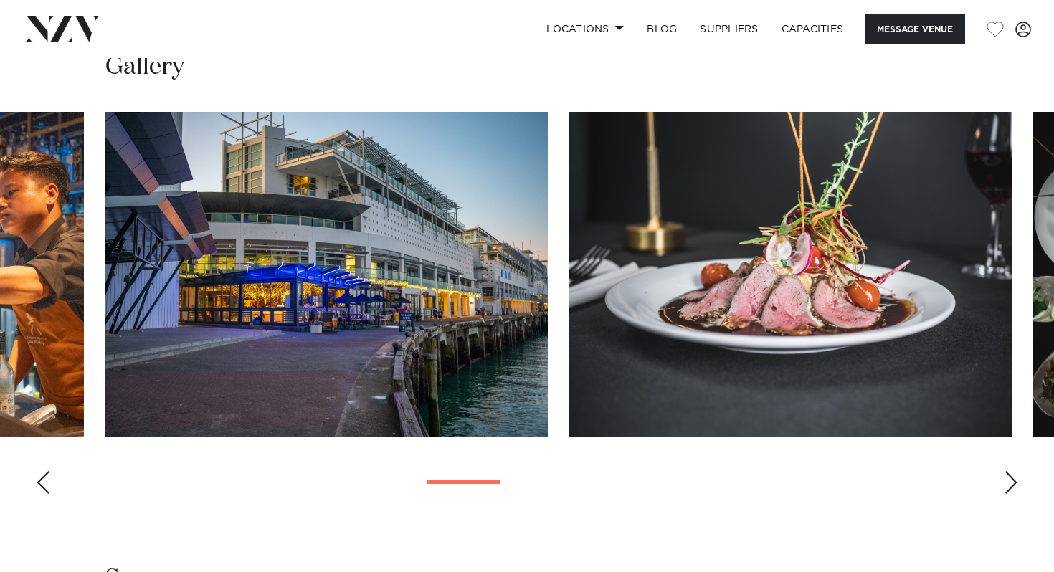
click at [47, 488] on div "Previous slide" at bounding box center [43, 482] width 14 height 23
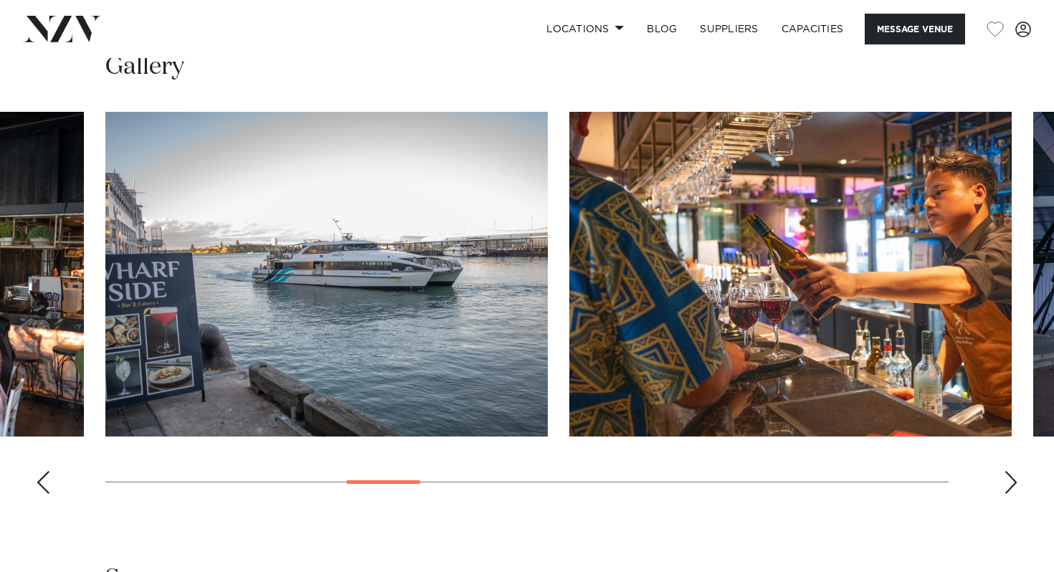
click at [47, 488] on div "Previous slide" at bounding box center [43, 482] width 14 height 23
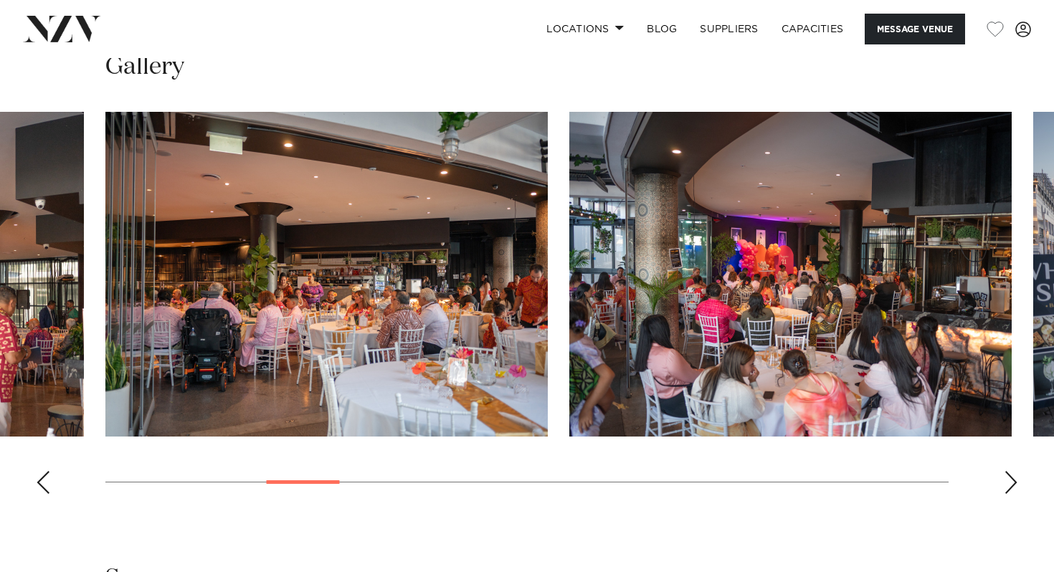
click at [47, 488] on div "Previous slide" at bounding box center [43, 482] width 14 height 23
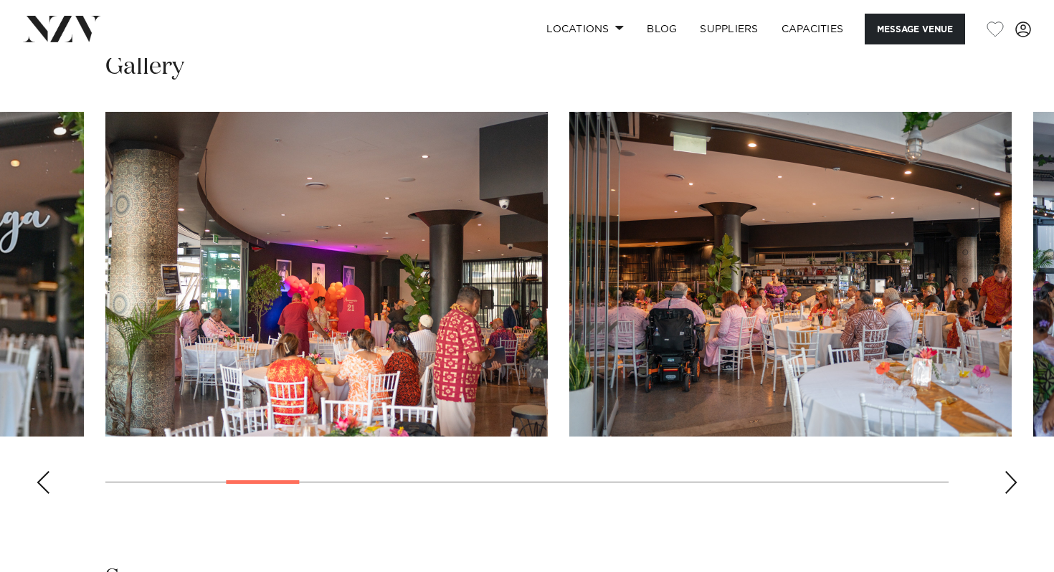
click at [47, 488] on div "Previous slide" at bounding box center [43, 482] width 14 height 23
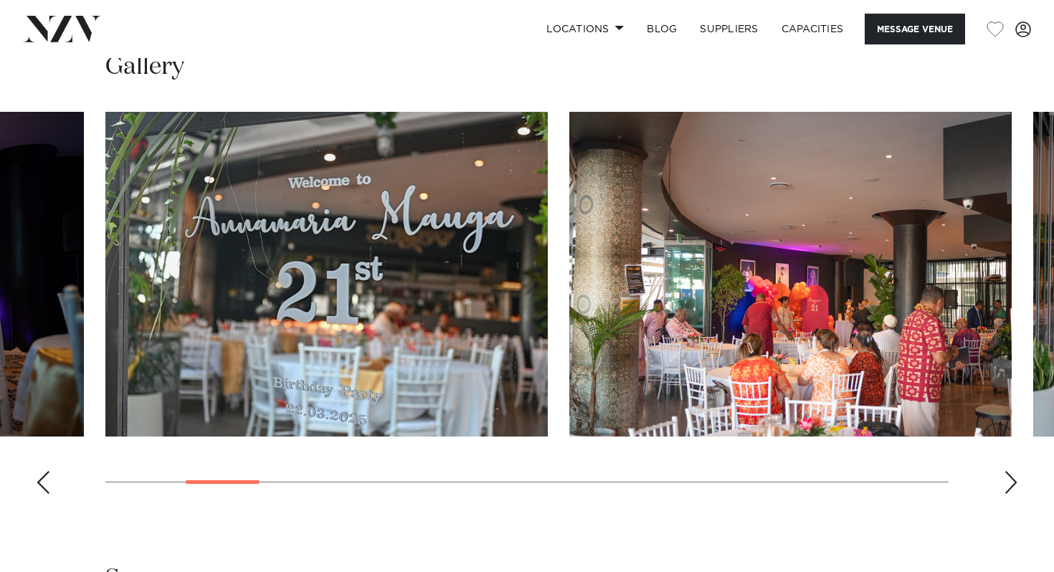
click at [42, 478] on div "Previous slide" at bounding box center [43, 482] width 14 height 23
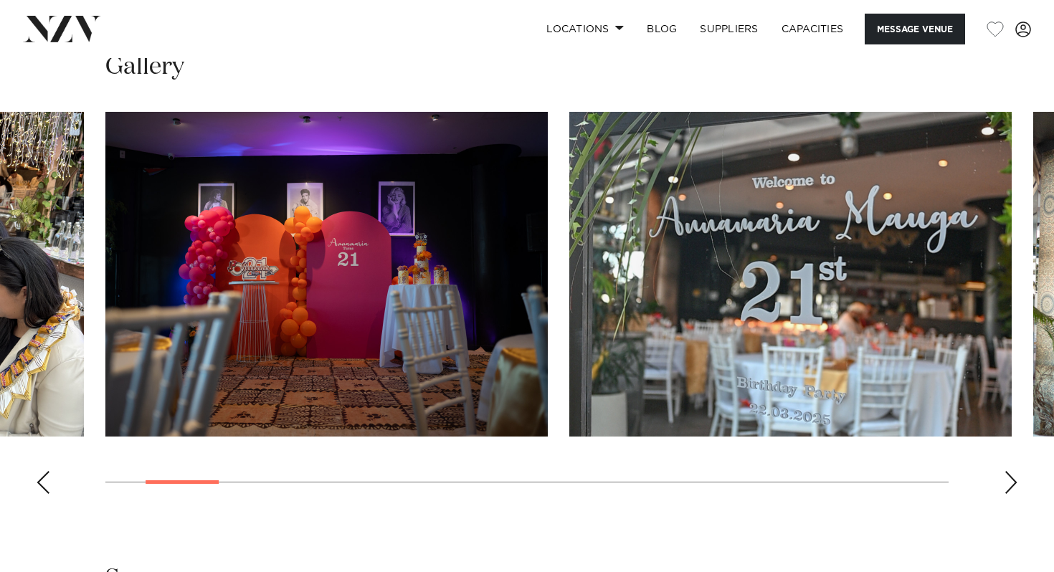
click at [40, 477] on div "Previous slide" at bounding box center [43, 482] width 14 height 23
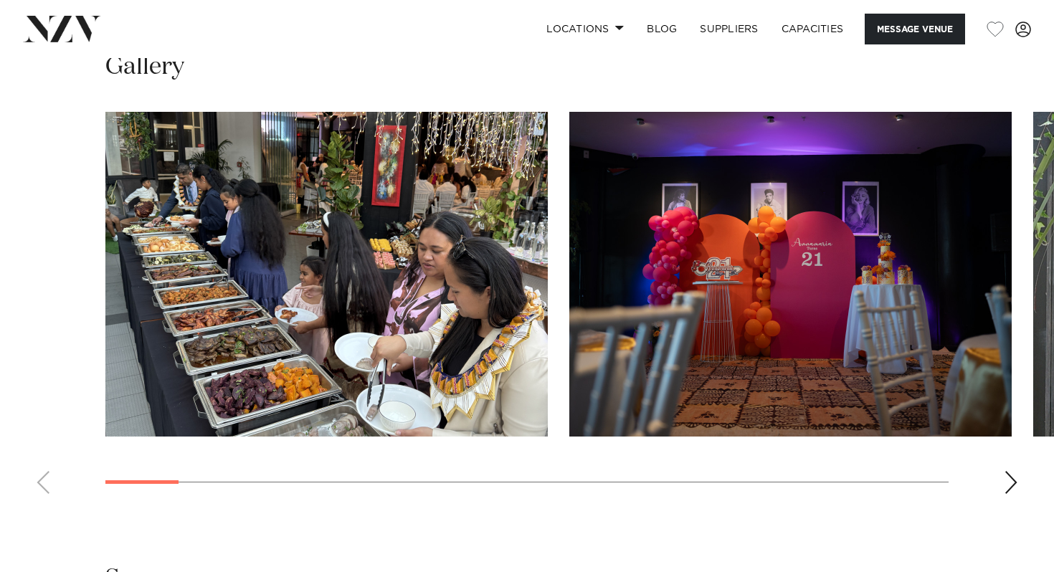
click at [1018, 490] on swiper-container at bounding box center [527, 309] width 1054 height 394
click at [1000, 480] on swiper-container at bounding box center [527, 309] width 1054 height 394
click at [1014, 485] on div "Next slide" at bounding box center [1011, 482] width 14 height 23
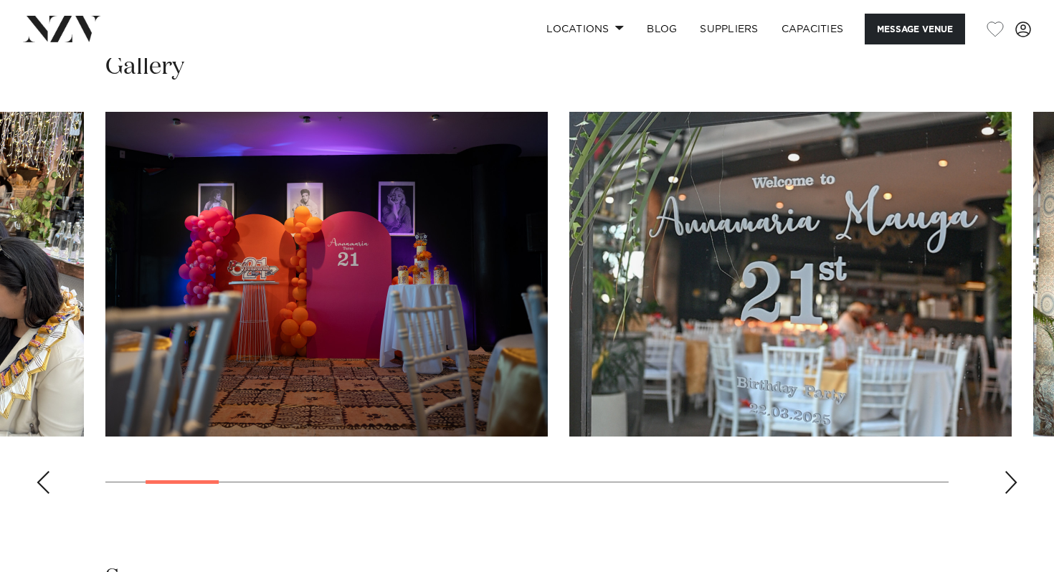
click at [1014, 485] on div "Next slide" at bounding box center [1011, 482] width 14 height 23
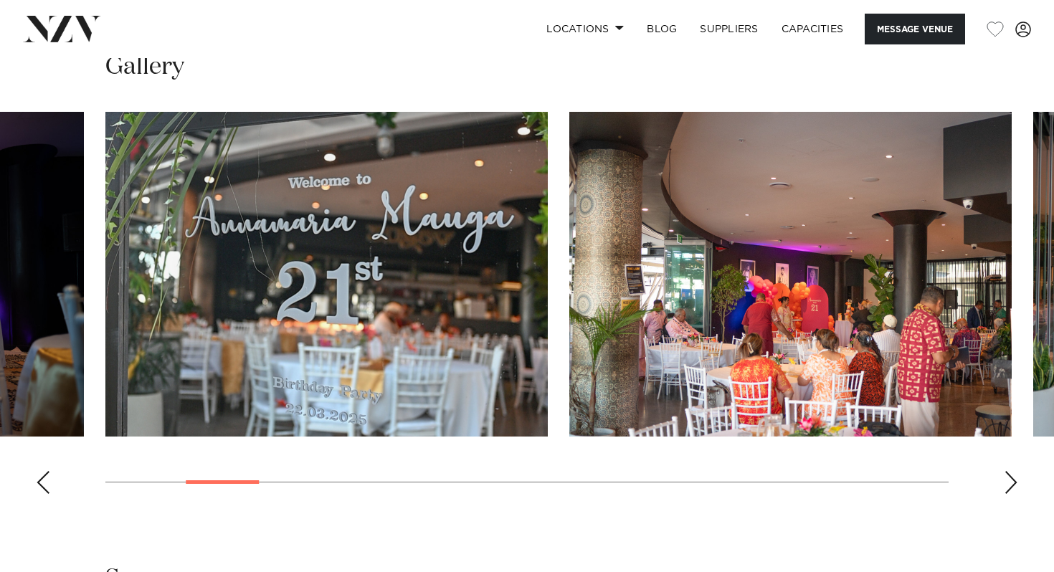
click at [1014, 485] on div "Next slide" at bounding box center [1011, 482] width 14 height 23
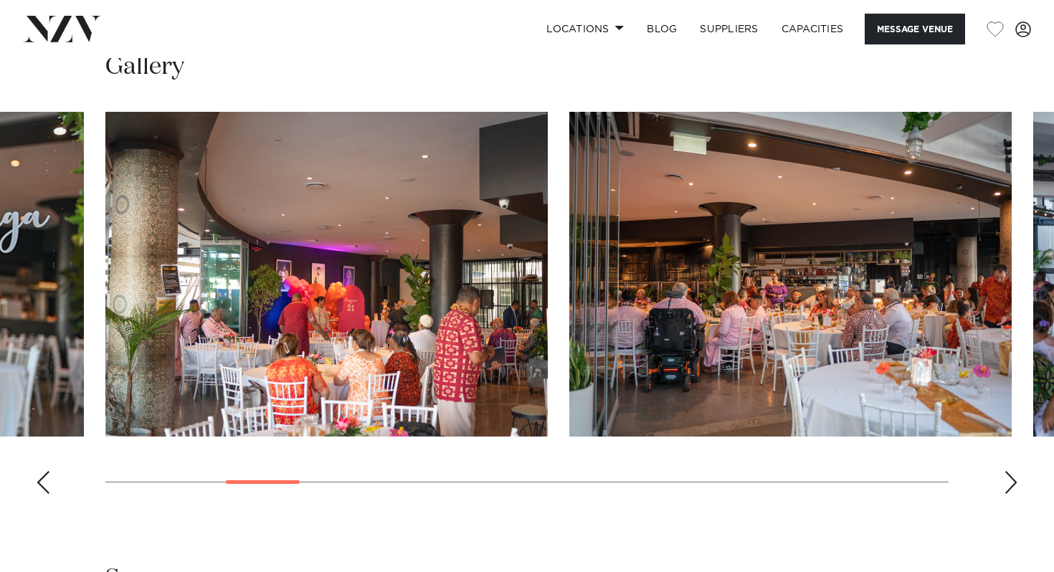
click at [1014, 485] on div "Next slide" at bounding box center [1011, 482] width 14 height 23
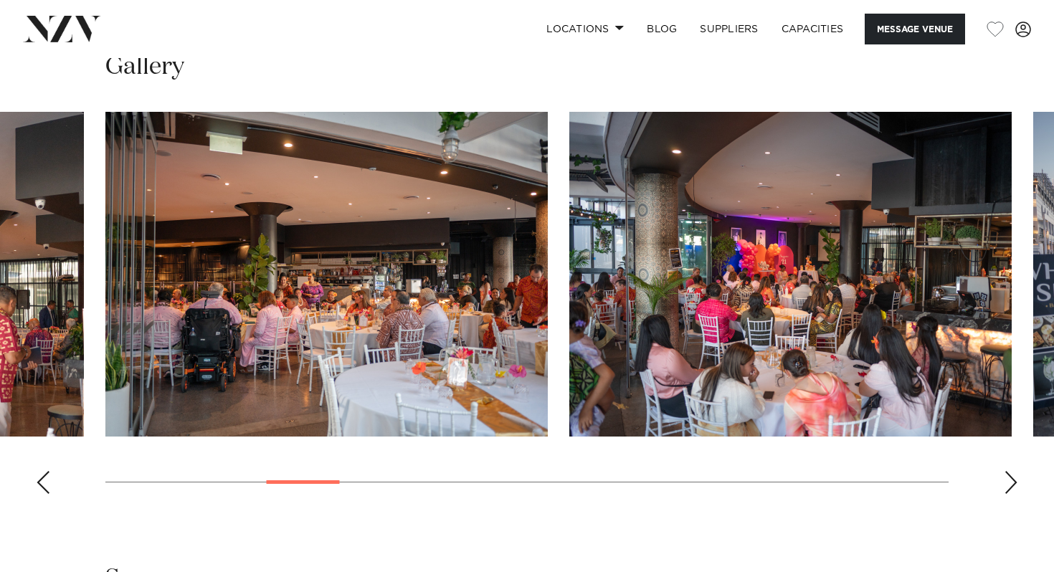
click at [1014, 485] on div "Next slide" at bounding box center [1011, 482] width 14 height 23
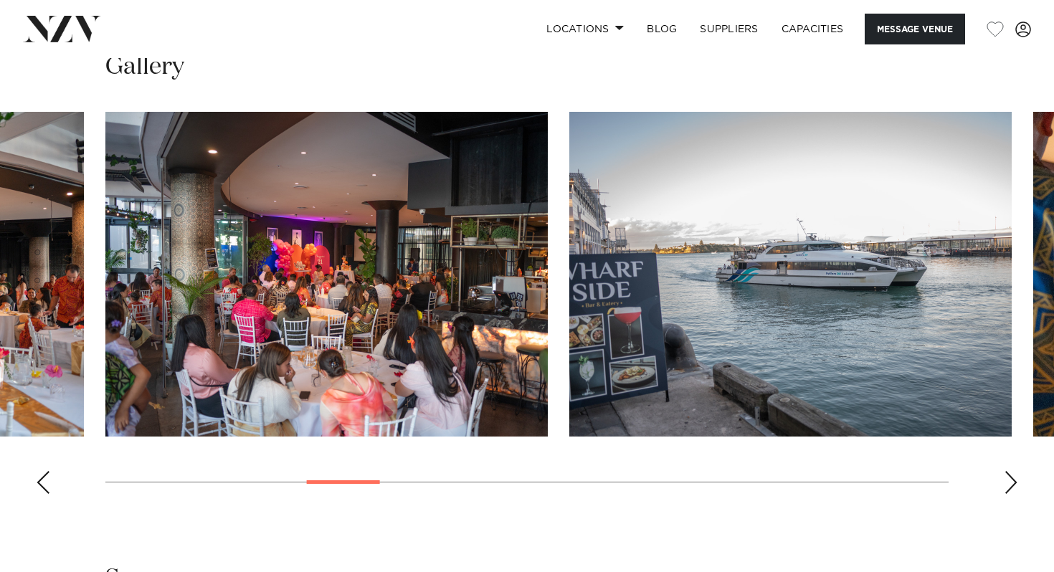
click at [1014, 485] on div "Next slide" at bounding box center [1011, 482] width 14 height 23
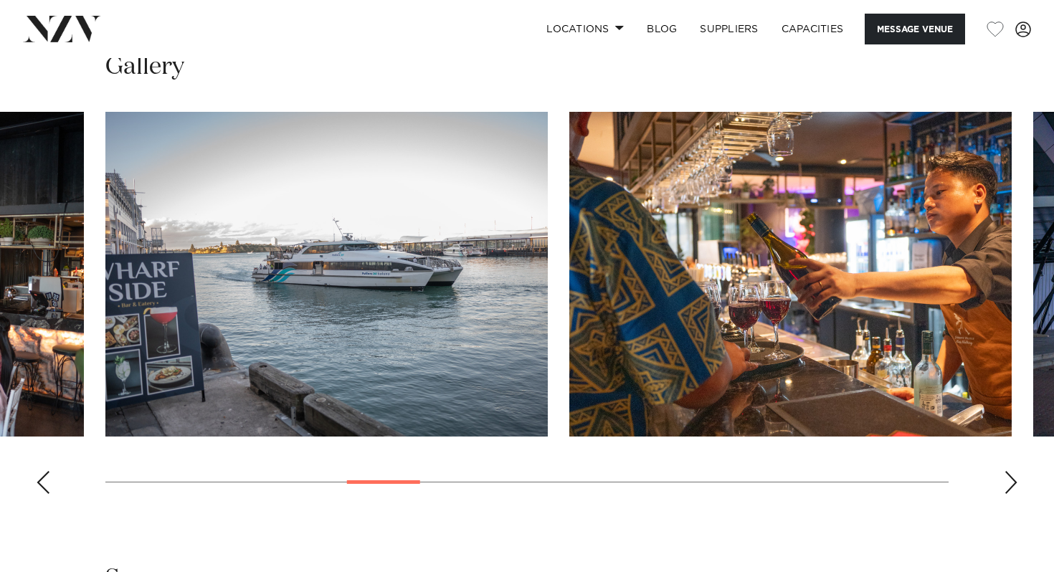
click at [1014, 485] on div "Next slide" at bounding box center [1011, 482] width 14 height 23
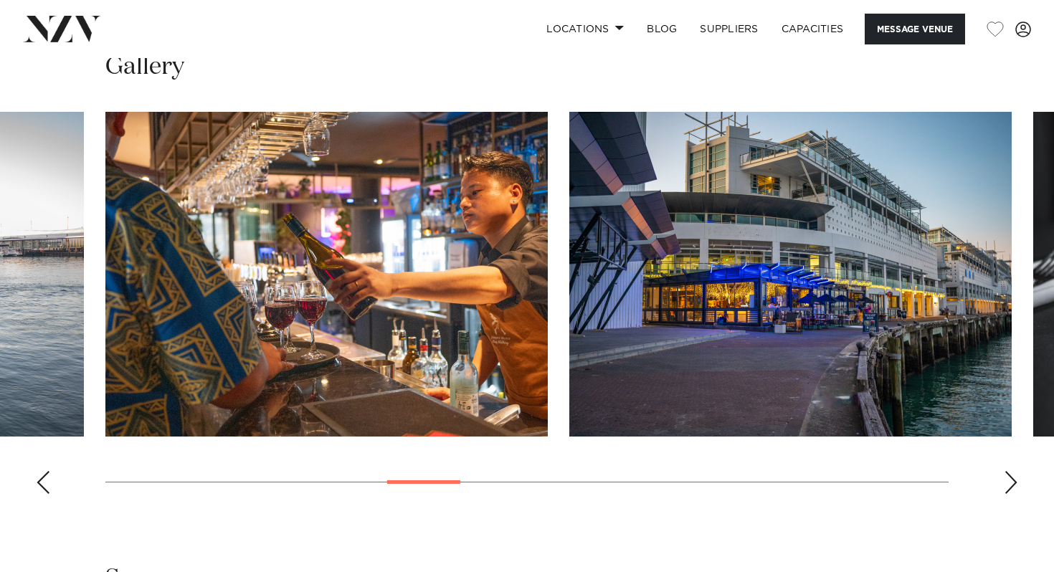
click at [1014, 485] on div "Next slide" at bounding box center [1011, 482] width 14 height 23
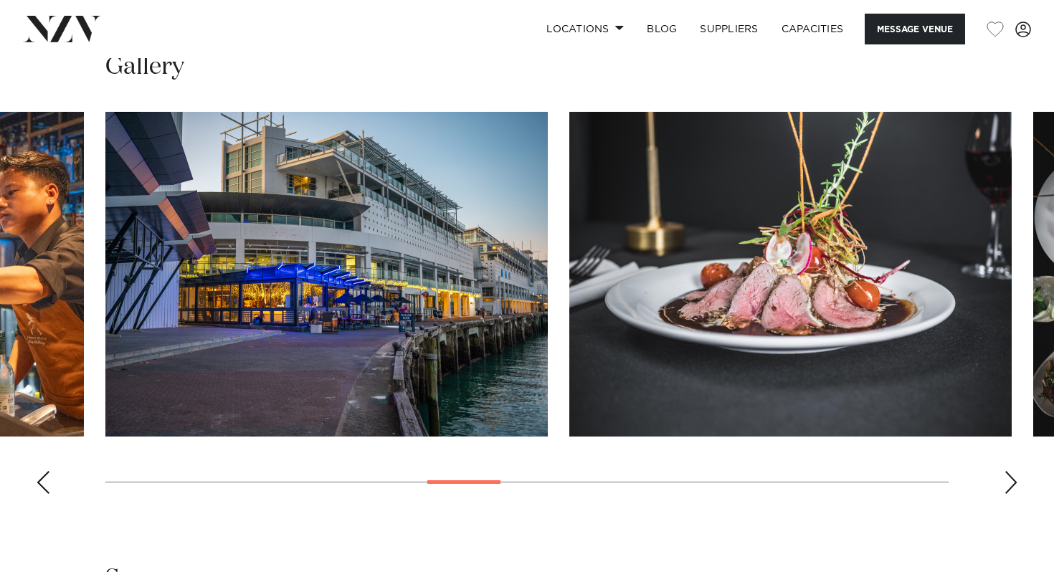
click at [1014, 485] on div "Next slide" at bounding box center [1011, 482] width 14 height 23
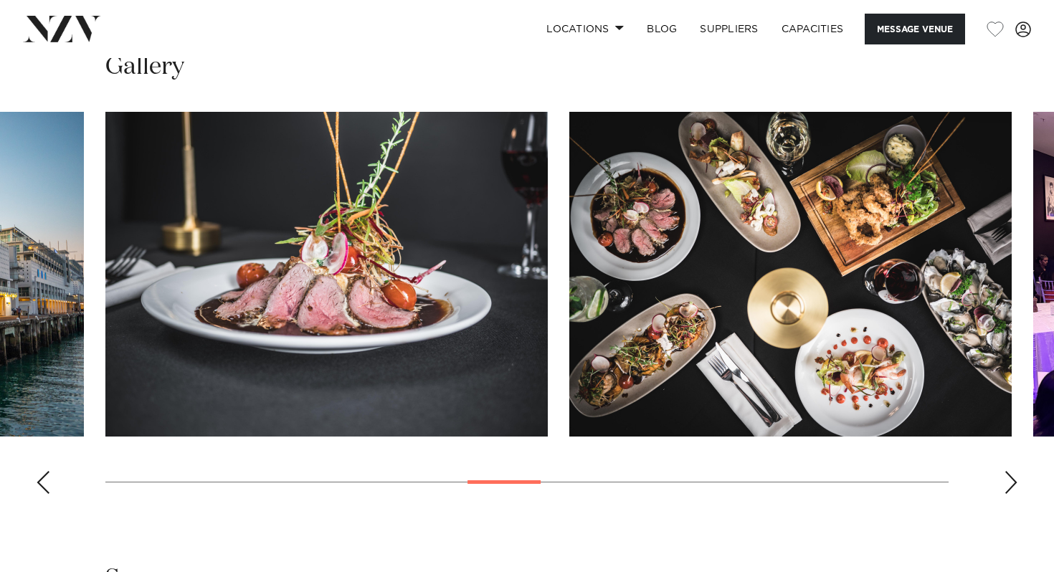
click at [1014, 485] on div "Next slide" at bounding box center [1011, 482] width 14 height 23
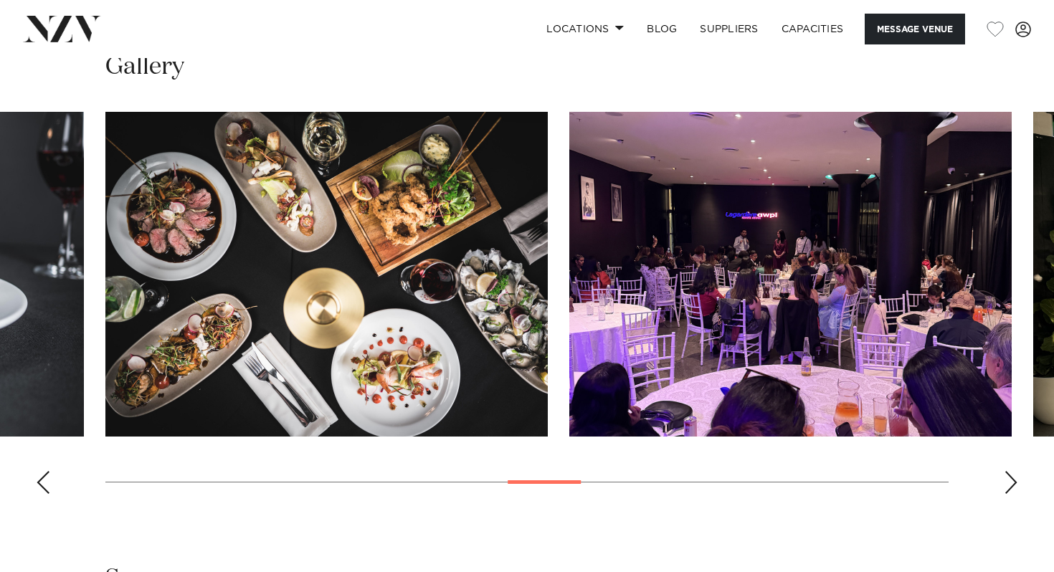
click at [1014, 485] on div "Next slide" at bounding box center [1011, 482] width 14 height 23
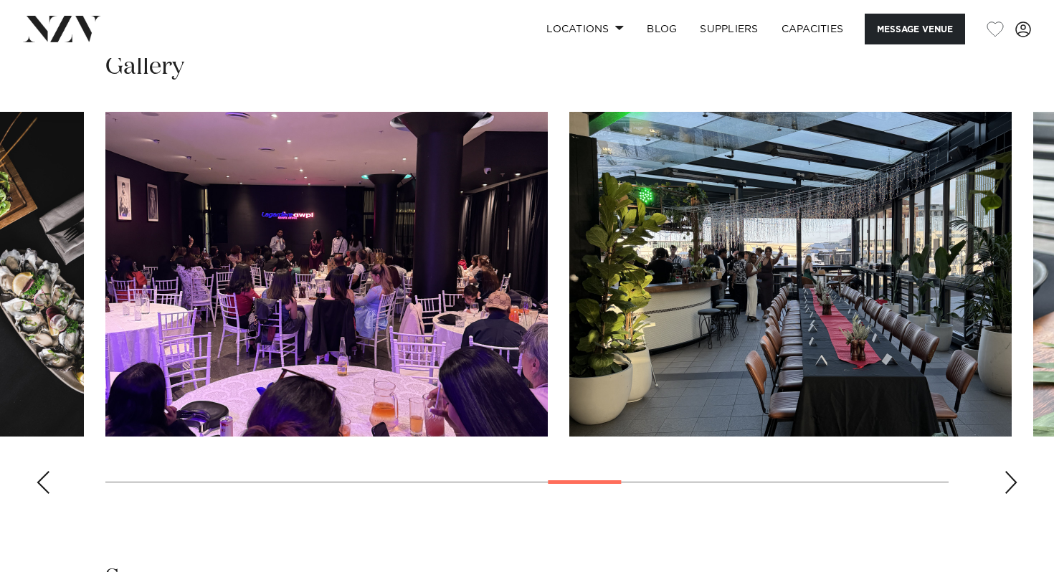
click at [1014, 485] on div "Next slide" at bounding box center [1011, 482] width 14 height 23
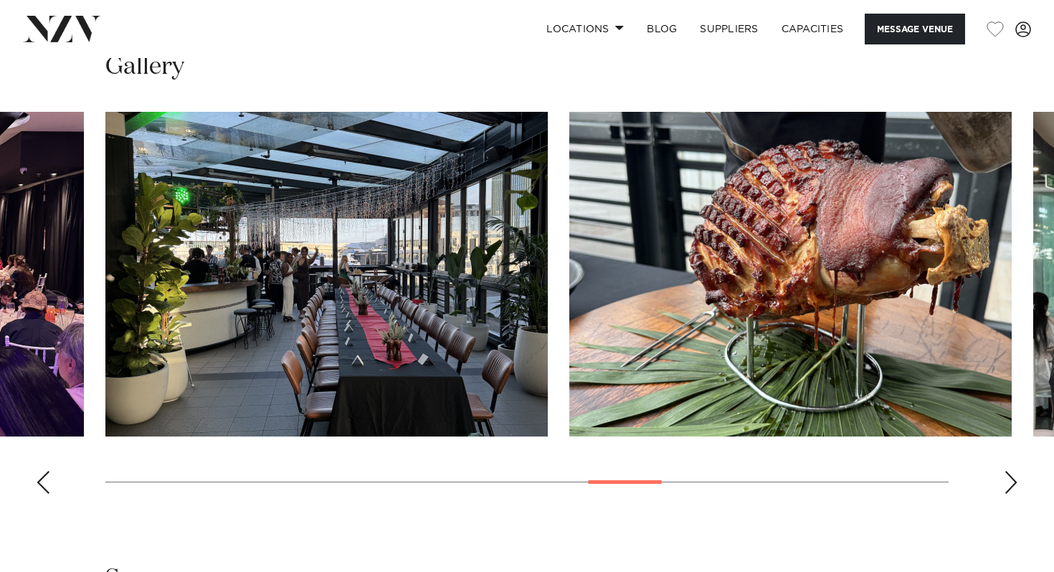
click at [1014, 485] on div "Next slide" at bounding box center [1011, 482] width 14 height 23
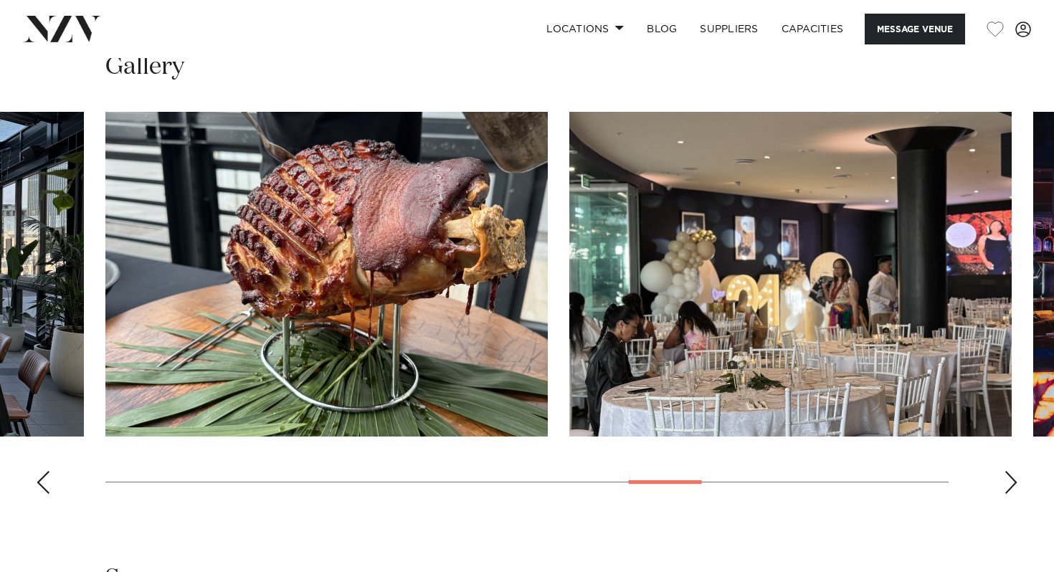
click at [1014, 485] on div "Next slide" at bounding box center [1011, 482] width 14 height 23
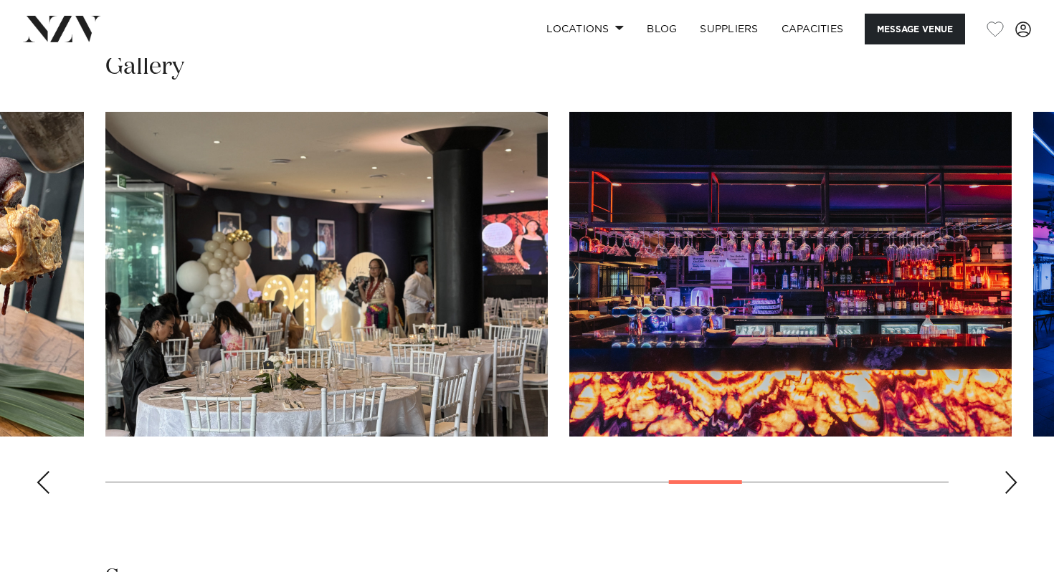
click at [1014, 485] on div "Next slide" at bounding box center [1011, 482] width 14 height 23
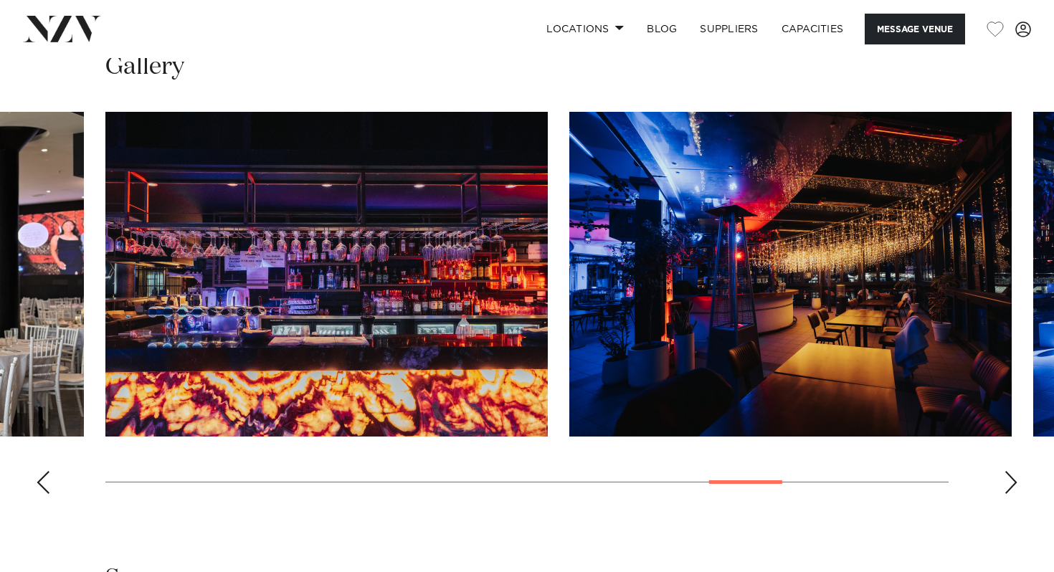
click at [1014, 485] on div "Next slide" at bounding box center [1011, 482] width 14 height 23
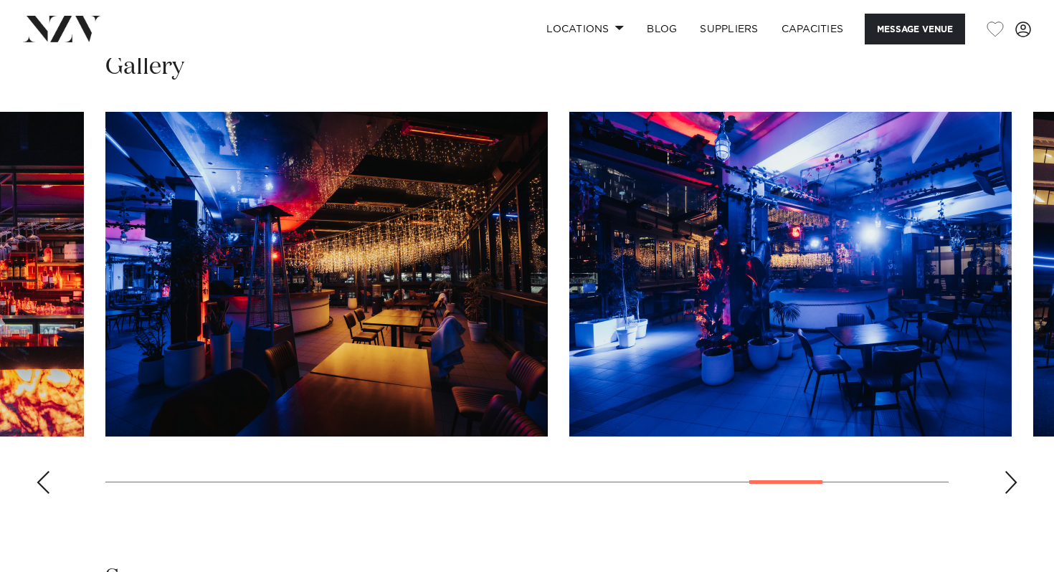
click at [1014, 485] on div "Next slide" at bounding box center [1011, 482] width 14 height 23
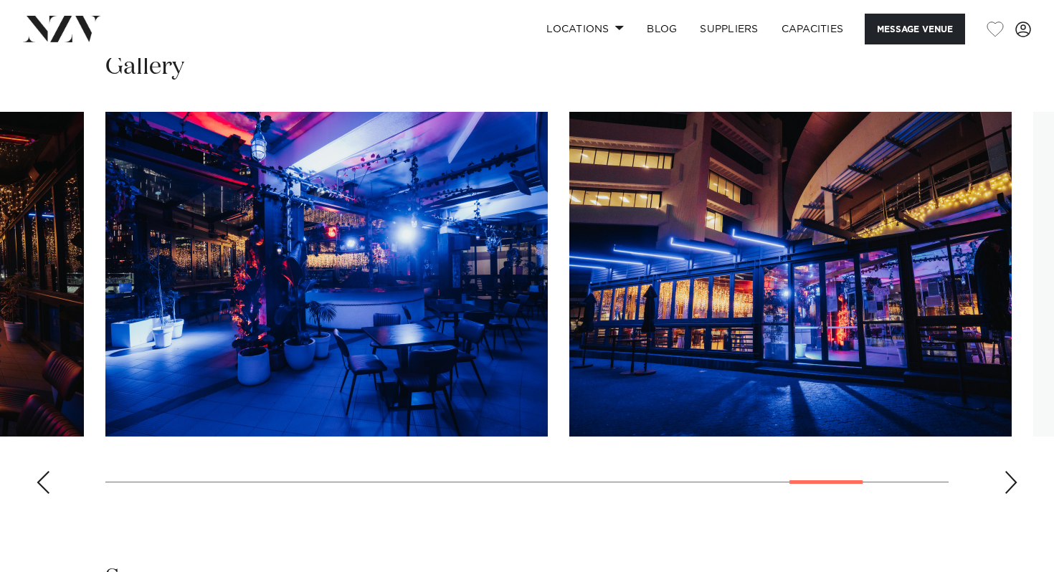
click at [1014, 485] on div "Next slide" at bounding box center [1011, 482] width 14 height 23
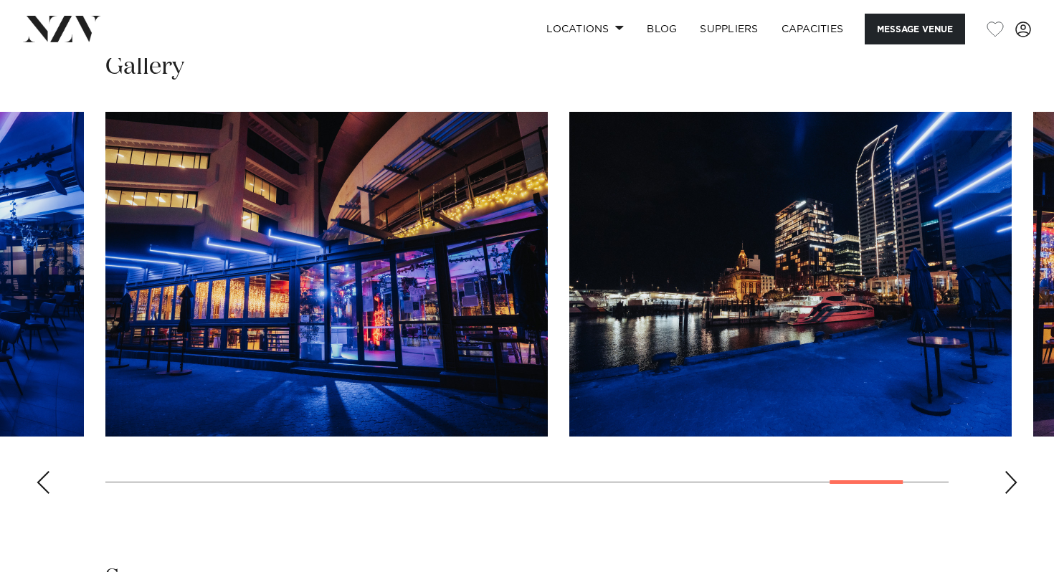
click at [1014, 485] on div "Next slide" at bounding box center [1011, 482] width 14 height 23
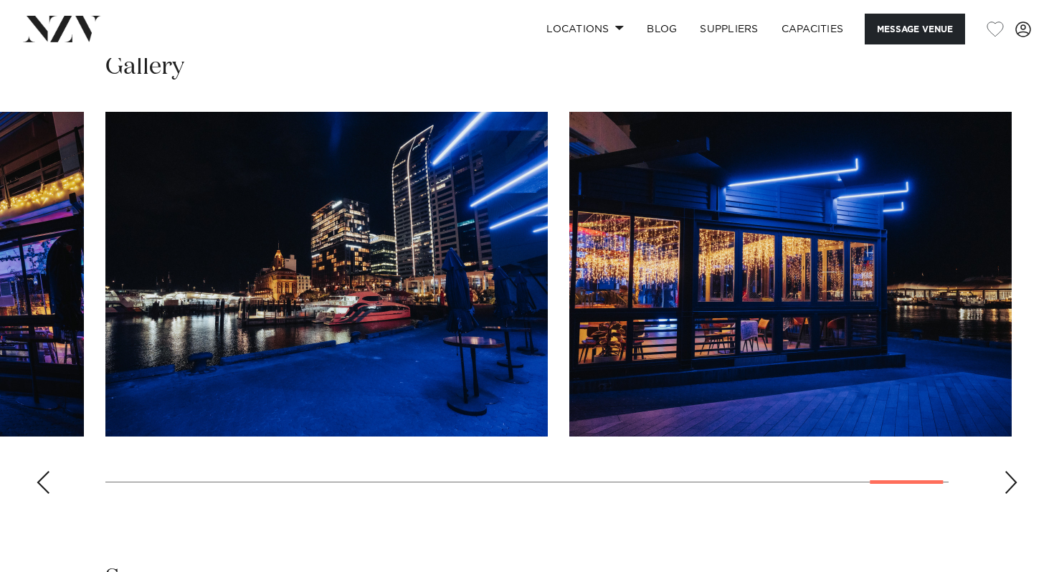
click at [1014, 485] on div "Next slide" at bounding box center [1011, 482] width 14 height 23
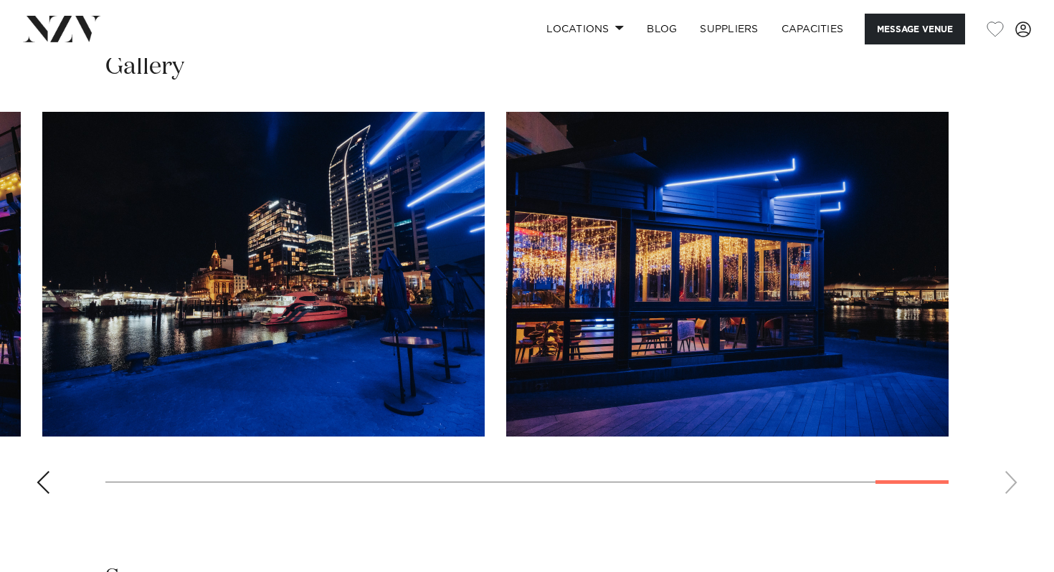
click at [43, 481] on div "Previous slide" at bounding box center [43, 482] width 14 height 23
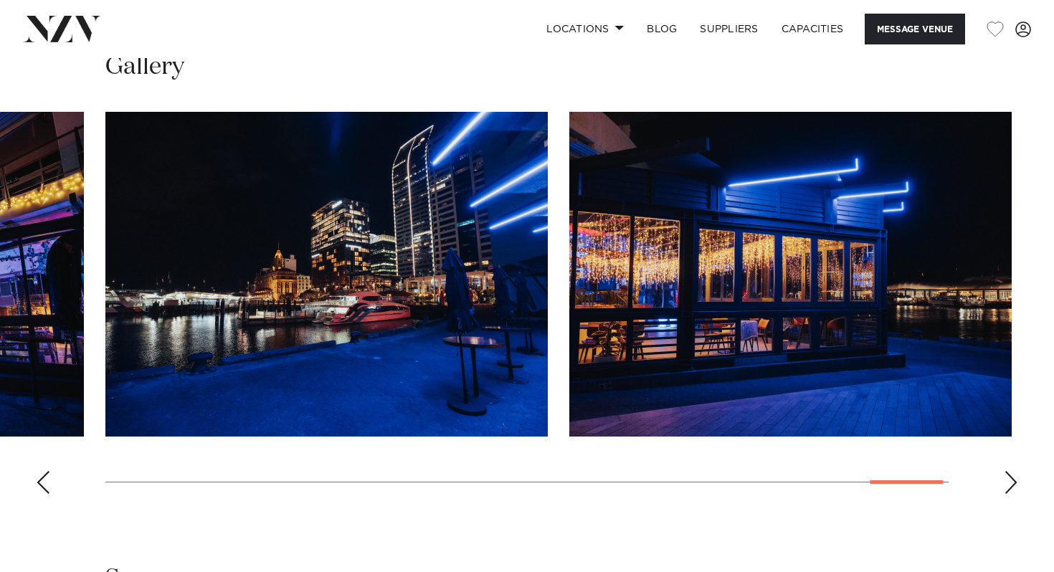
click at [43, 481] on div "Previous slide" at bounding box center [43, 482] width 14 height 23
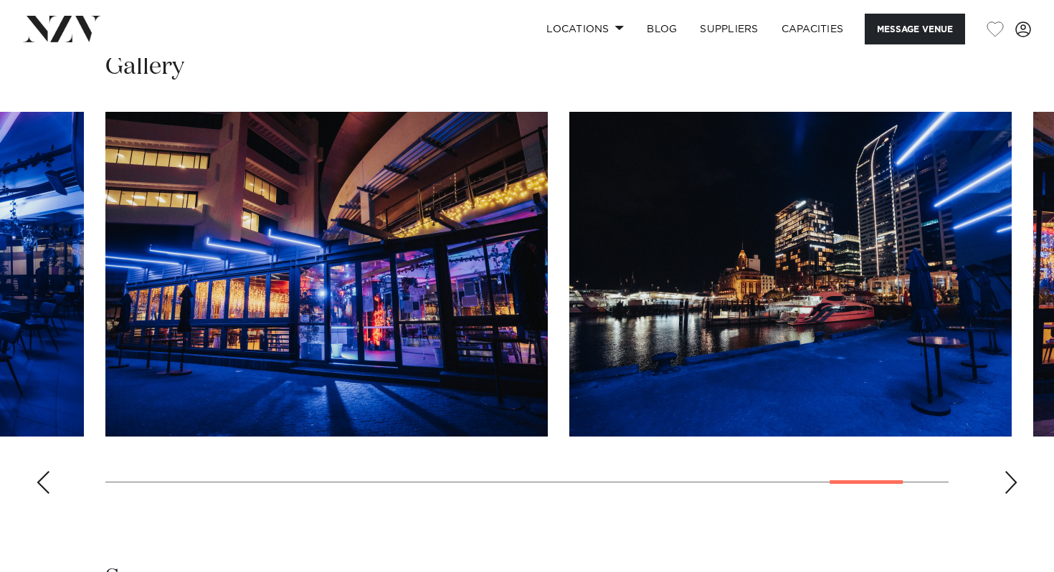
click at [43, 481] on div "Previous slide" at bounding box center [43, 482] width 14 height 23
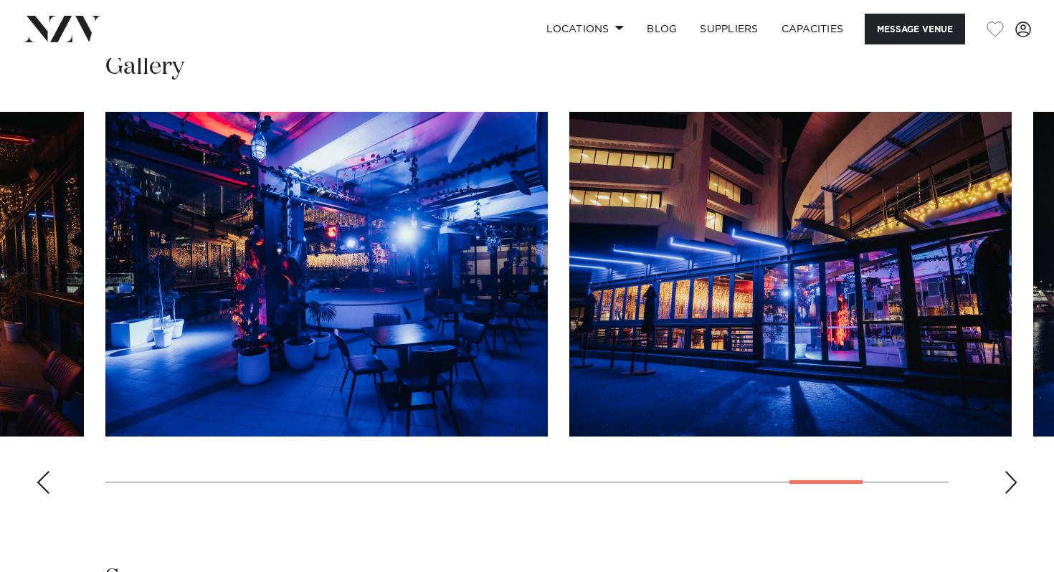
click at [42, 481] on div "Previous slide" at bounding box center [43, 482] width 14 height 23
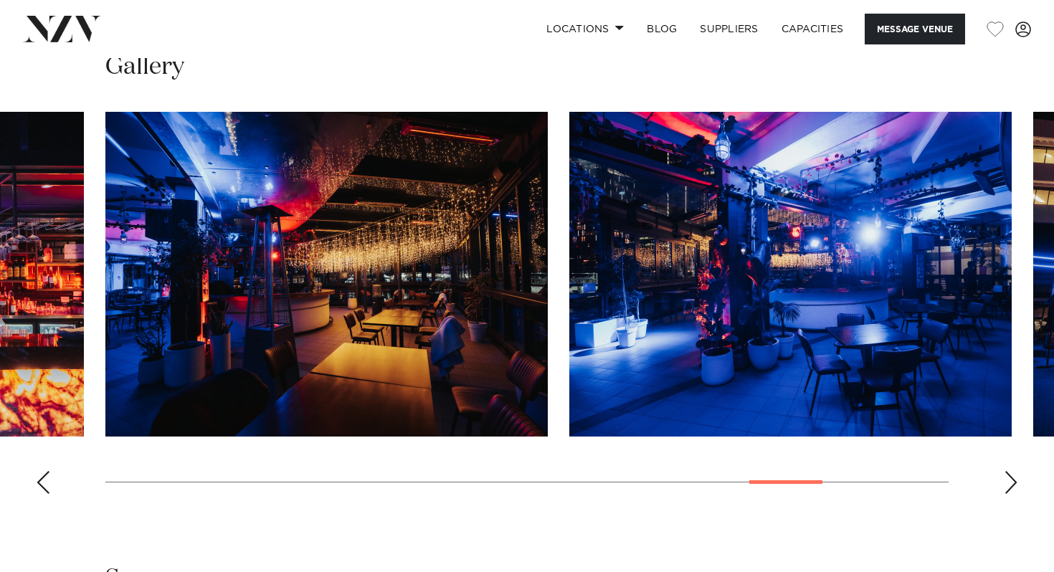
click at [42, 481] on div "Previous slide" at bounding box center [43, 482] width 14 height 23
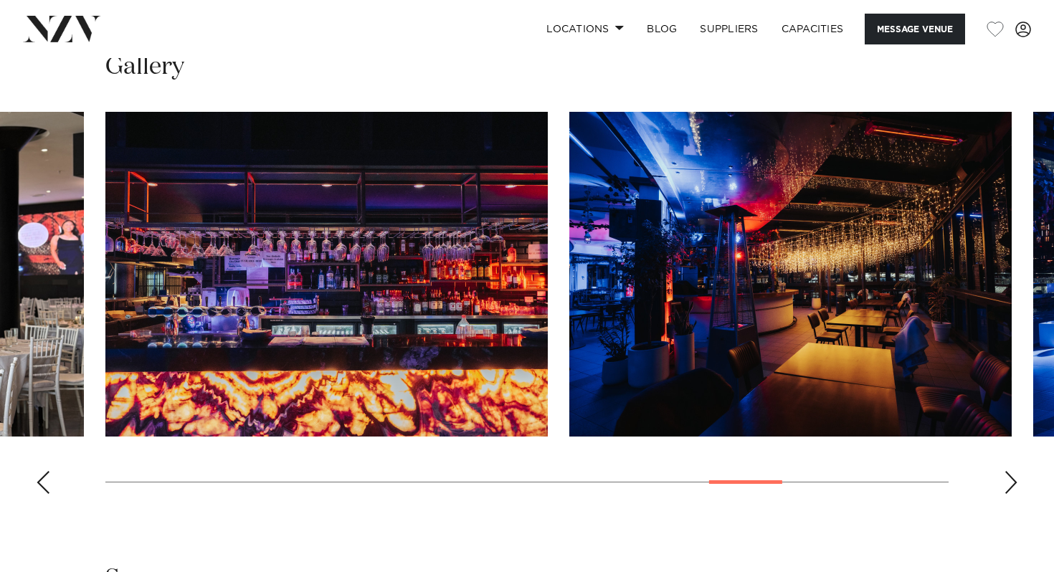
click at [42, 475] on div "Previous slide" at bounding box center [43, 482] width 14 height 23
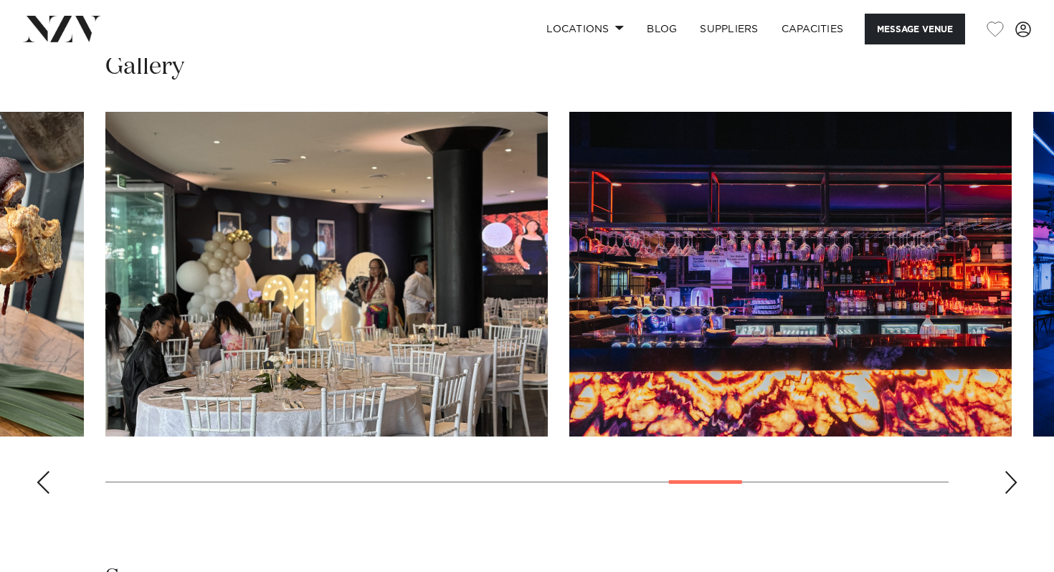
click at [42, 475] on div "Previous slide" at bounding box center [43, 482] width 14 height 23
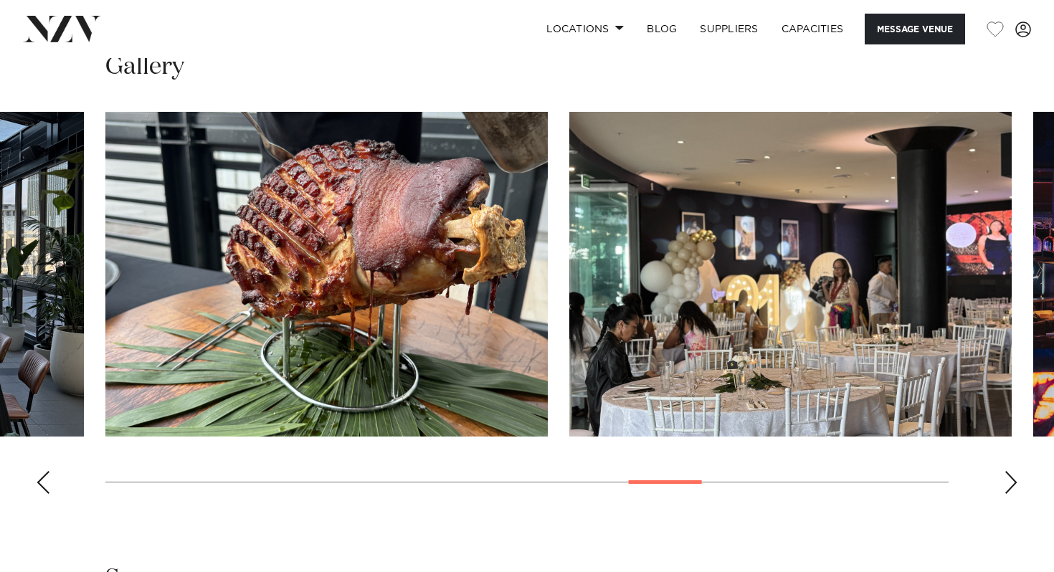
click at [42, 475] on div "Previous slide" at bounding box center [43, 482] width 14 height 23
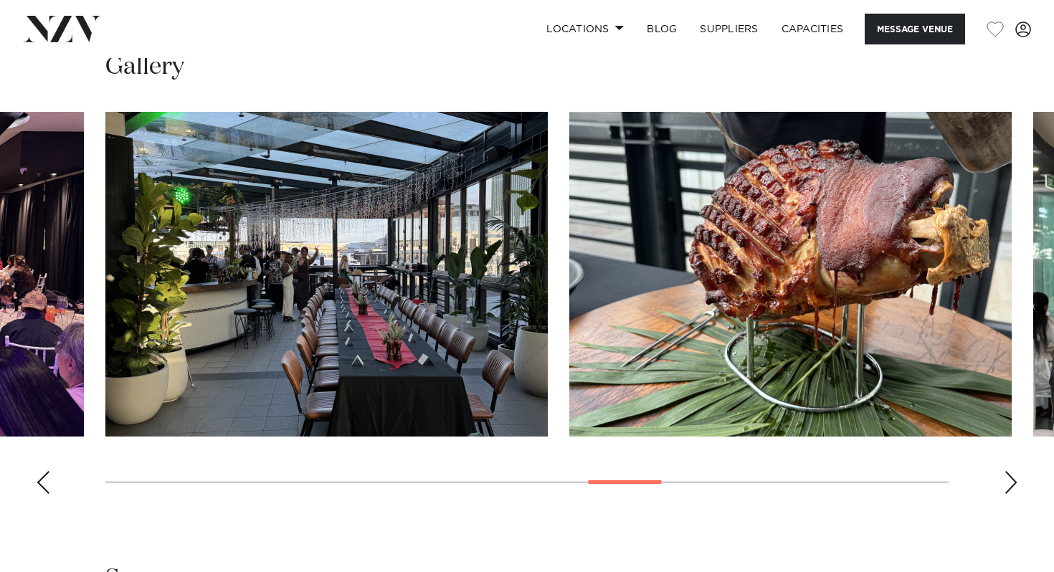
click at [42, 475] on div "Previous slide" at bounding box center [43, 482] width 14 height 23
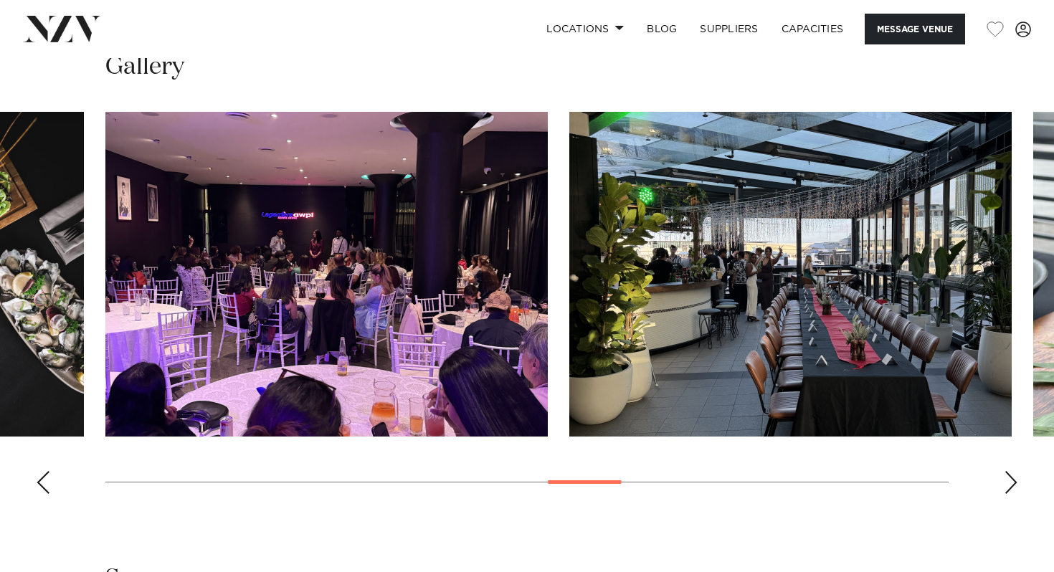
click at [42, 475] on div "Previous slide" at bounding box center [43, 482] width 14 height 23
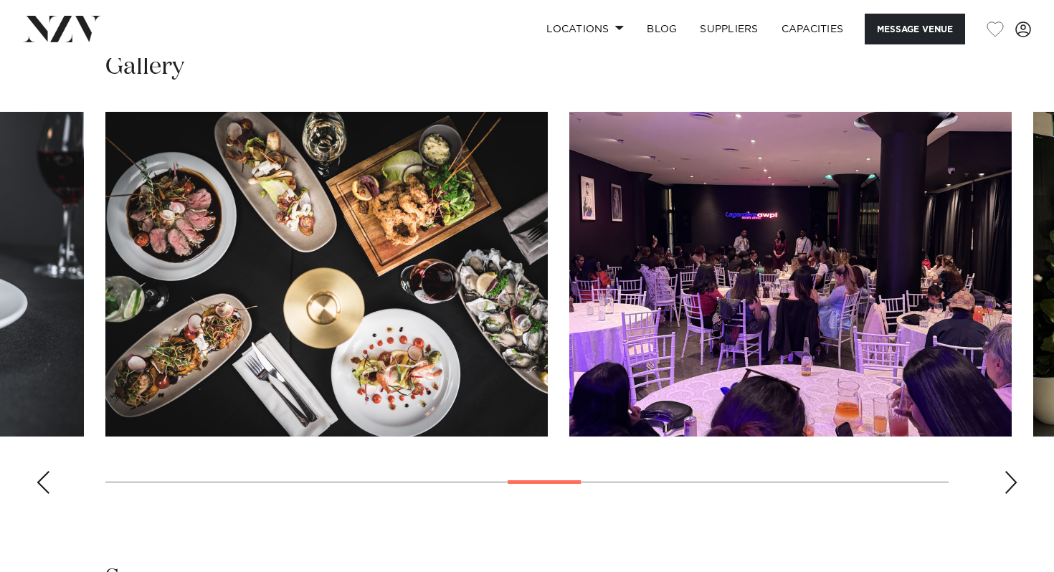
click at [42, 475] on div "Previous slide" at bounding box center [43, 482] width 14 height 23
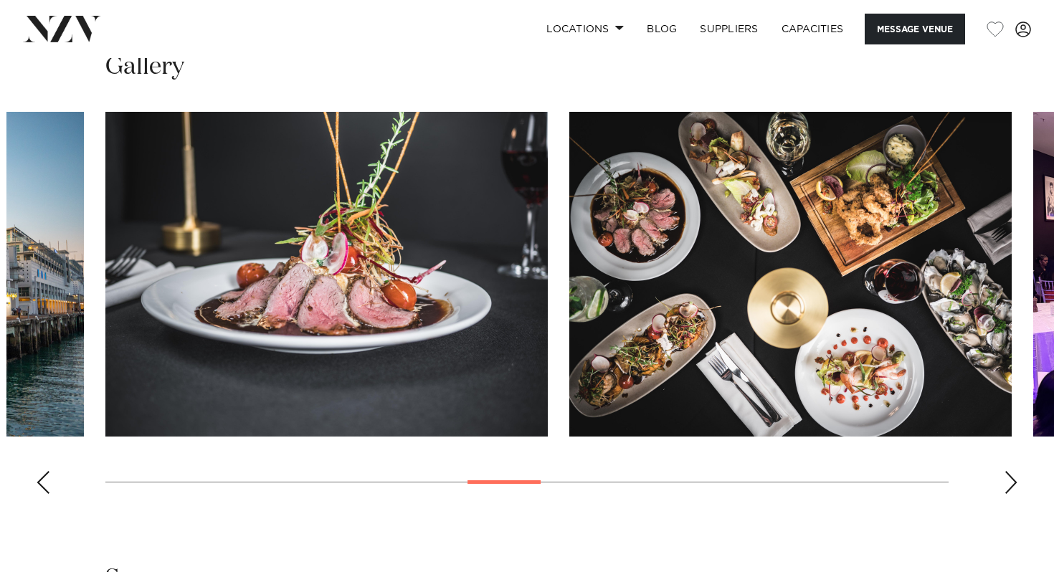
click at [42, 475] on div "Previous slide" at bounding box center [43, 482] width 14 height 23
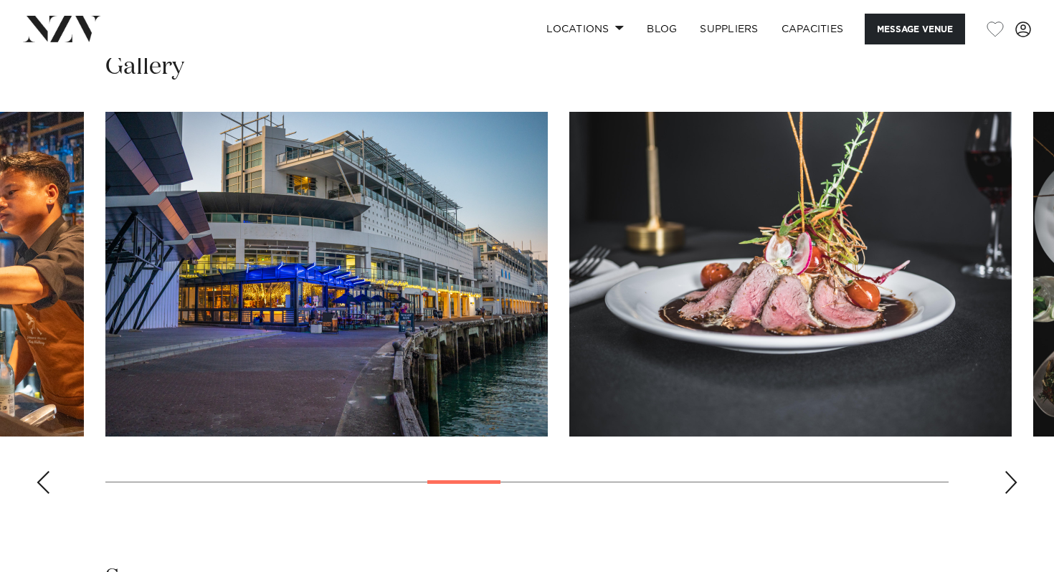
click at [42, 475] on div "Previous slide" at bounding box center [43, 482] width 14 height 23
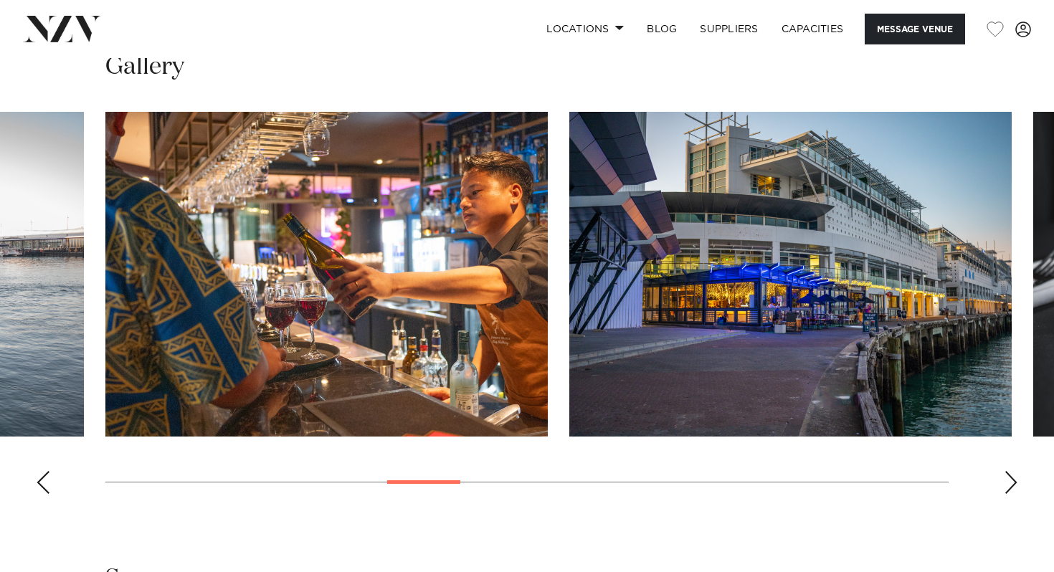
click at [42, 475] on div "Previous slide" at bounding box center [43, 482] width 14 height 23
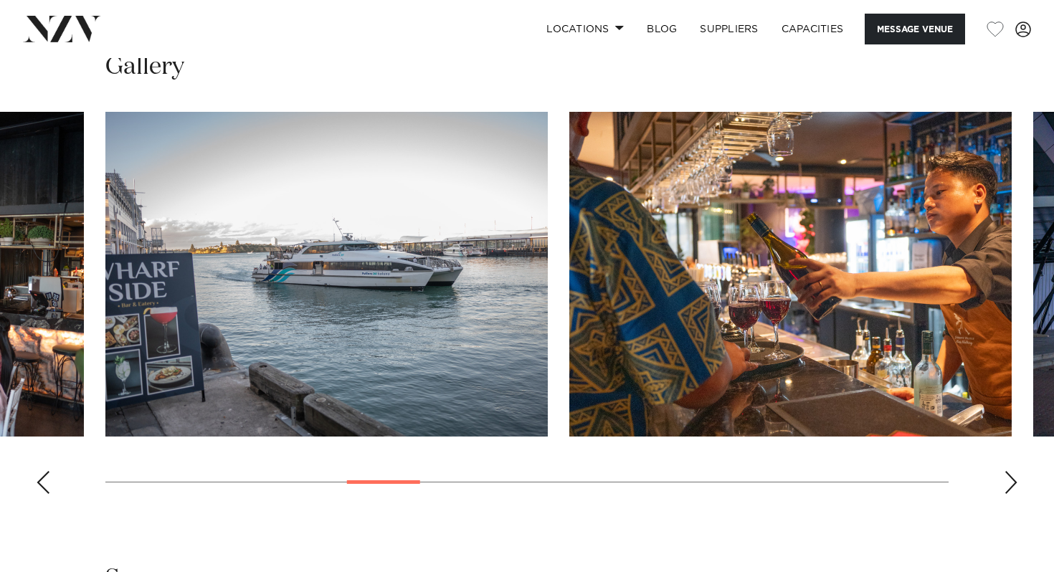
click at [42, 475] on div "Previous slide" at bounding box center [43, 482] width 14 height 23
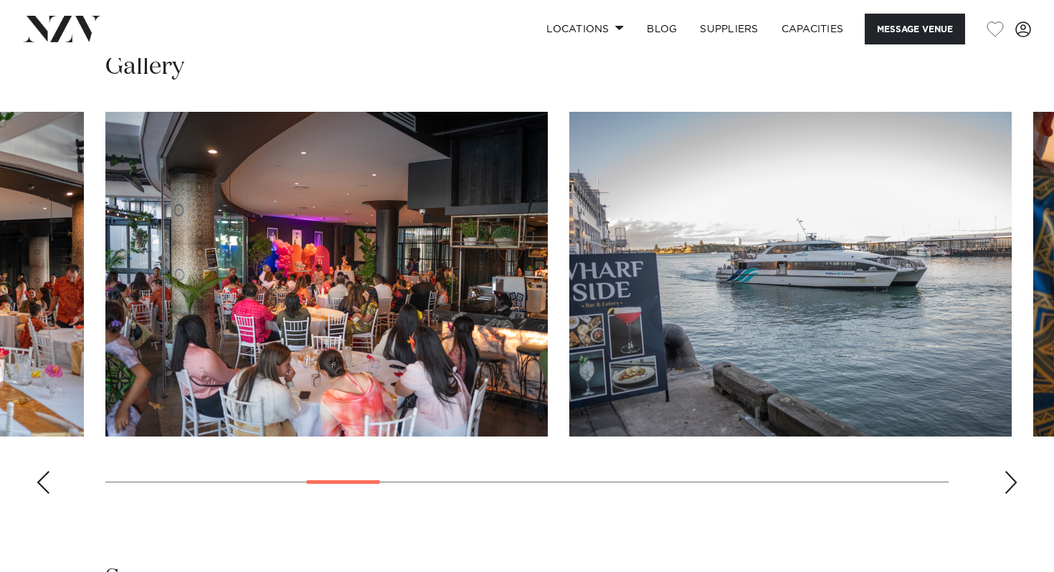
click at [42, 475] on div "Previous slide" at bounding box center [43, 482] width 14 height 23
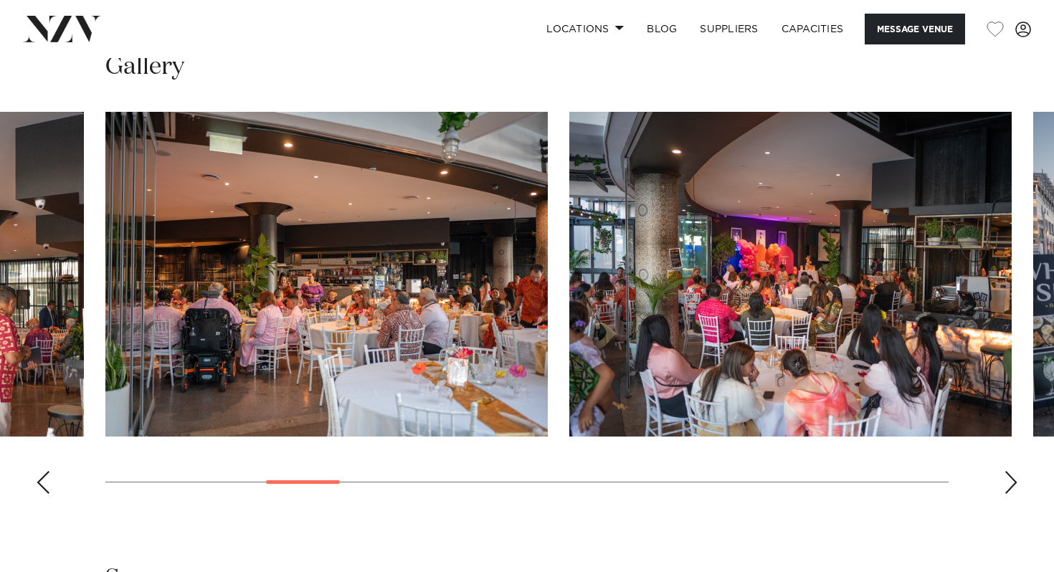
click at [33, 478] on swiper-container at bounding box center [527, 309] width 1054 height 394
click at [42, 483] on div "Previous slide" at bounding box center [43, 482] width 14 height 23
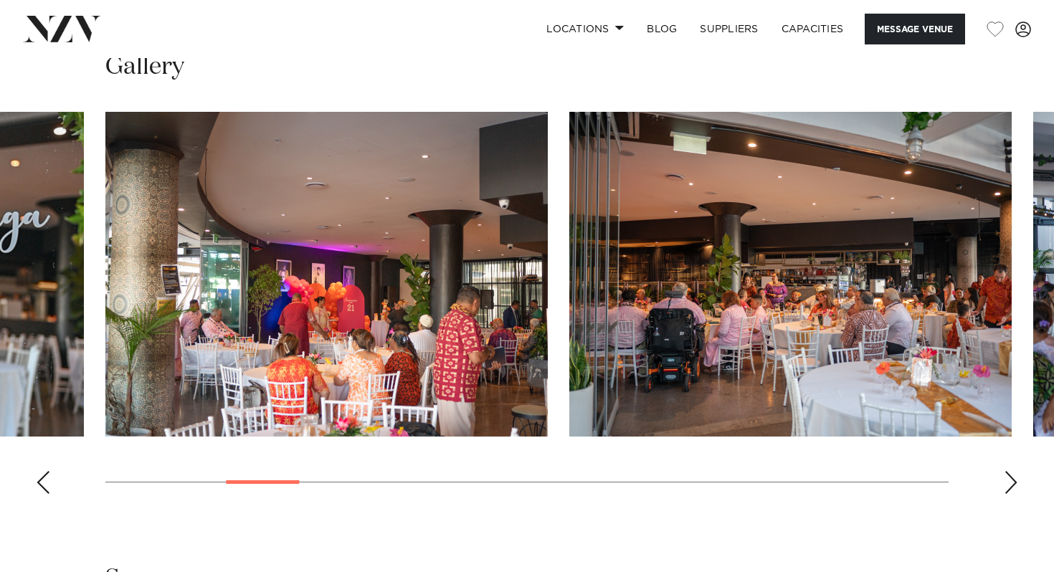
click at [42, 483] on div "Previous slide" at bounding box center [43, 482] width 14 height 23
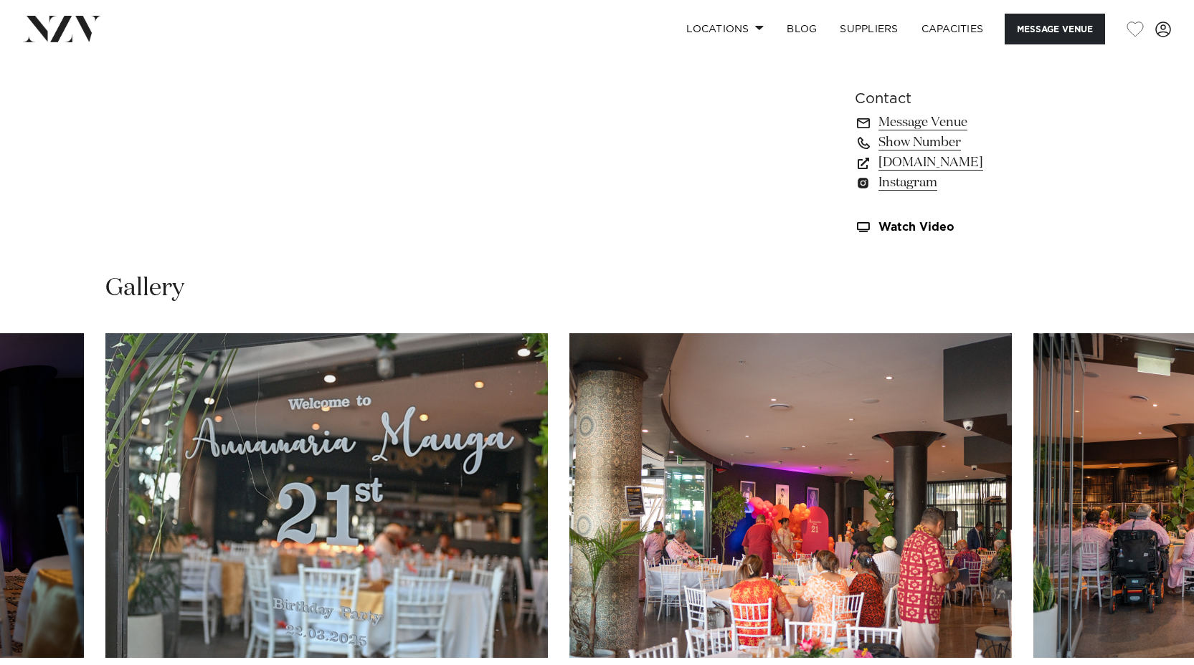
scroll to position [217, 0]
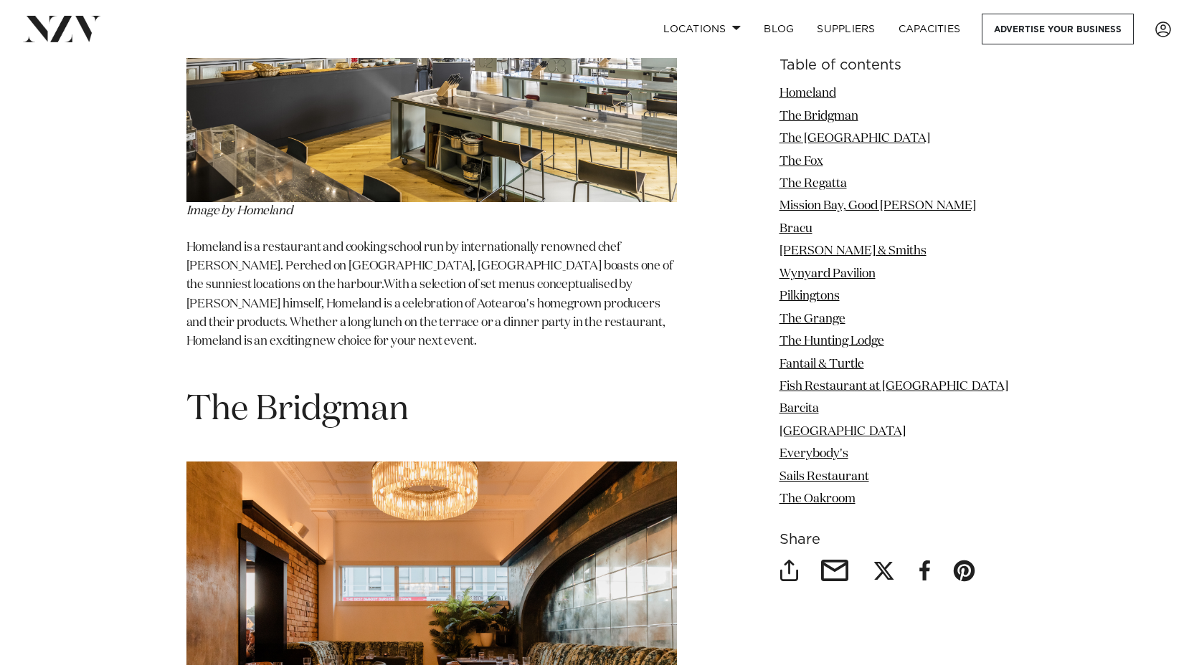
scroll to position [2083, 0]
